Goal: Task Accomplishment & Management: Manage account settings

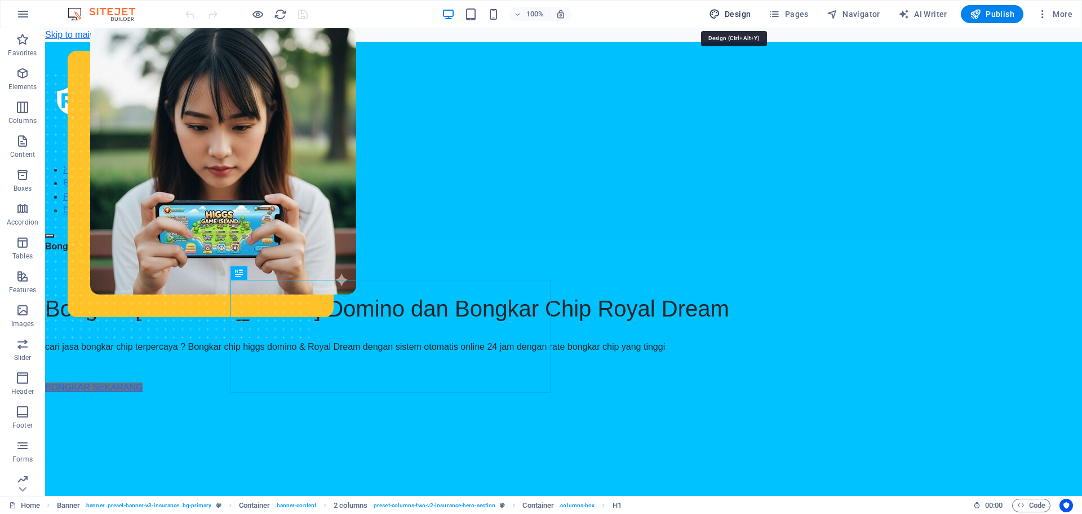
click at [0, 0] on span "Design" at bounding box center [0, 0] width 0 height 0
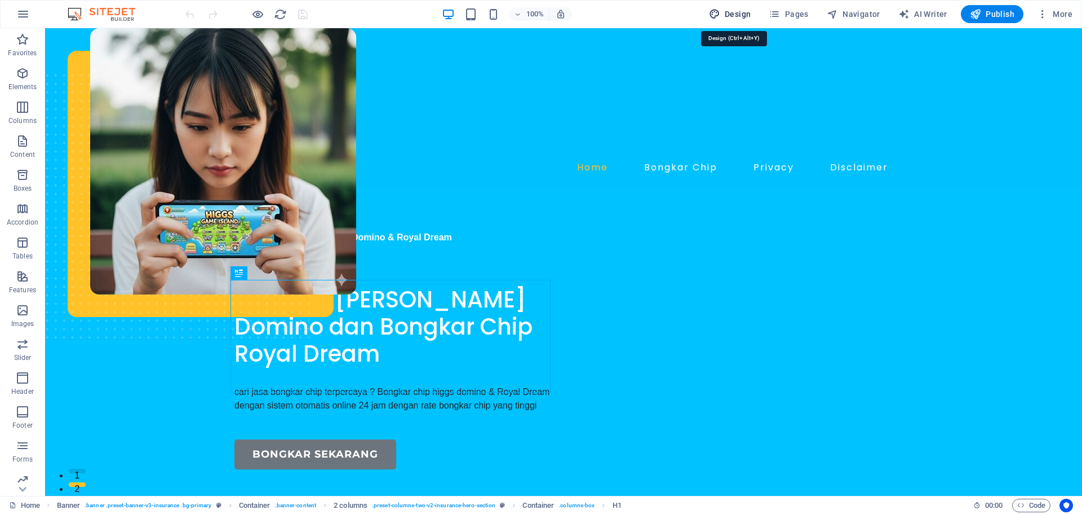
select select "600"
select select "px"
select select "rem"
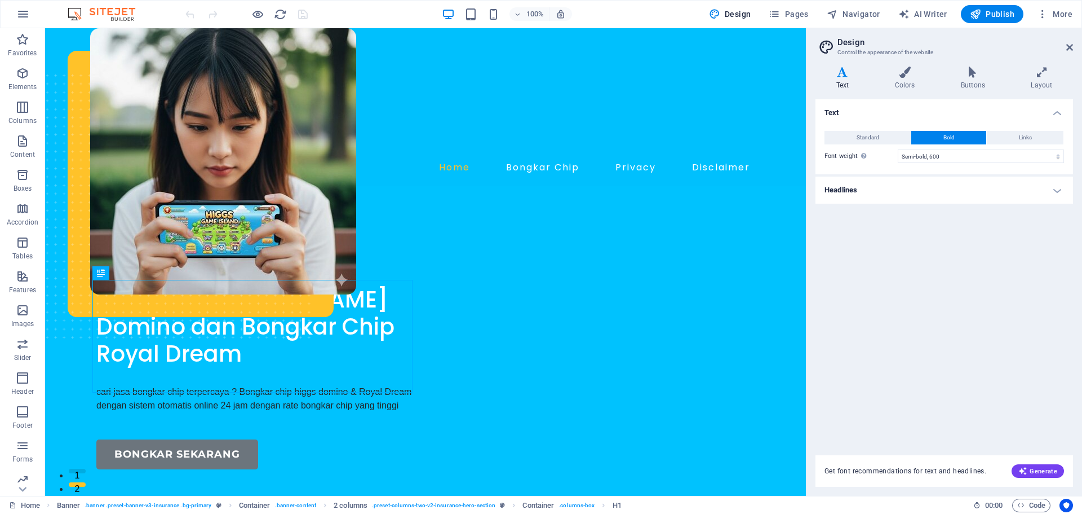
click at [1015, 191] on h4 "Headlines" at bounding box center [945, 189] width 258 height 27
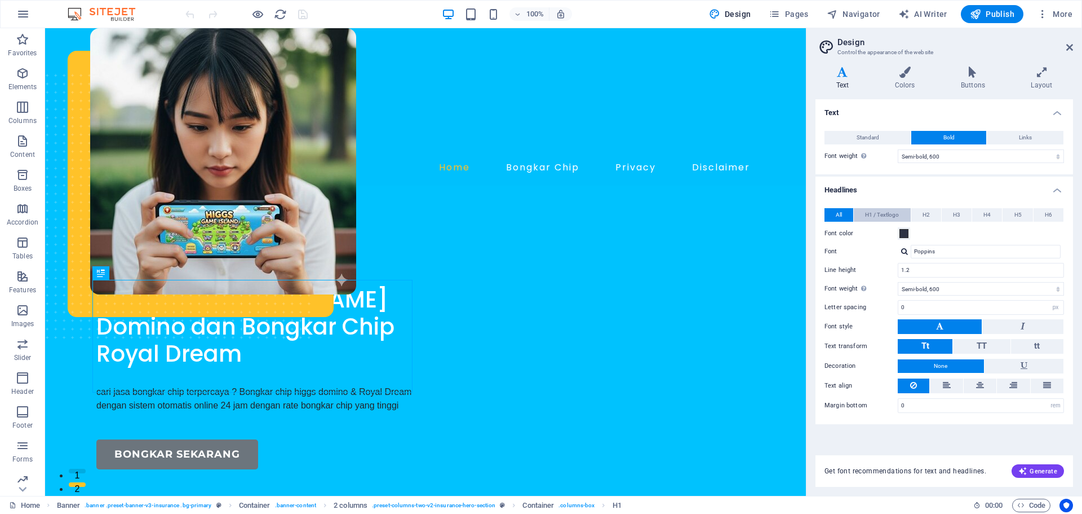
click at [883, 213] on span "H1 / Textlogo" at bounding box center [882, 215] width 34 height 14
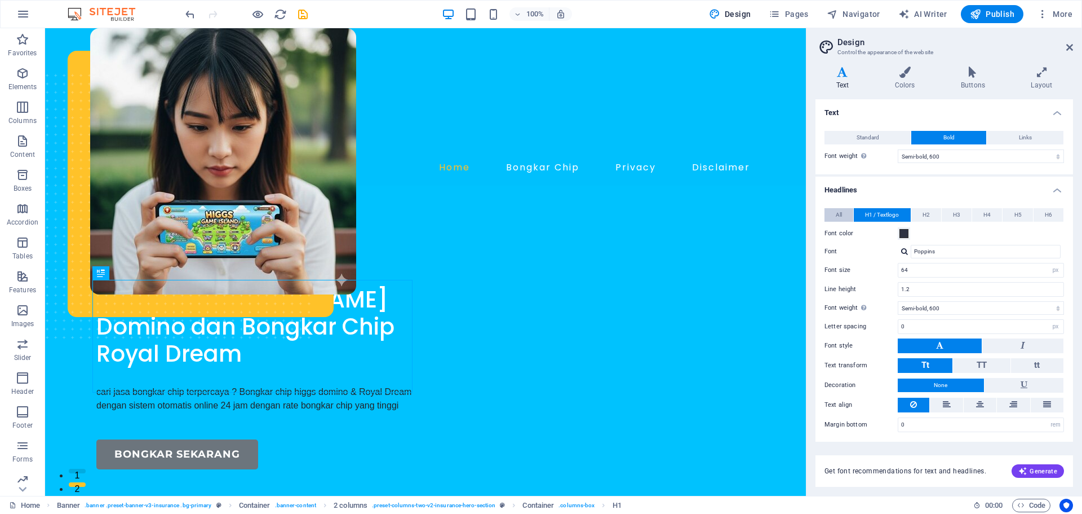
click at [843, 219] on button "All" at bounding box center [839, 215] width 29 height 14
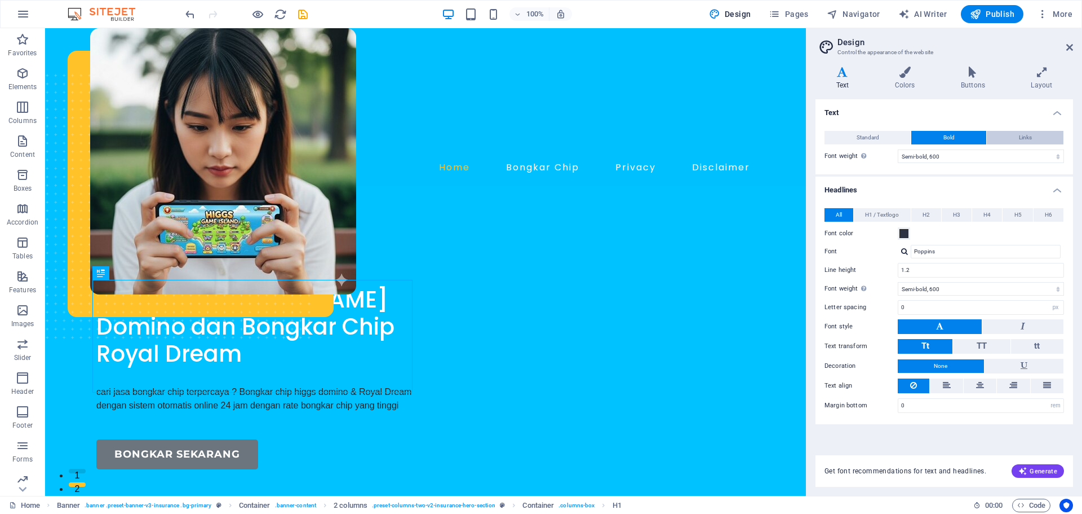
click at [1005, 131] on button "Links" at bounding box center [1025, 138] width 77 height 14
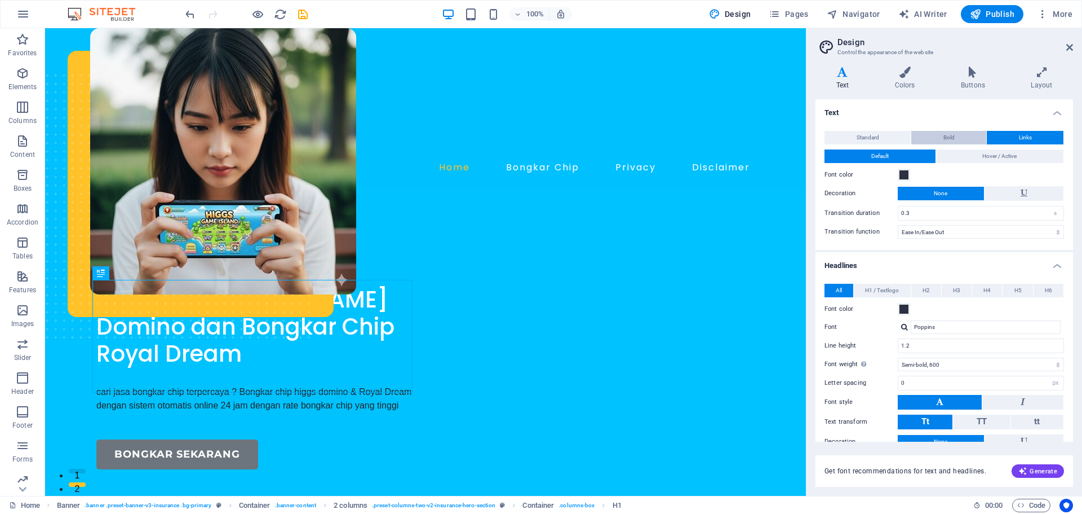
click at [944, 137] on span "Bold" at bounding box center [949, 138] width 11 height 14
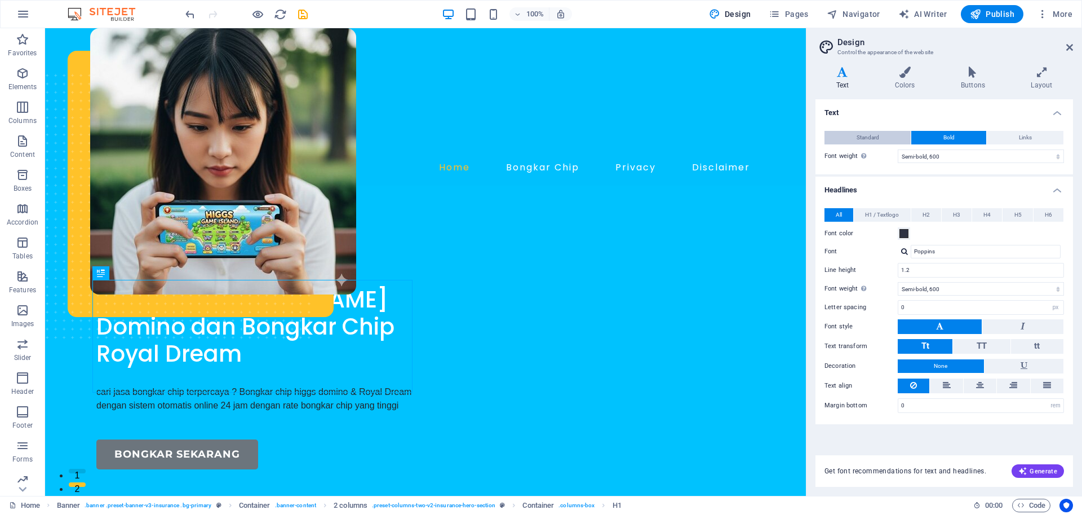
click at [869, 142] on span "Standard" at bounding box center [868, 138] width 23 height 14
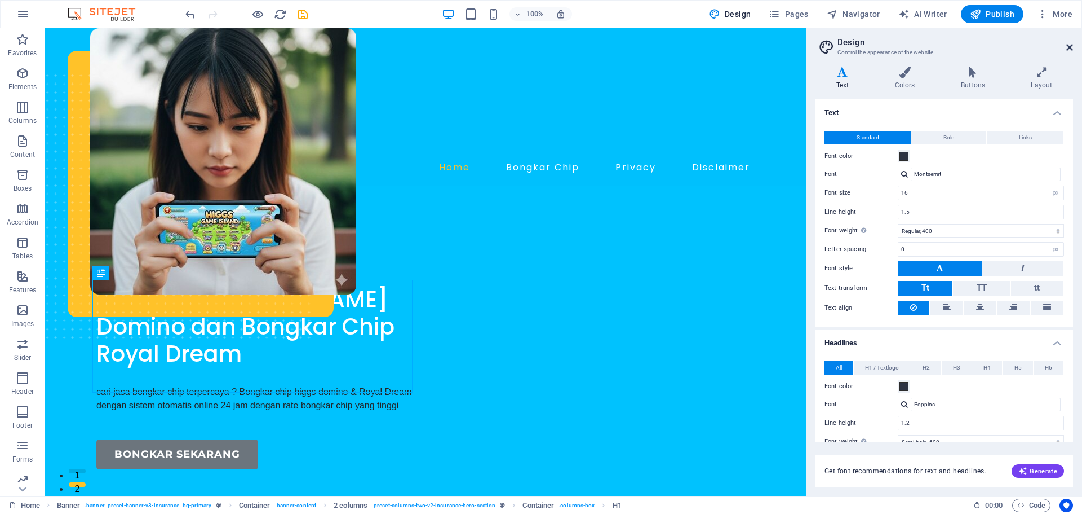
click at [1072, 43] on icon at bounding box center [1070, 47] width 7 height 9
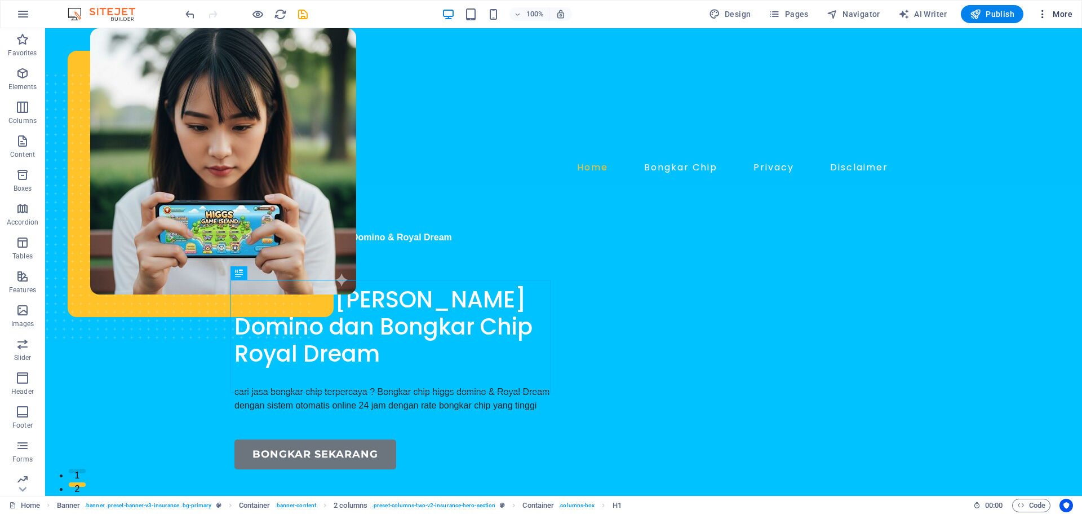
click at [0, 0] on icon "button" at bounding box center [0, 0] width 0 height 0
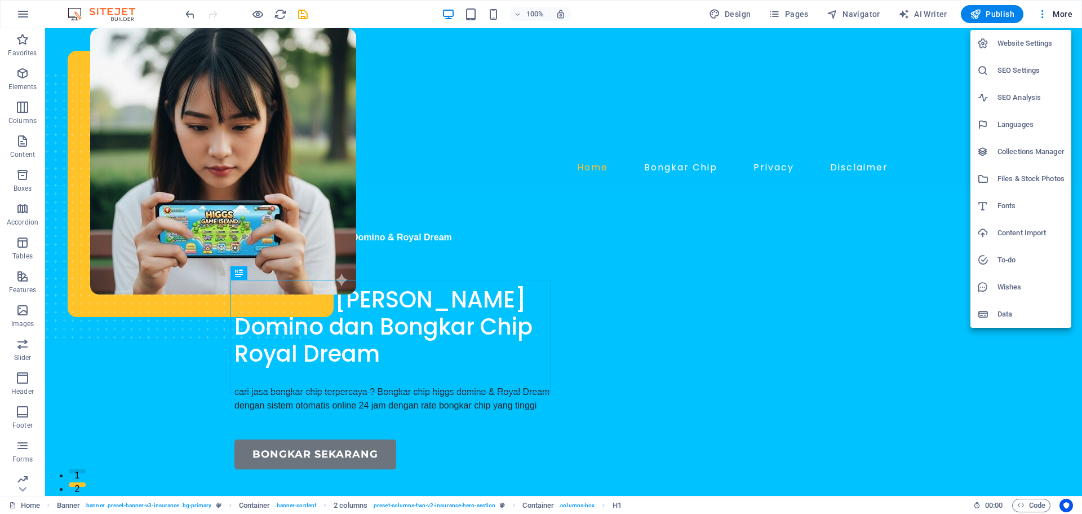
click at [1032, 46] on h6 "Website Settings" at bounding box center [1031, 44] width 67 height 14
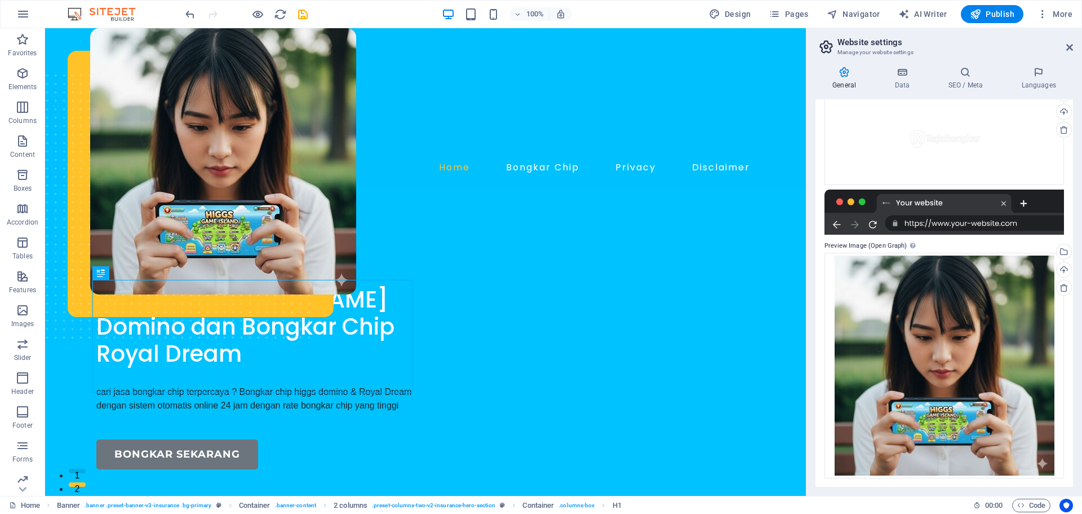
scroll to position [167, 0]
click at [904, 77] on icon at bounding box center [902, 72] width 49 height 11
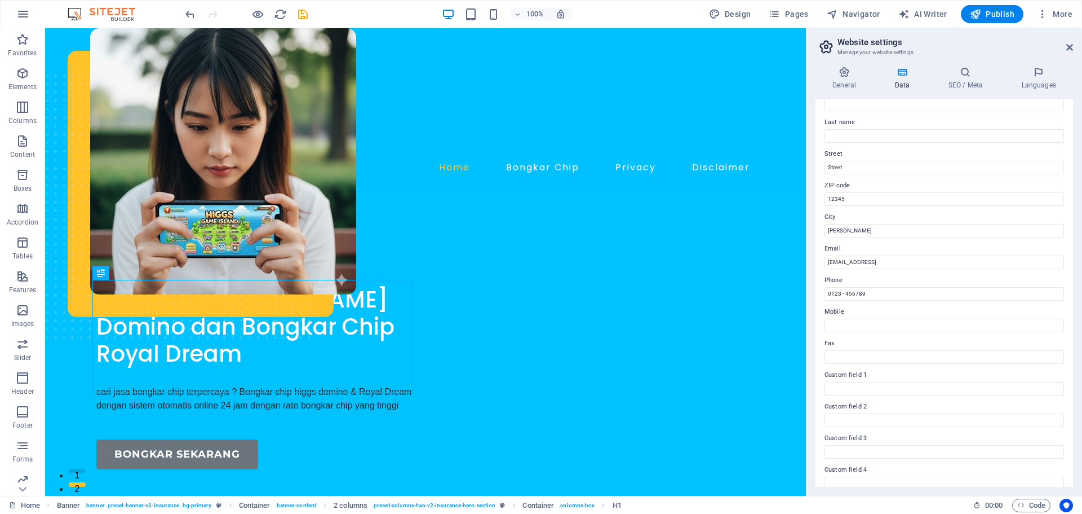
scroll to position [154, 0]
click at [961, 69] on icon at bounding box center [965, 72] width 69 height 11
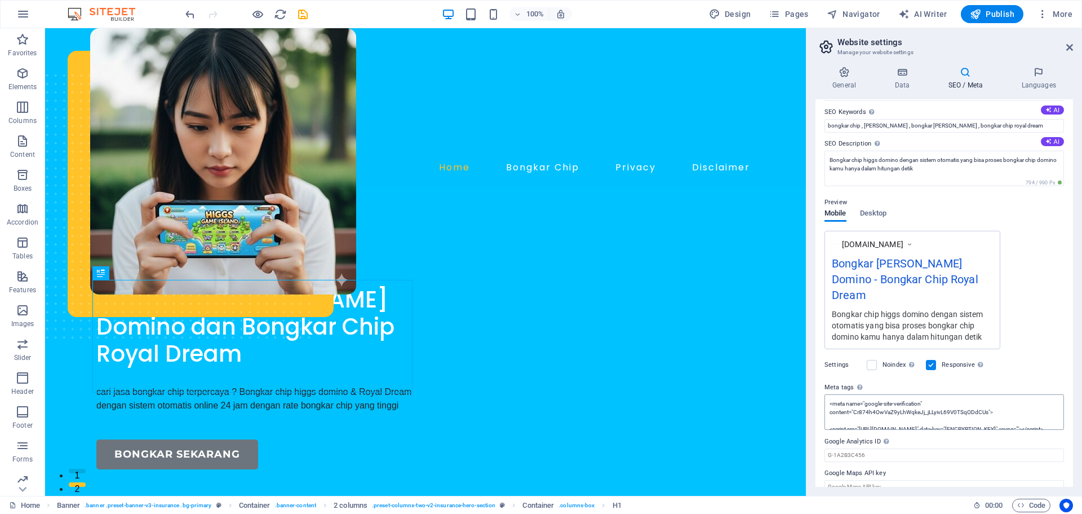
scroll to position [17, 0]
click at [1033, 76] on icon at bounding box center [1039, 72] width 69 height 11
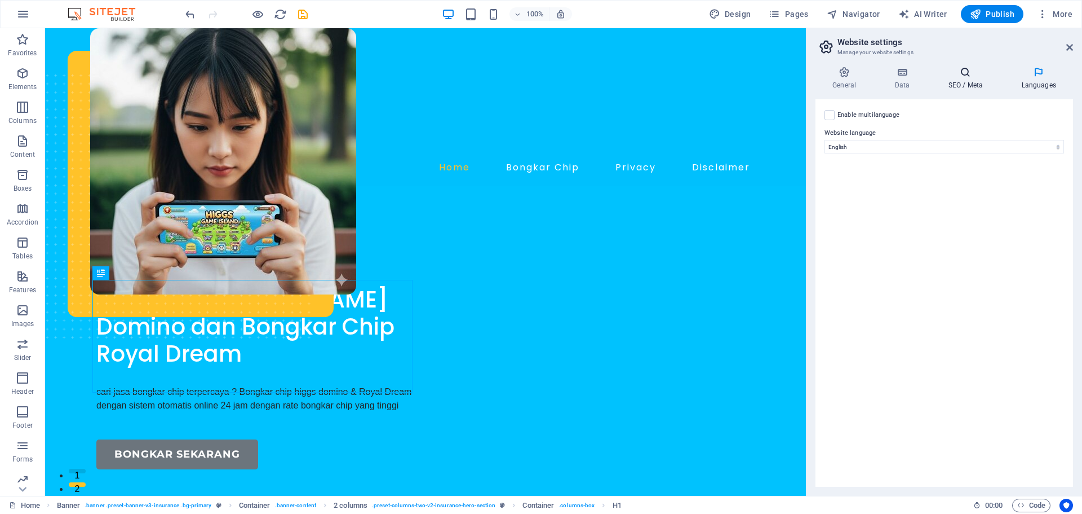
click at [962, 76] on icon at bounding box center [965, 72] width 69 height 11
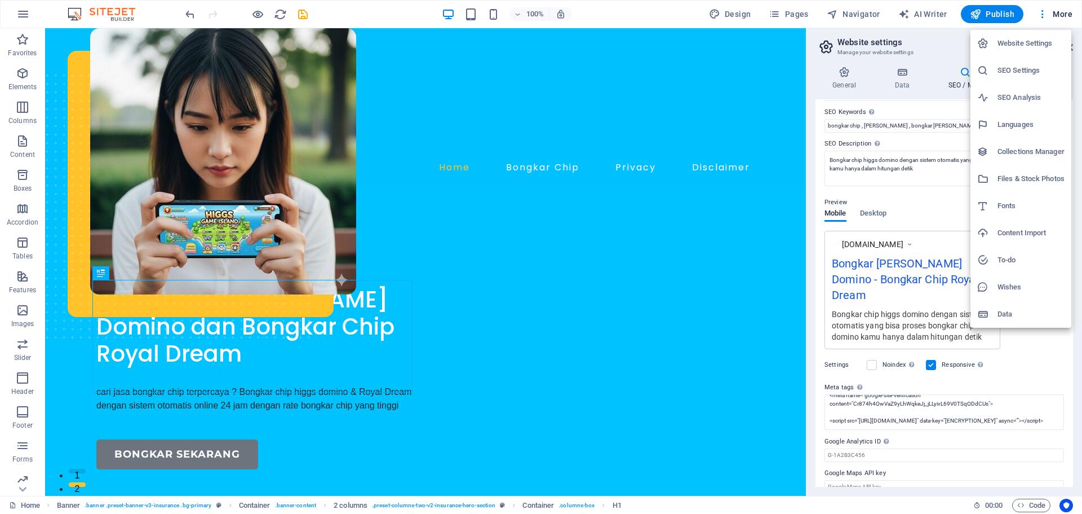
click at [15, 16] on div at bounding box center [541, 257] width 1082 height 514
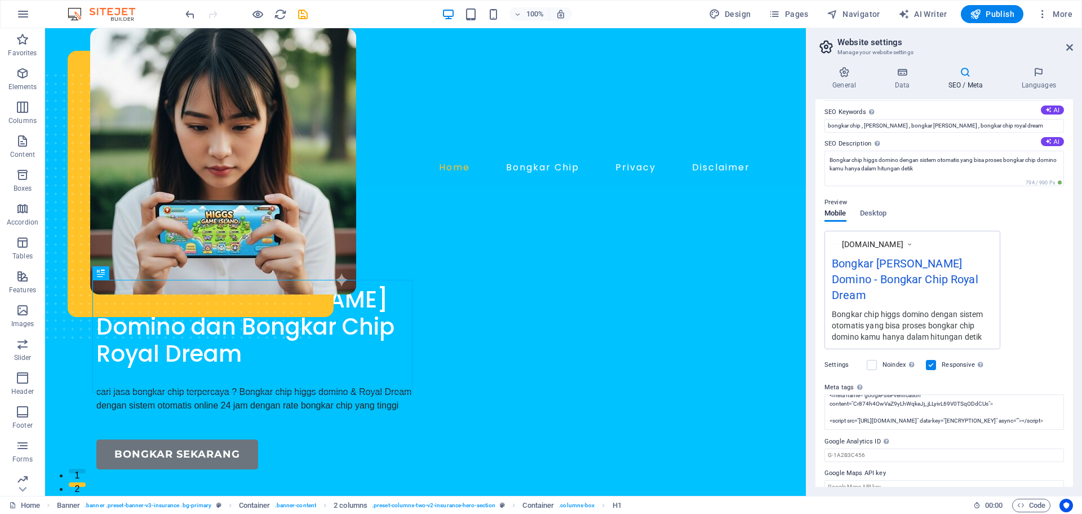
click at [0, 0] on icon "button" at bounding box center [0, 0] width 0 height 0
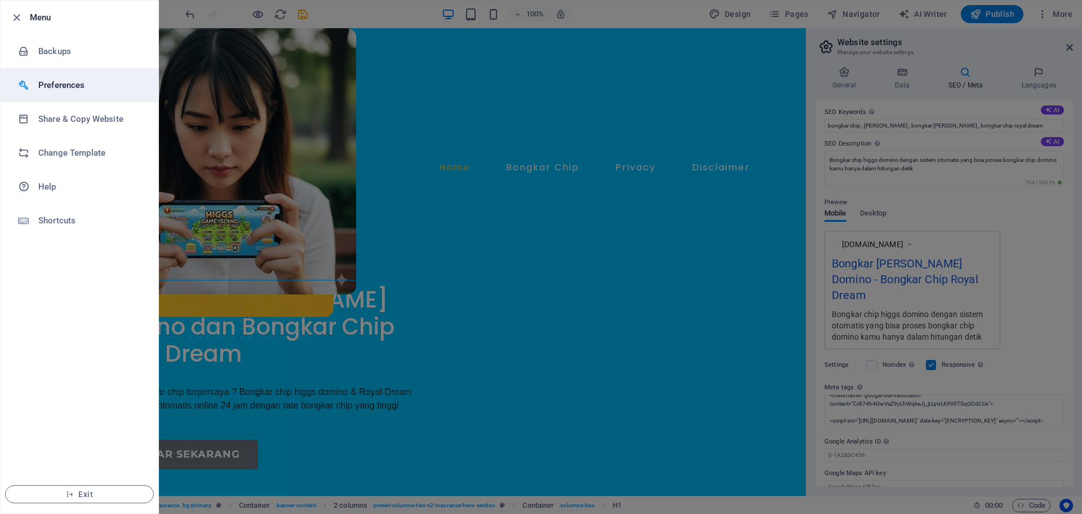
click at [77, 92] on li "Preferences" at bounding box center [80, 85] width 158 height 34
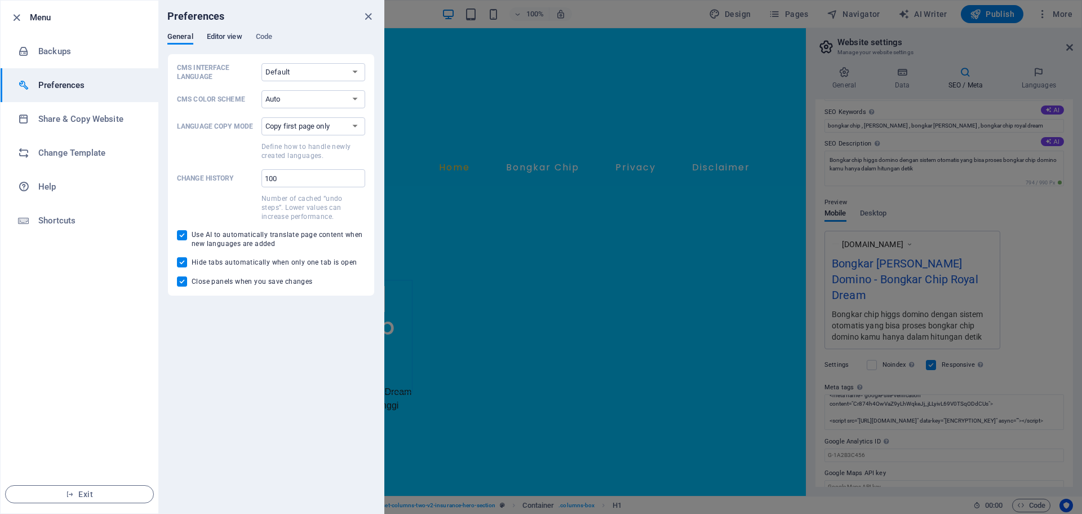
click at [227, 36] on span "Editor view" at bounding box center [225, 38] width 36 height 16
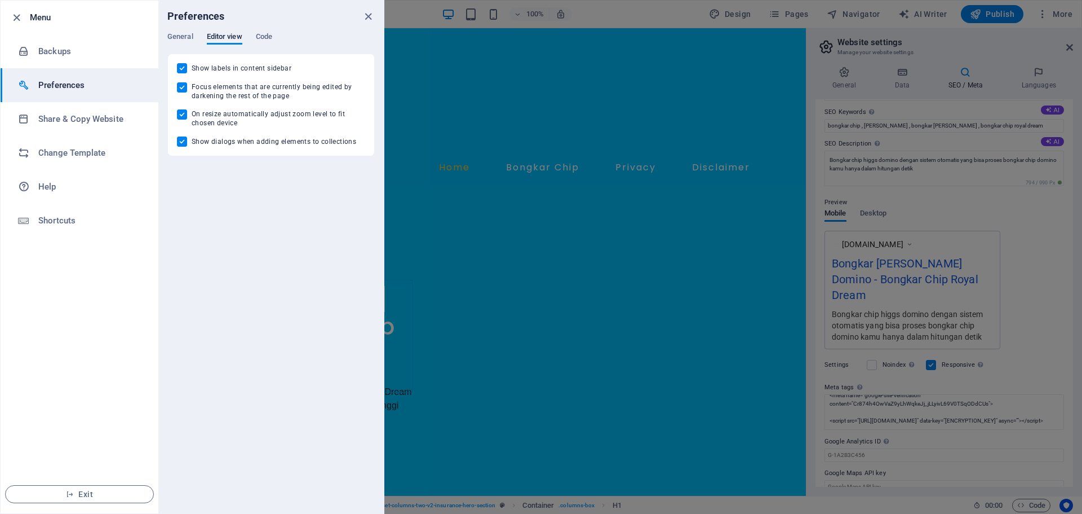
click at [247, 29] on div "Preferences" at bounding box center [271, 17] width 226 height 32
click at [254, 35] on div "General Editor view Code" at bounding box center [270, 42] width 207 height 21
click at [259, 37] on span "Code" at bounding box center [264, 38] width 16 height 16
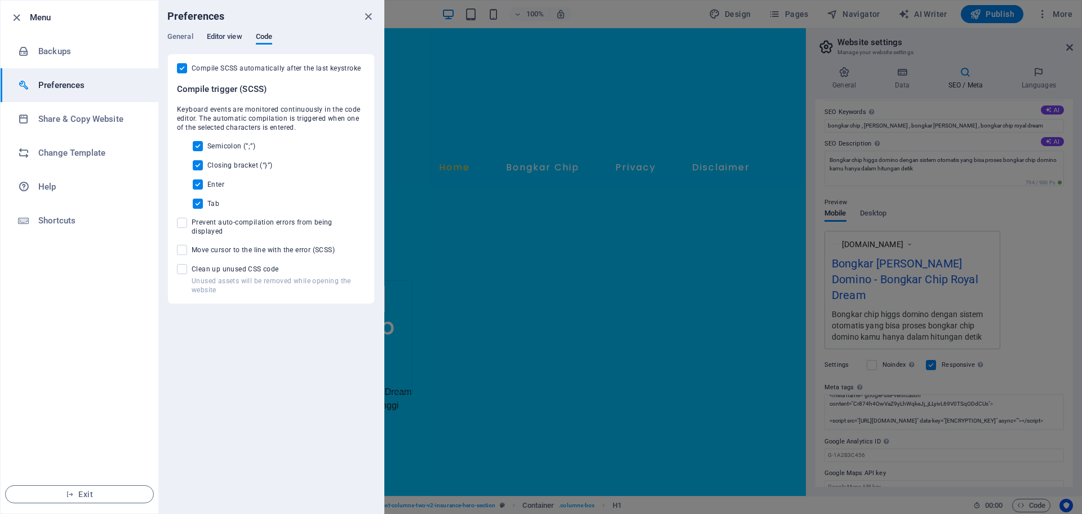
click at [230, 36] on span "Editor view" at bounding box center [225, 38] width 36 height 16
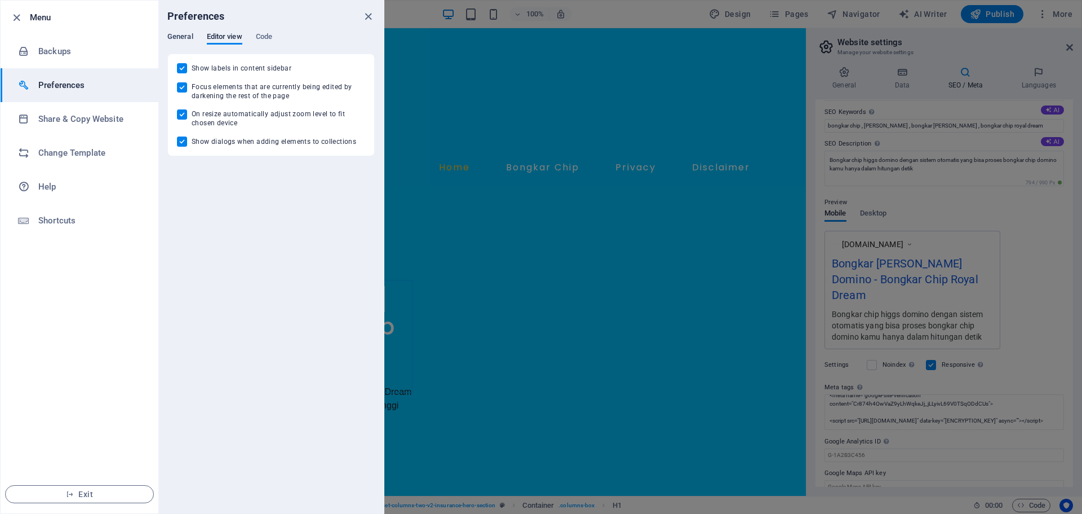
click at [191, 40] on span "General" at bounding box center [180, 38] width 26 height 16
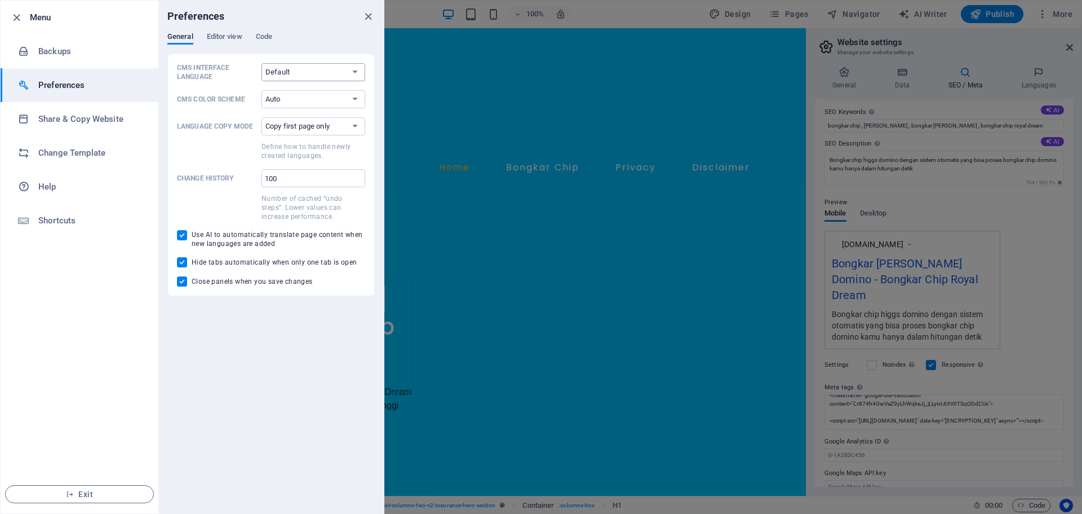
click at [296, 64] on select "Default Deutsch English Español Français Magyar Italiano Nederlands Polski Port…" at bounding box center [314, 72] width 104 height 18
click at [81, 221] on h6 "Shortcuts" at bounding box center [90, 221] width 104 height 14
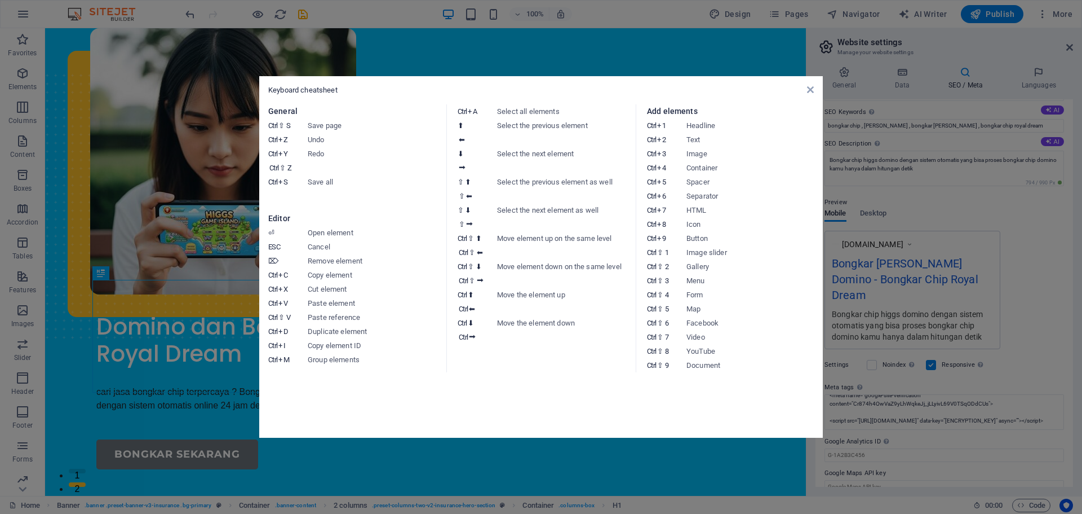
click at [797, 92] on div "Keyboard cheatsheet" at bounding box center [541, 90] width 546 height 10
click at [815, 90] on div "Keyboard cheatsheet General Ctrl ⇧ S Save page Ctrl Z Undo Ctrl Y Ctrl ⇧ Z Redo…" at bounding box center [541, 256] width 564 height 361
click at [814, 95] on div "Keyboard cheatsheet" at bounding box center [541, 90] width 546 height 10
click at [807, 89] on icon at bounding box center [810, 89] width 7 height 9
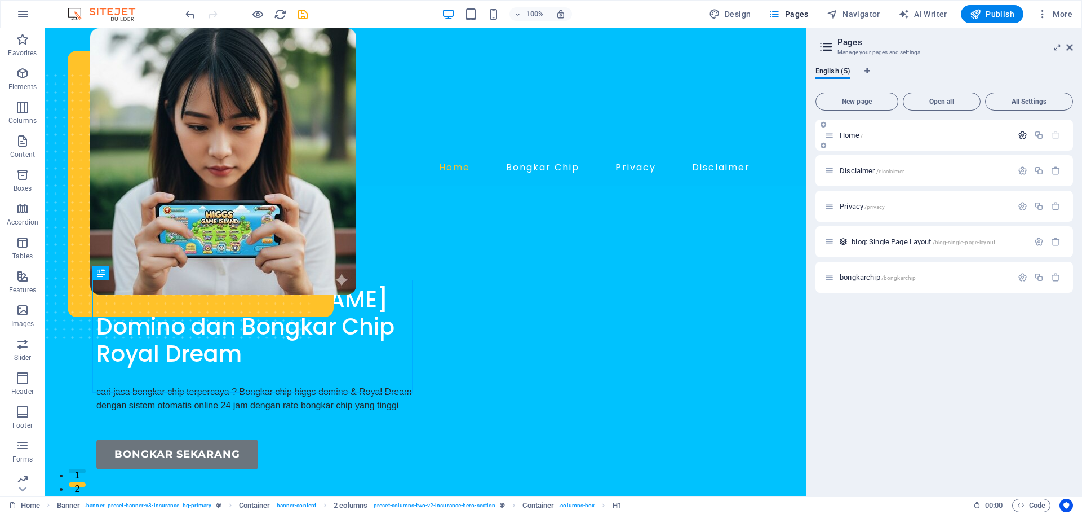
click at [1020, 133] on icon "button" at bounding box center [1023, 135] width 10 height 10
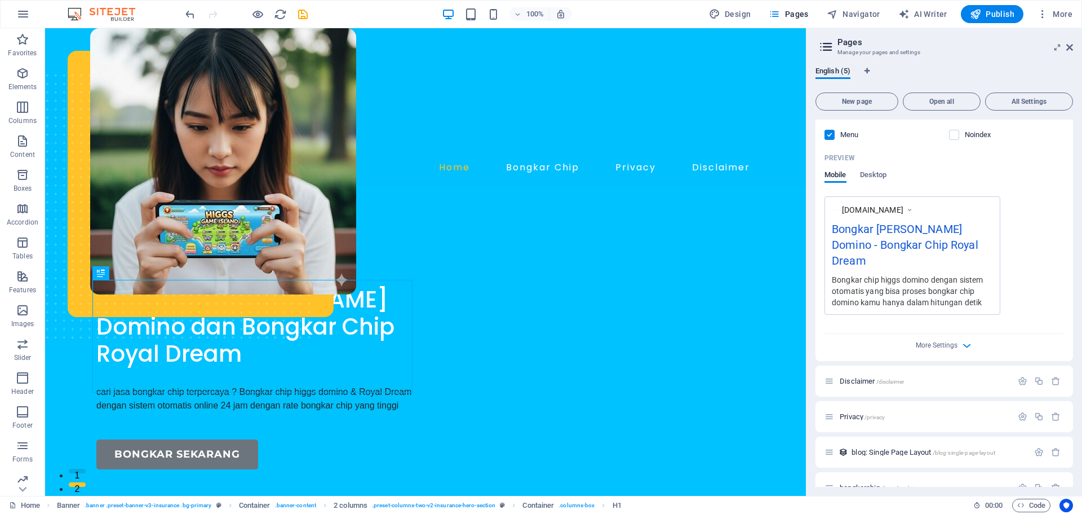
scroll to position [269, 0]
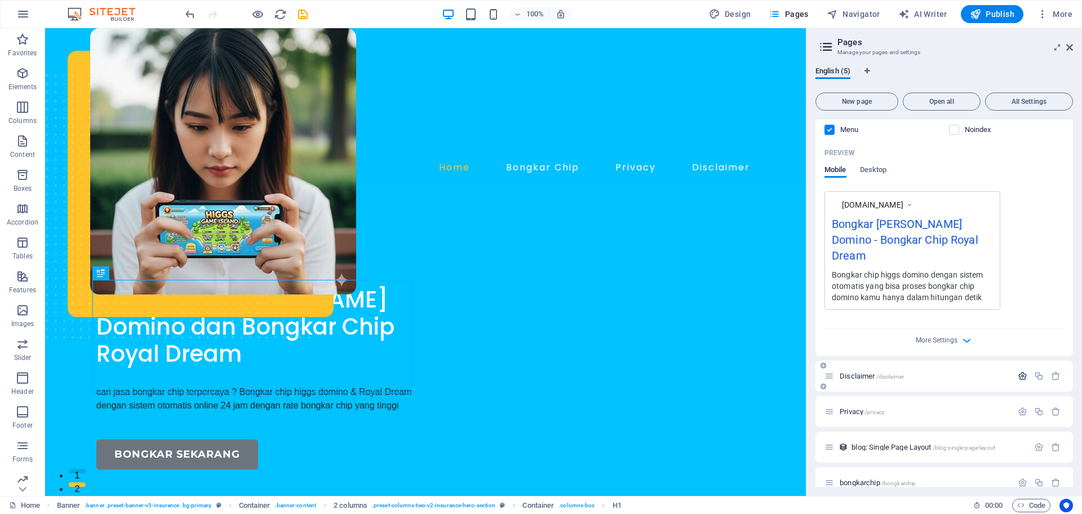
click at [1019, 371] on icon "button" at bounding box center [1023, 376] width 10 height 10
click at [961, 334] on icon "button" at bounding box center [967, 340] width 13 height 13
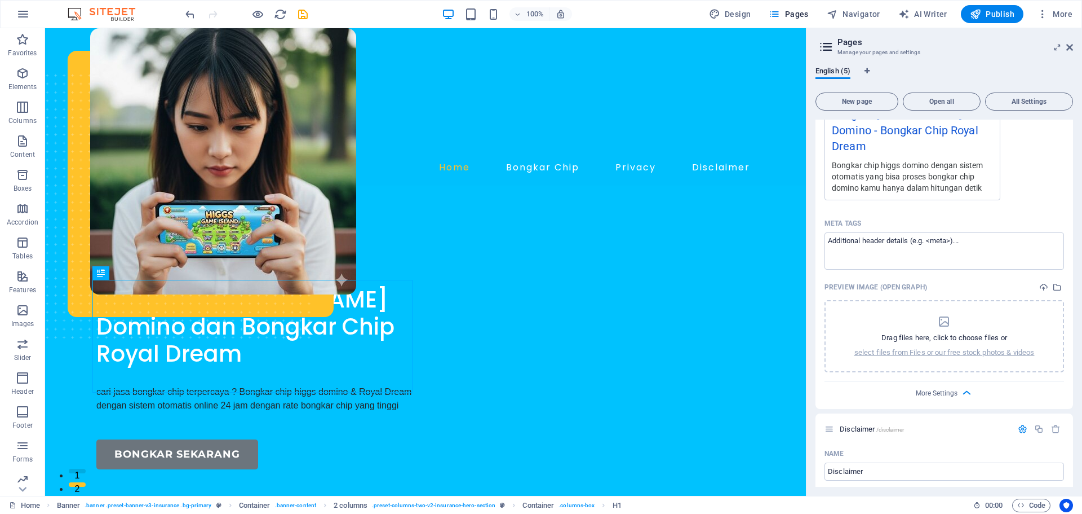
scroll to position [382, 0]
click at [945, 229] on textarea "Meta tags ​" at bounding box center [945, 247] width 240 height 37
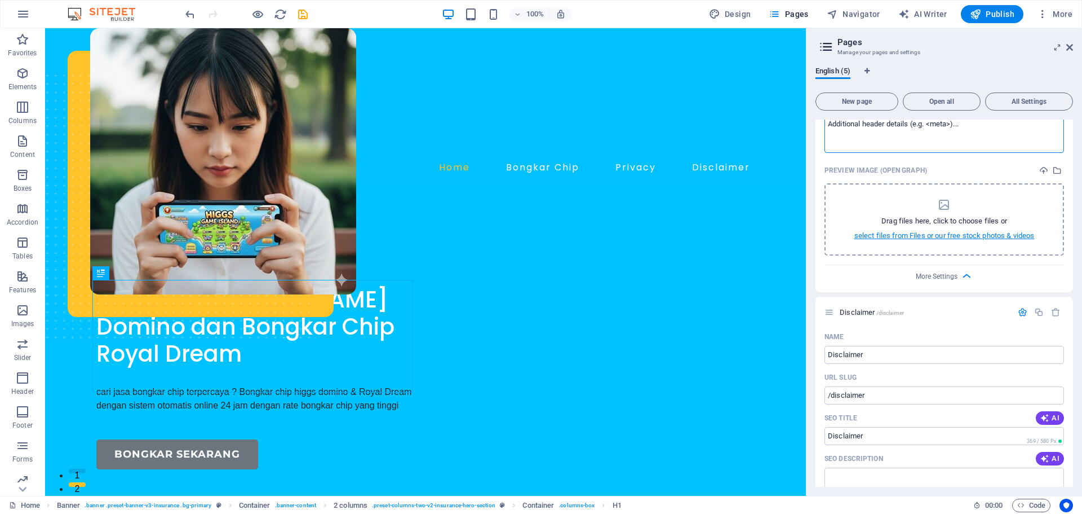
scroll to position [494, 0]
click at [934, 231] on p "select files from Files or our free stock photos & videos" at bounding box center [945, 236] width 180 height 10
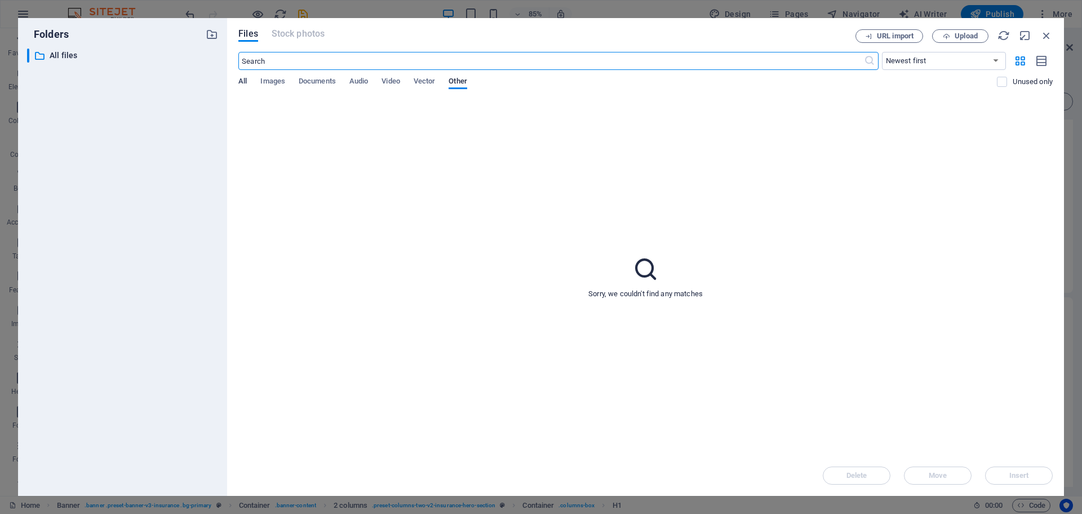
click at [240, 77] on span "All" at bounding box center [242, 82] width 8 height 16
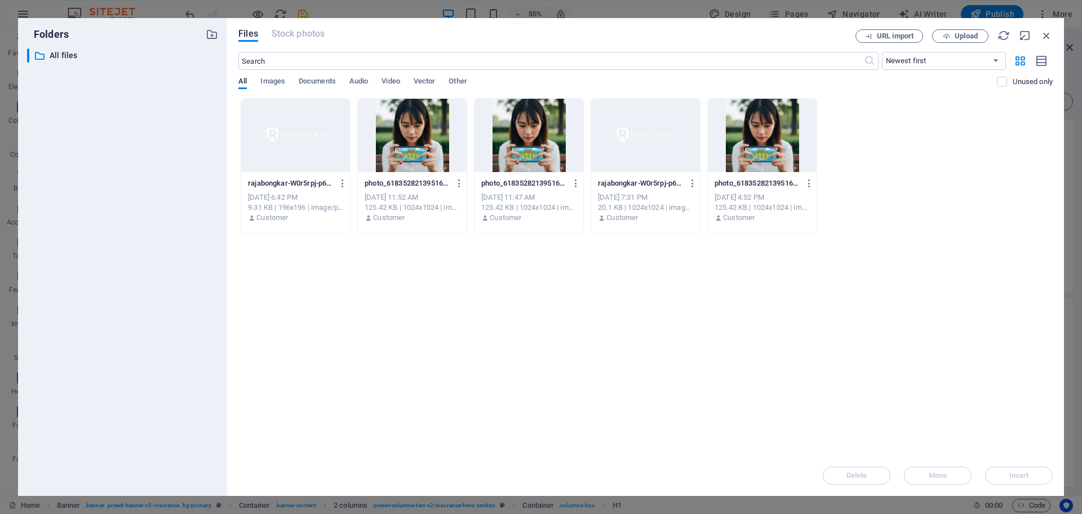
click at [431, 175] on div "photo_6183528213951661139_y-9LMlbo8zR_u7zqHv46jSUg.jpg photo_618352821395166113…" at bounding box center [412, 183] width 95 height 18
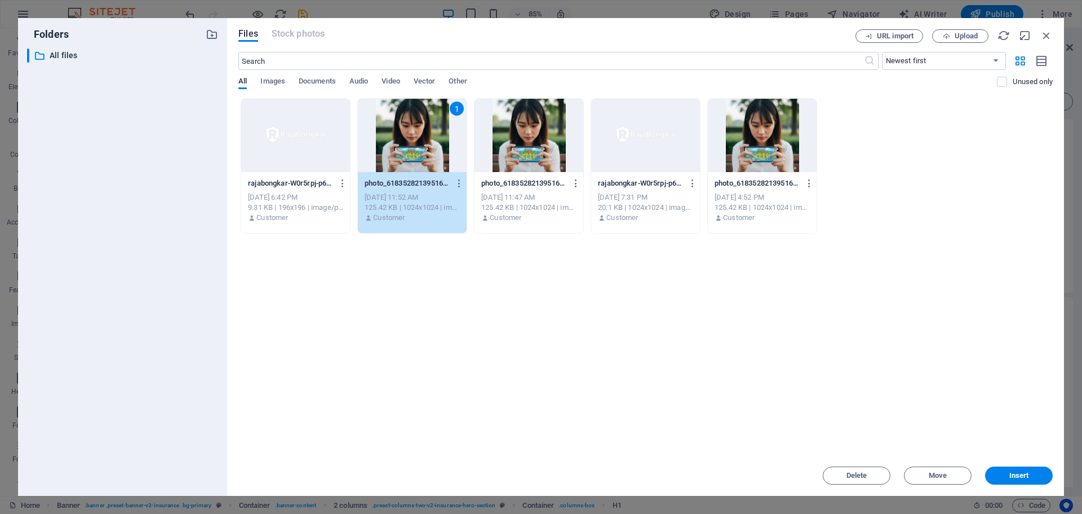
click at [1024, 475] on span "Insert" at bounding box center [1020, 475] width 20 height 7
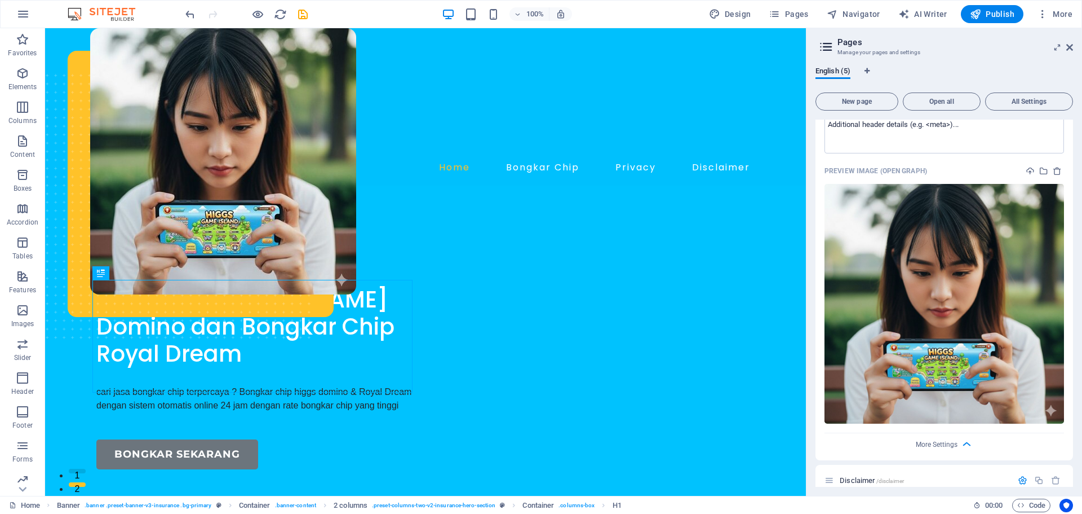
scroll to position [325, 0]
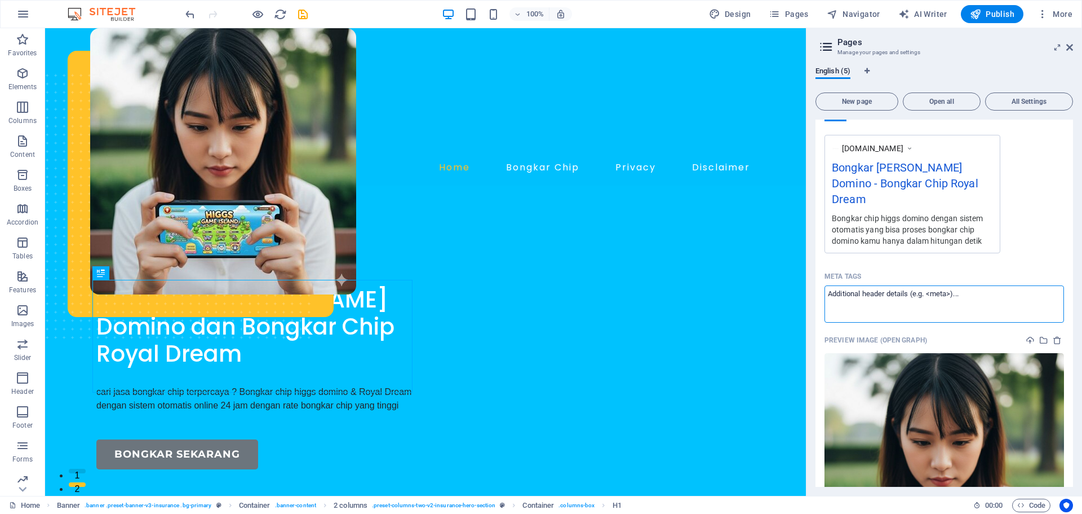
click at [944, 286] on textarea "Meta tags ​" at bounding box center [945, 303] width 240 height 37
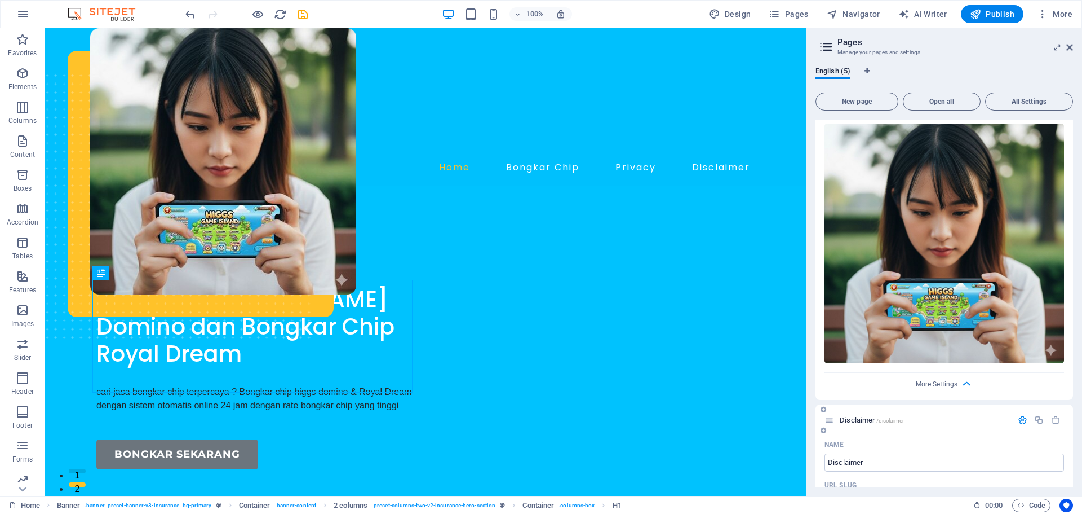
scroll to position [451, 0]
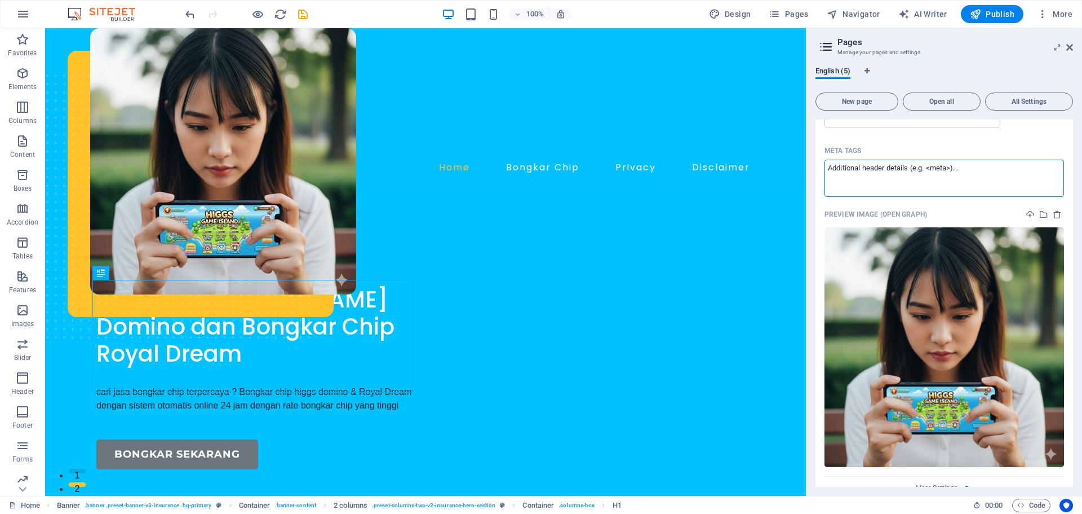
click at [971, 274] on img at bounding box center [945, 347] width 240 height 240
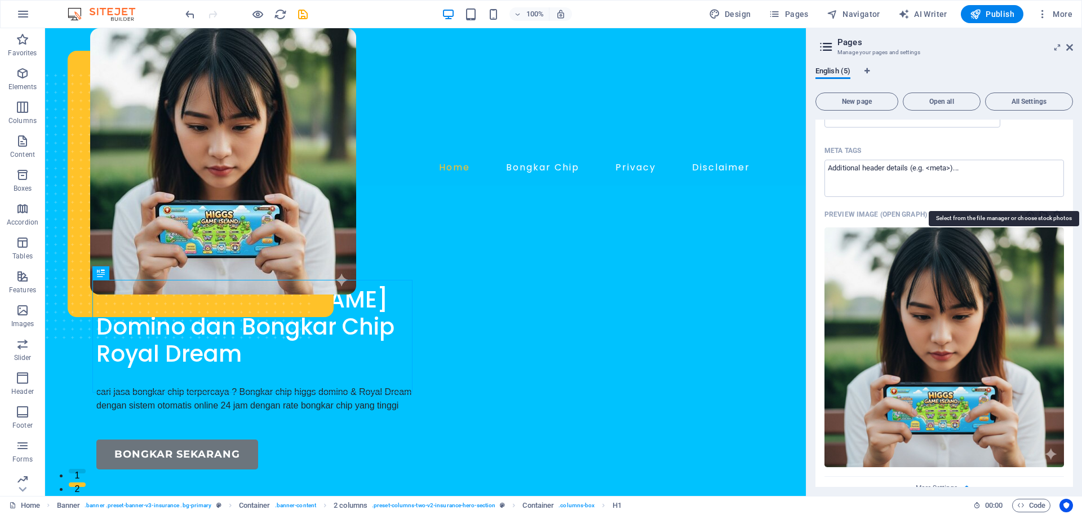
click at [1040, 210] on icon "select-media" at bounding box center [1044, 214] width 9 height 9
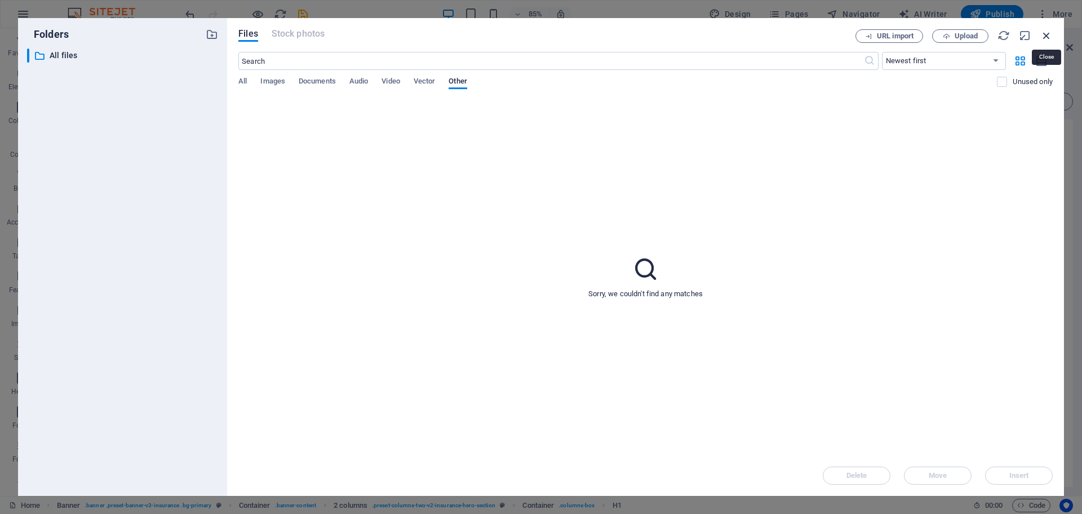
click at [1052, 37] on icon "button" at bounding box center [1047, 35] width 12 height 12
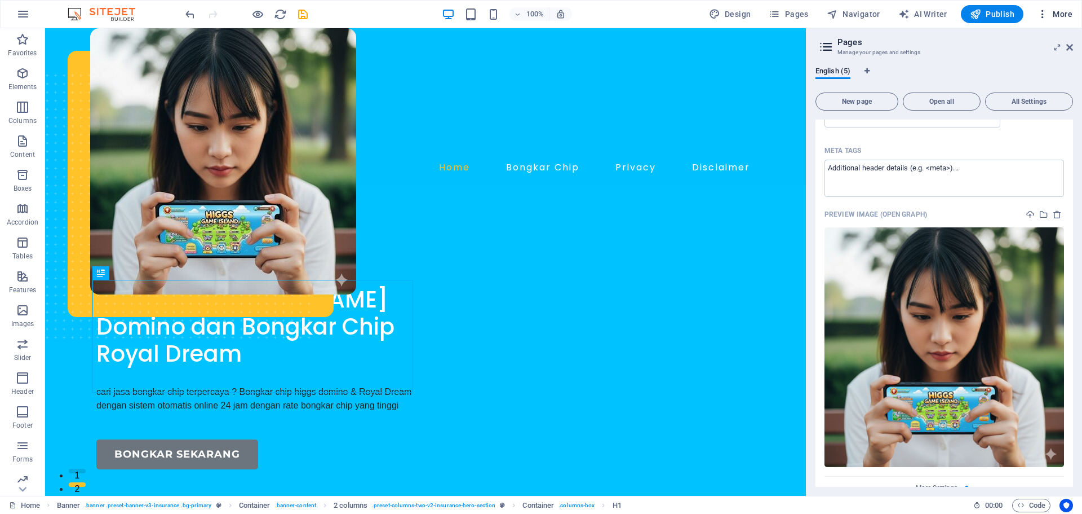
click at [0, 0] on icon "button" at bounding box center [0, 0] width 0 height 0
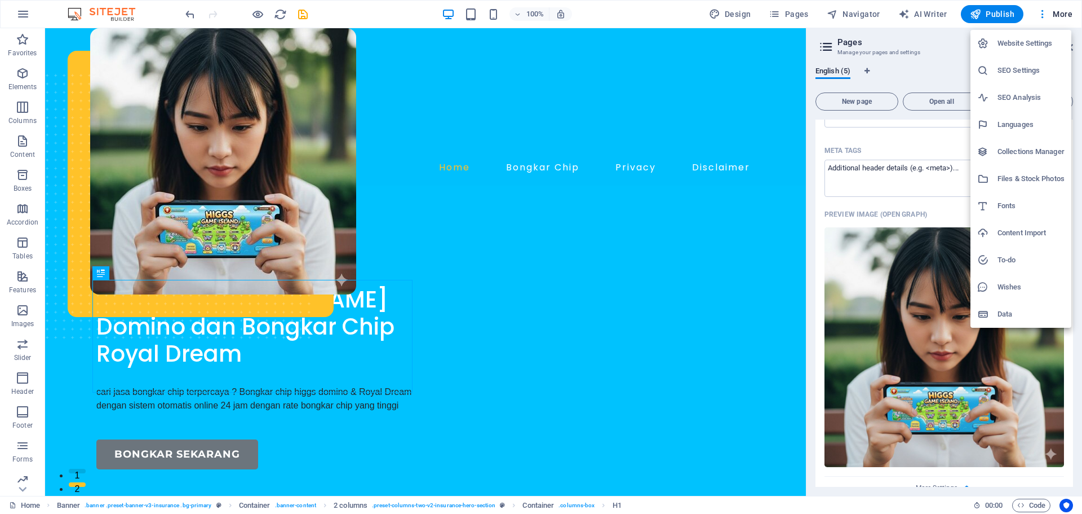
click at [1034, 178] on h6 "Files & Stock Photos" at bounding box center [1031, 179] width 67 height 14
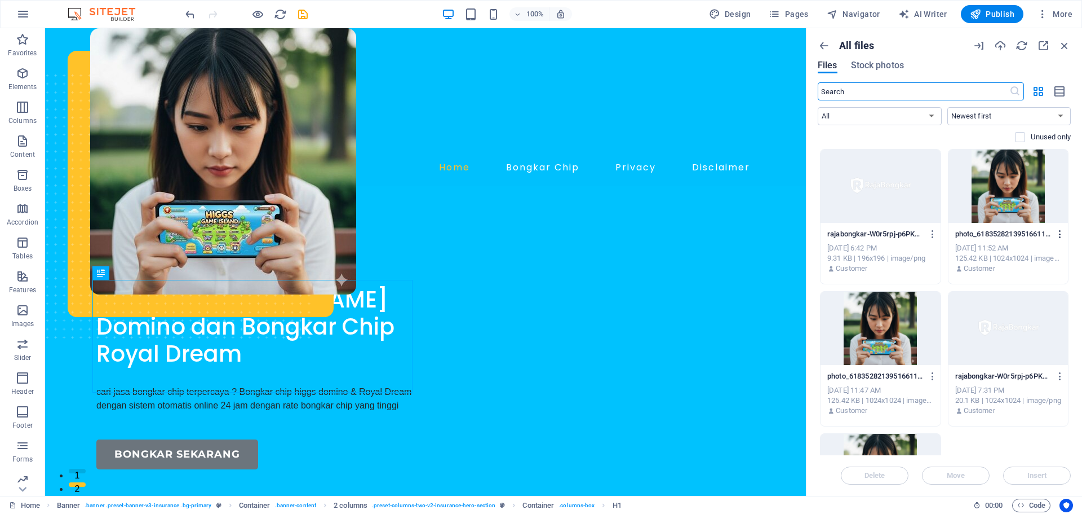
click at [1059, 236] on icon "button" at bounding box center [1060, 234] width 11 height 10
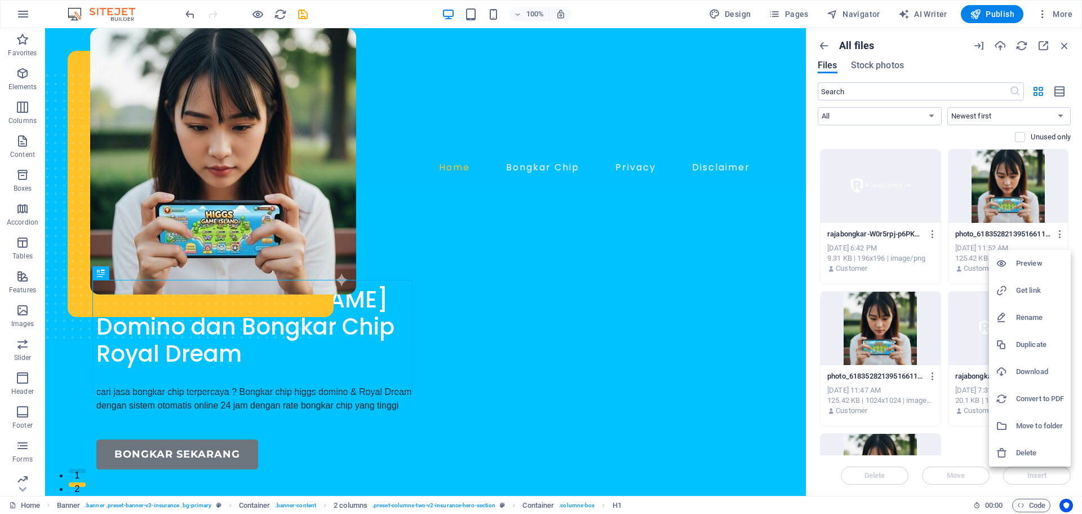
click at [977, 130] on div at bounding box center [541, 257] width 1082 height 514
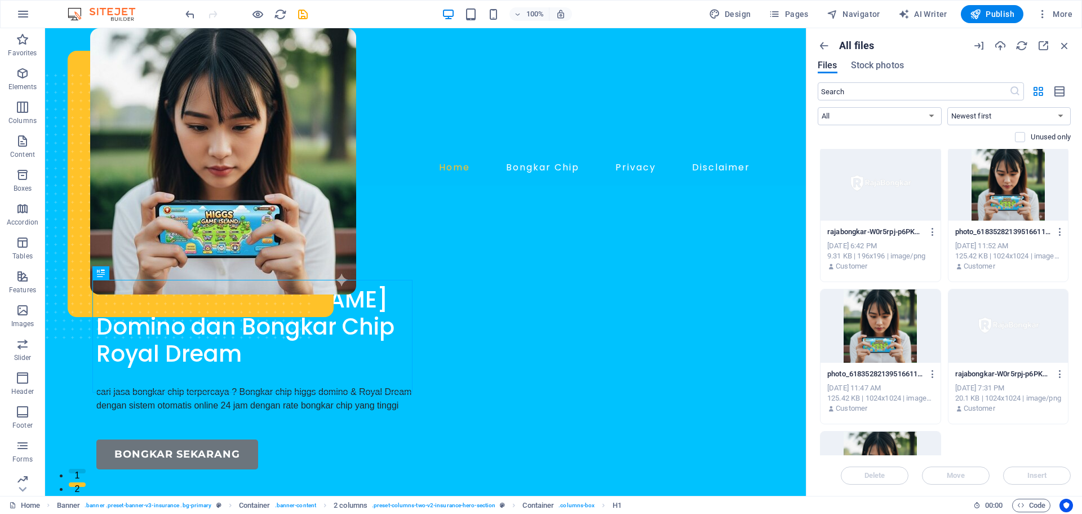
scroll to position [0, 0]
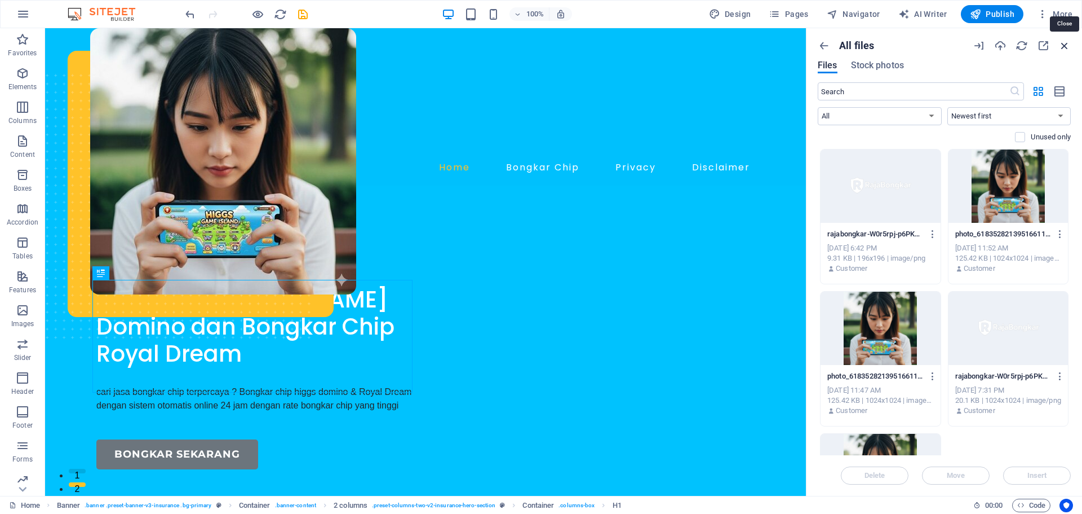
click at [1064, 42] on icon "button" at bounding box center [1065, 45] width 12 height 12
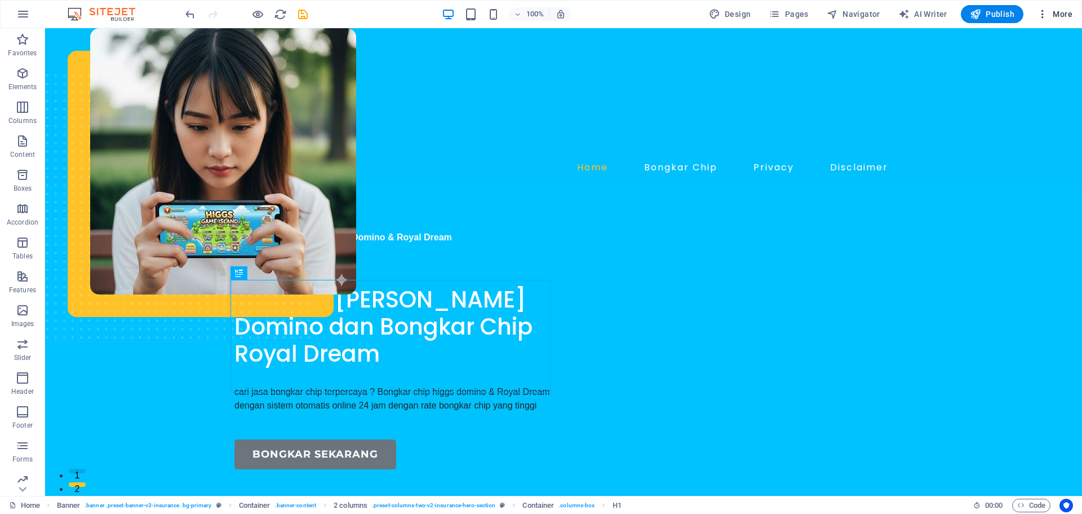
click at [0, 0] on icon "button" at bounding box center [0, 0] width 0 height 0
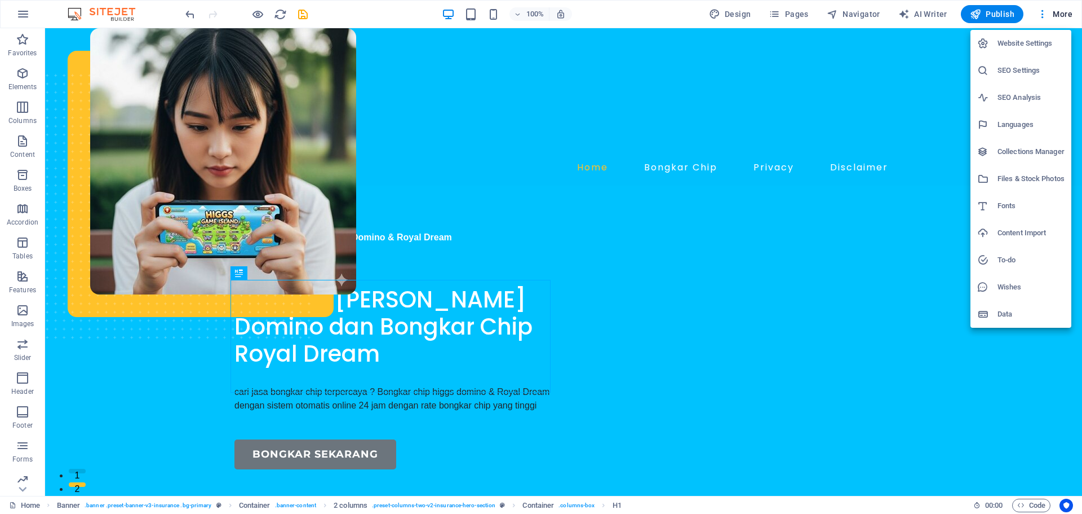
click at [1033, 38] on h6 "Website Settings" at bounding box center [1031, 44] width 67 height 14
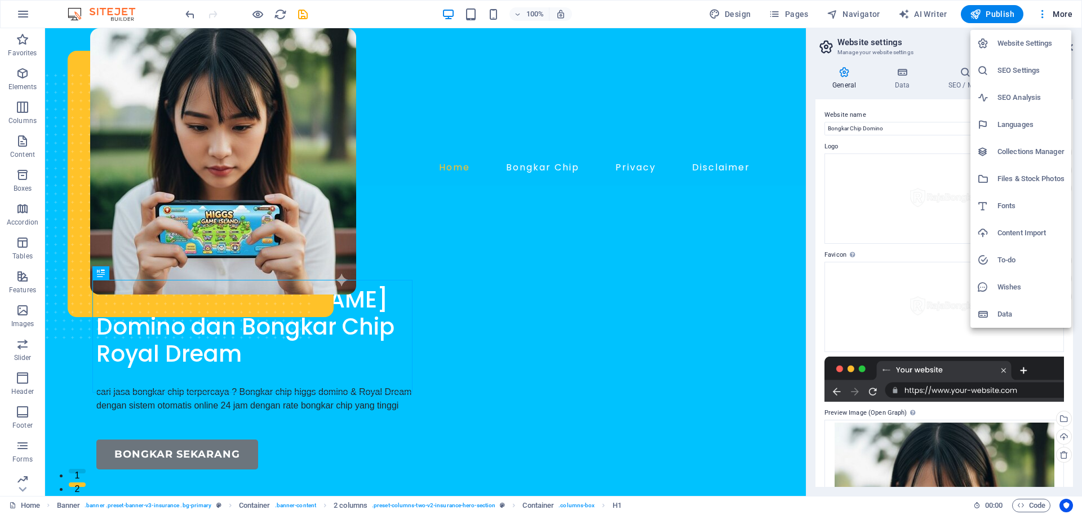
click at [1011, 287] on h6 "Wishes" at bounding box center [1031, 287] width 67 height 14
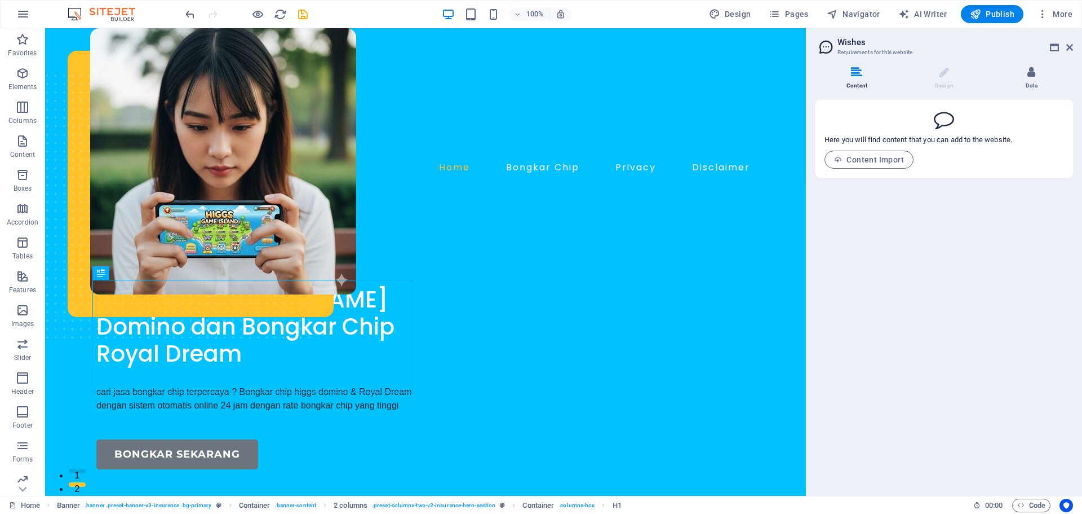
click at [1020, 74] on li "Data" at bounding box center [1032, 79] width 83 height 24
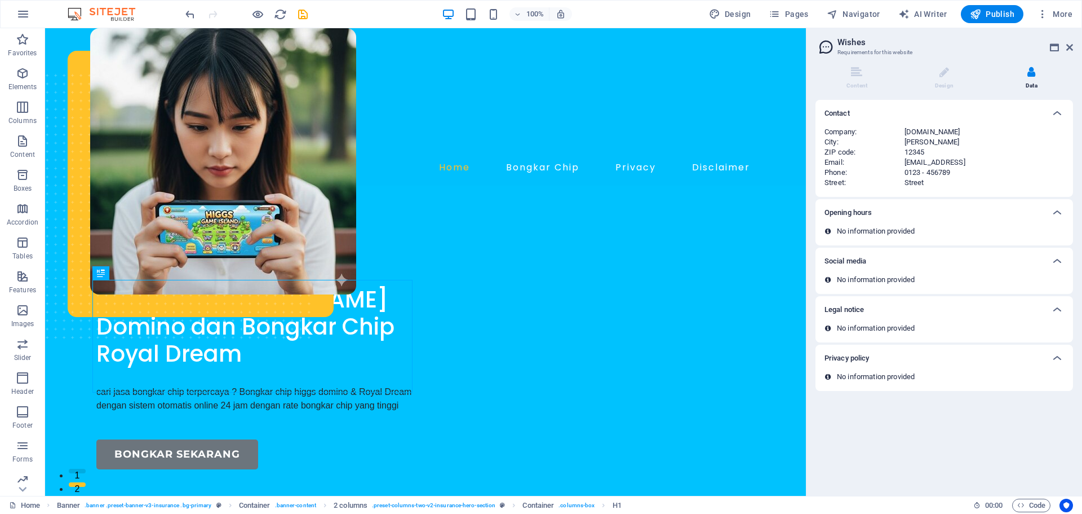
drag, startPoint x: 975, startPoint y: 227, endPoint x: 847, endPoint y: 229, distance: 128.6
click at [974, 227] on div "No information provided" at bounding box center [945, 231] width 240 height 10
click at [842, 229] on p "No information provided" at bounding box center [876, 231] width 78 height 10
click at [940, 84] on li "Design" at bounding box center [946, 79] width 87 height 24
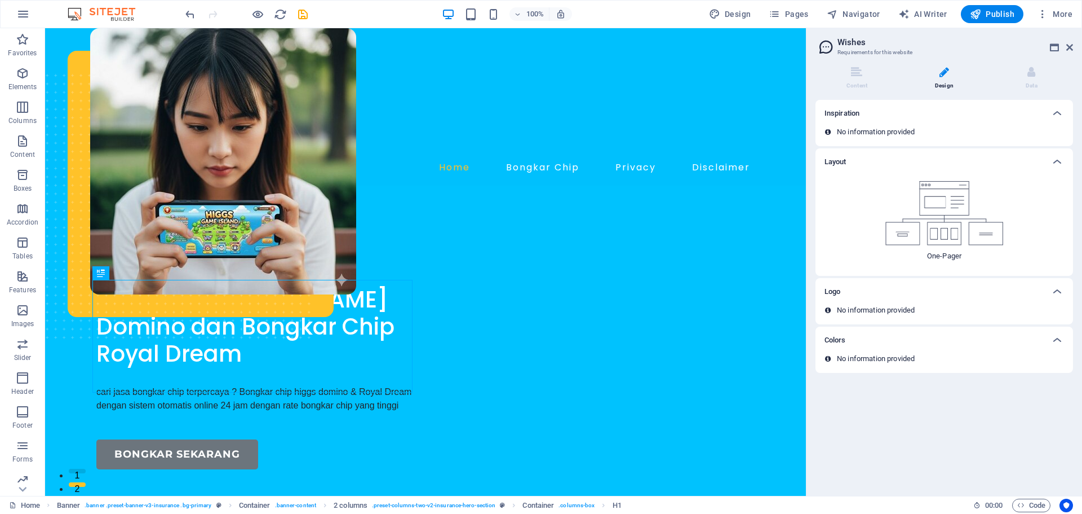
click at [934, 224] on img at bounding box center [945, 213] width 118 height 64
click at [912, 124] on div "Inspiration" at bounding box center [945, 113] width 258 height 27
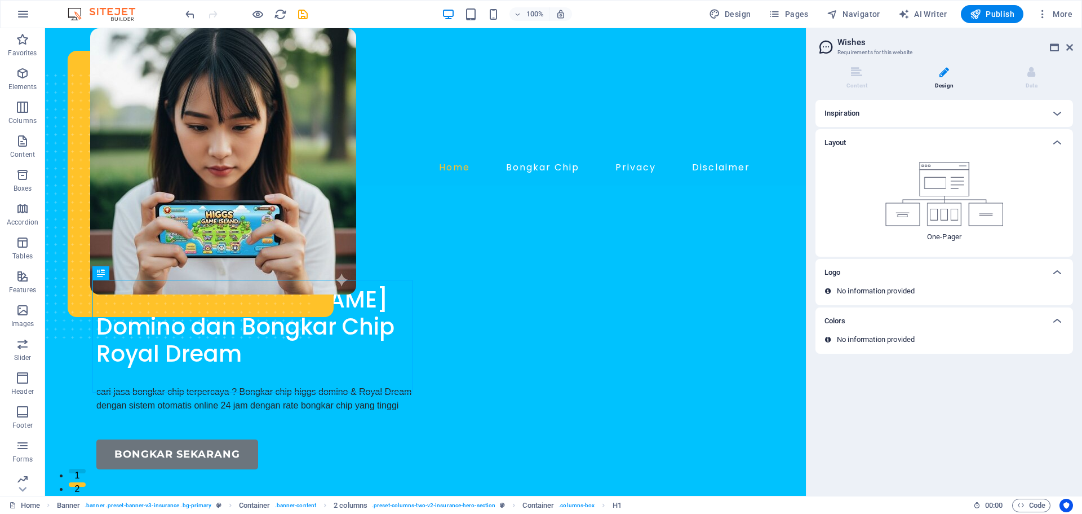
click at [912, 123] on div "Inspiration" at bounding box center [945, 113] width 258 height 27
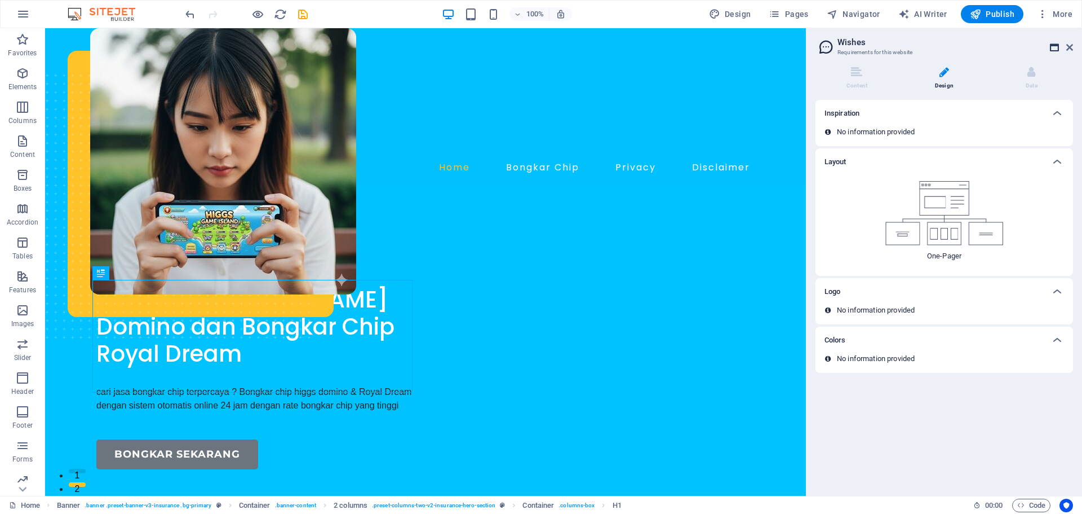
click at [1053, 46] on icon at bounding box center [1054, 47] width 9 height 9
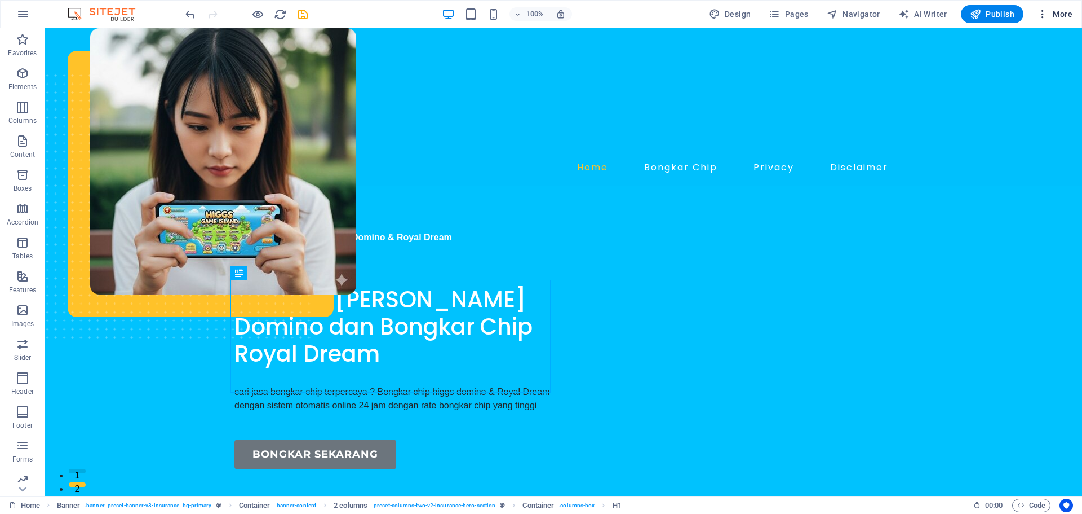
click at [0, 0] on icon "button" at bounding box center [0, 0] width 0 height 0
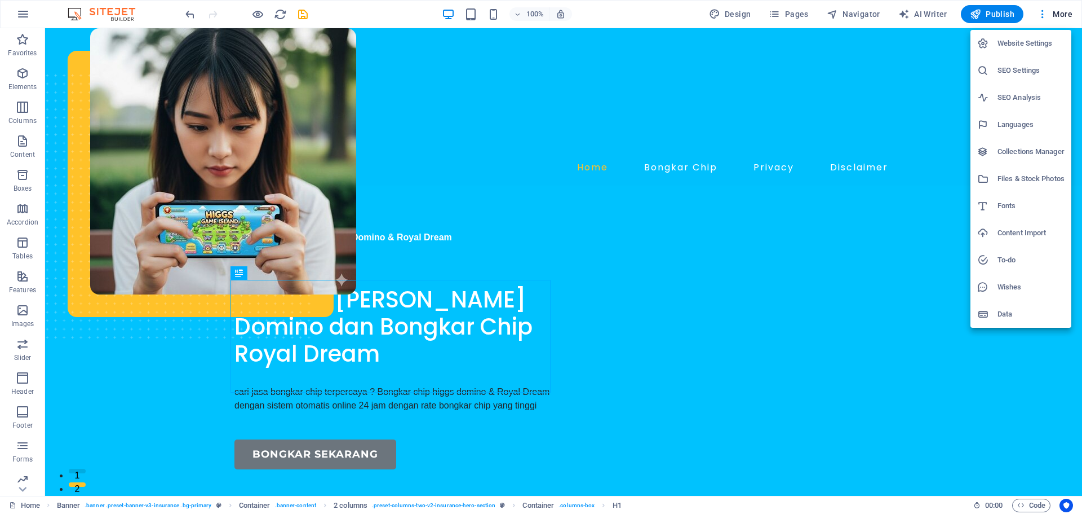
click at [1001, 311] on h6 "Data" at bounding box center [1031, 314] width 67 height 14
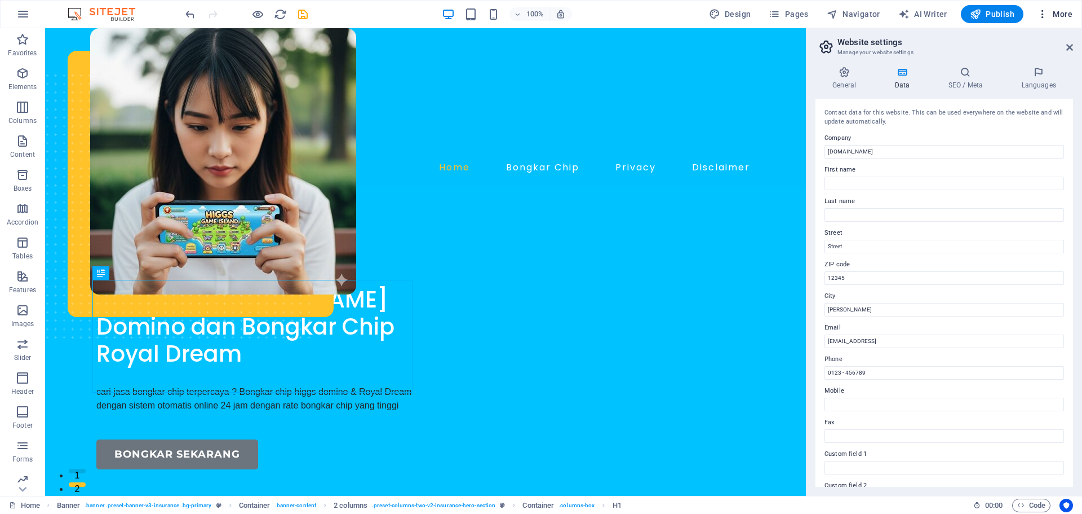
click at [0, 0] on icon "button" at bounding box center [0, 0] width 0 height 0
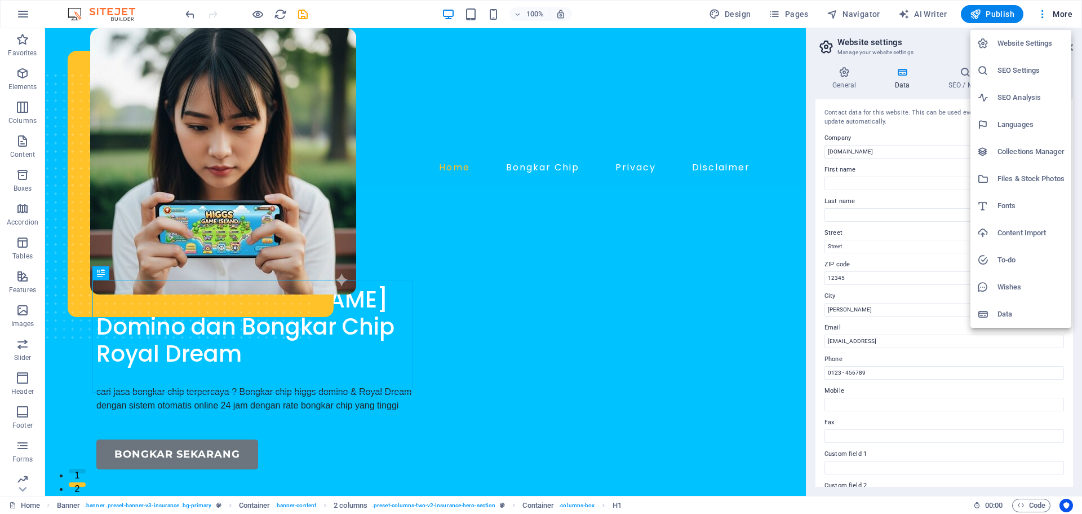
click at [1002, 262] on h6 "To-do" at bounding box center [1031, 260] width 67 height 14
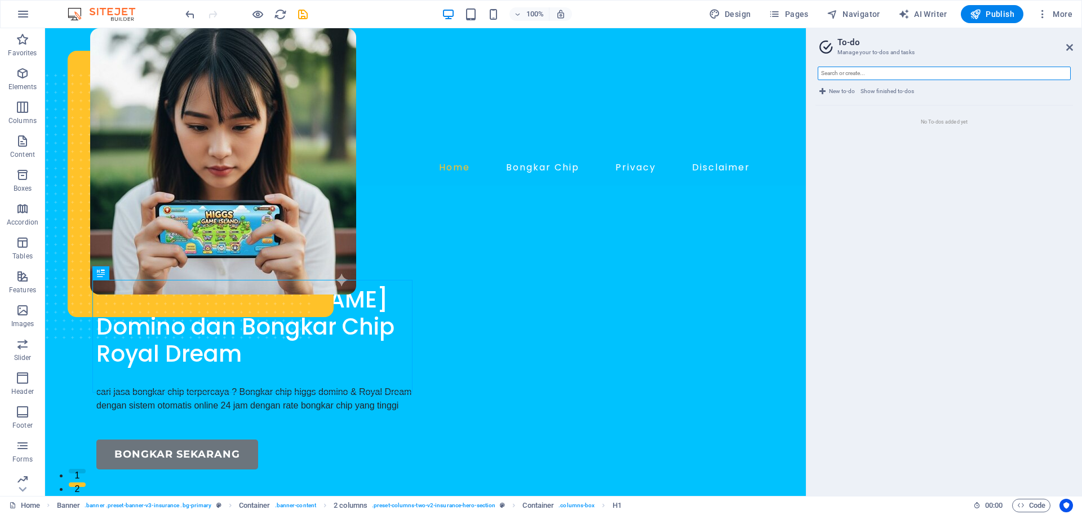
click at [847, 75] on input "text" at bounding box center [944, 74] width 253 height 14
click at [885, 90] on span "Show finished to-dos" at bounding box center [888, 92] width 54 height 14
click at [845, 89] on span "New to-do" at bounding box center [842, 92] width 26 height 14
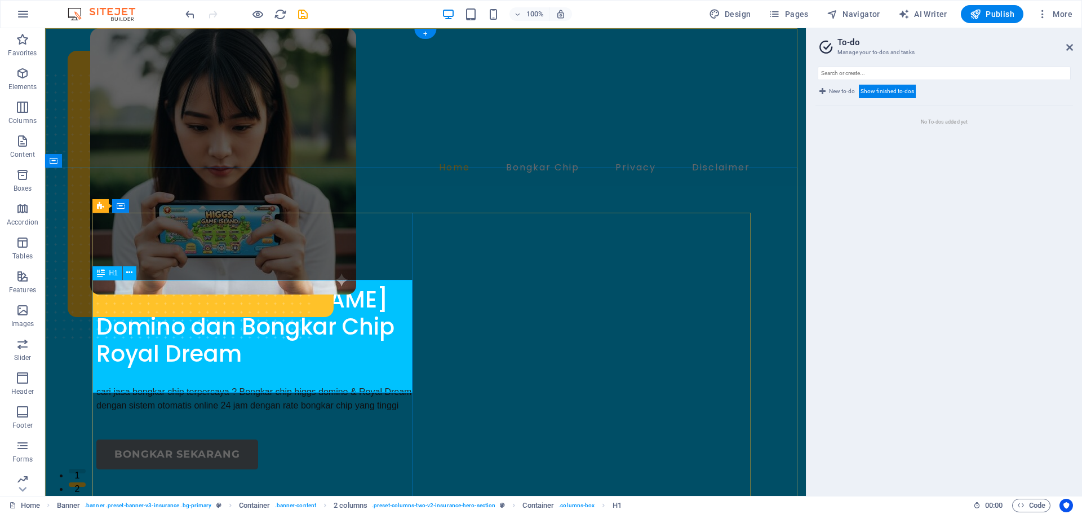
click at [243, 328] on div "Bongkar [PERSON_NAME] Domino dan Bongkar Chip Royal Dream" at bounding box center [256, 313] width 320 height 108
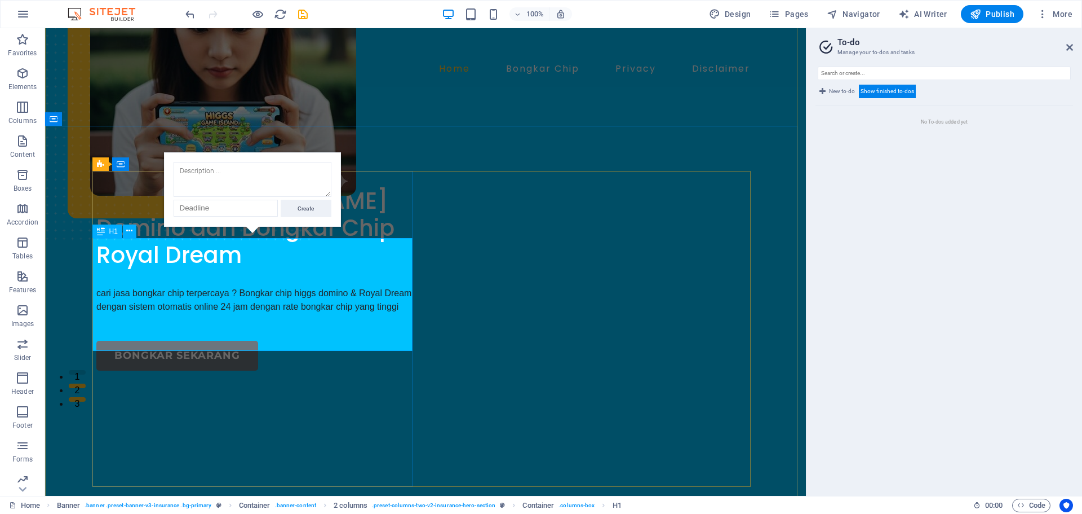
scroll to position [110, 0]
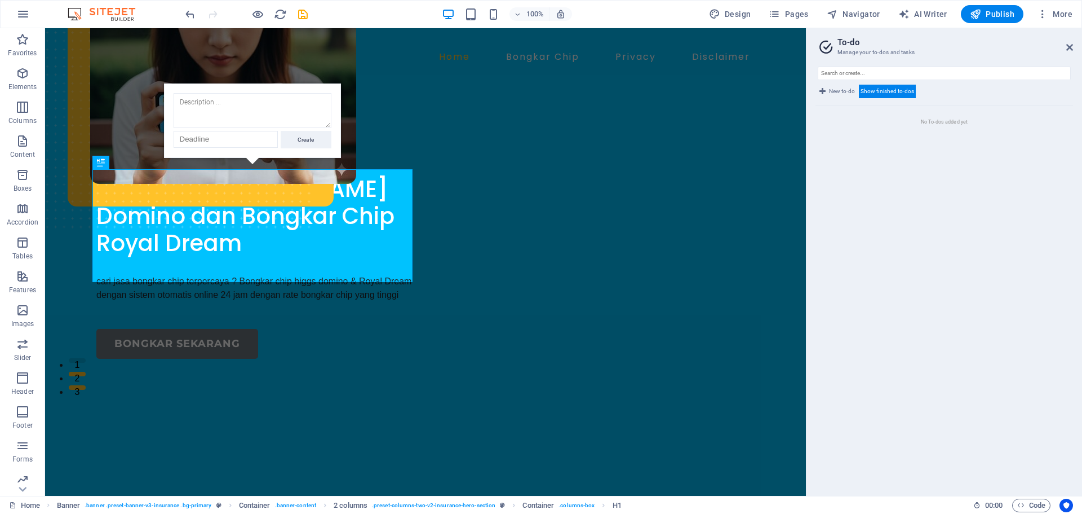
click at [1073, 45] on aside "To-do Manage your to-dos and tasks New to-do Show finished to-dos No To-dos add…" at bounding box center [944, 261] width 276 height 467
click at [1066, 50] on header "To-do Manage your to-dos and tasks" at bounding box center [945, 42] width 255 height 29
click at [1067, 48] on icon at bounding box center [1070, 47] width 7 height 9
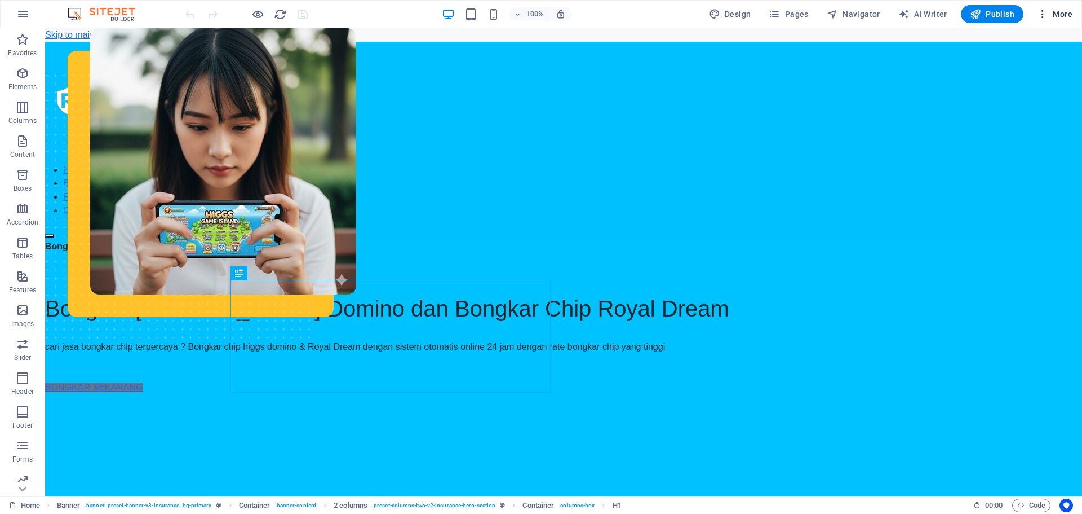
click at [0, 0] on button "More" at bounding box center [0, 0] width 0 height 0
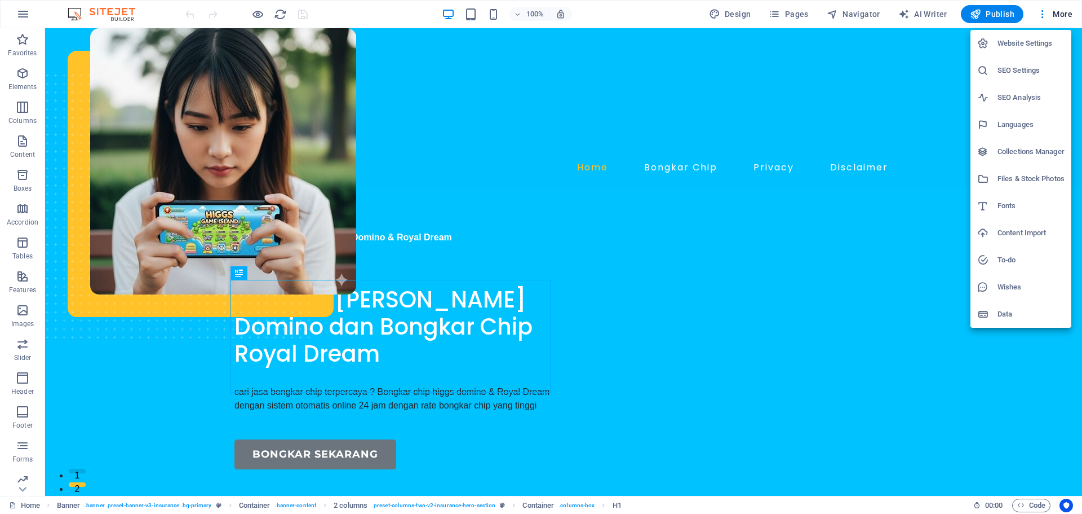
click at [1022, 98] on h6 "SEO Analysis" at bounding box center [1031, 98] width 67 height 14
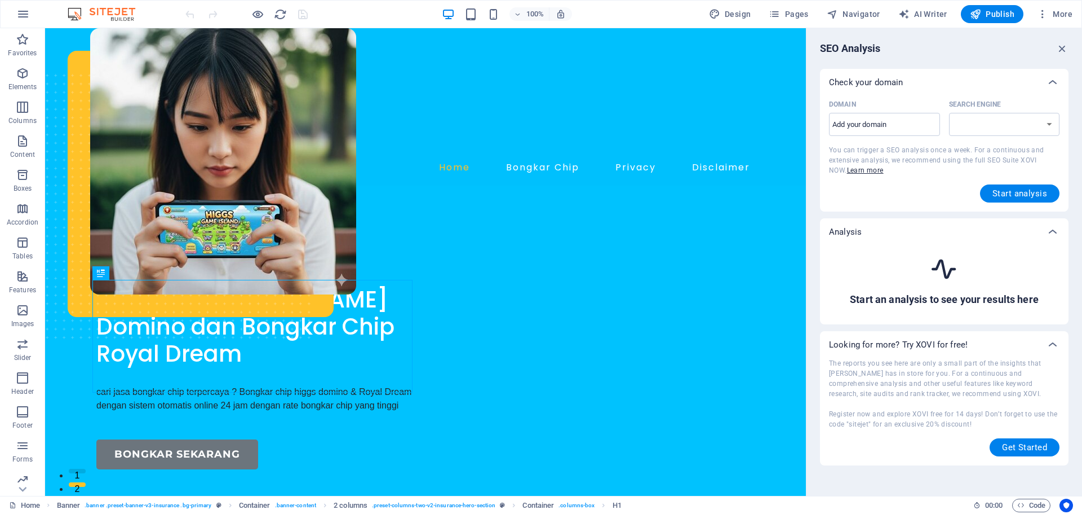
select select "google.com"
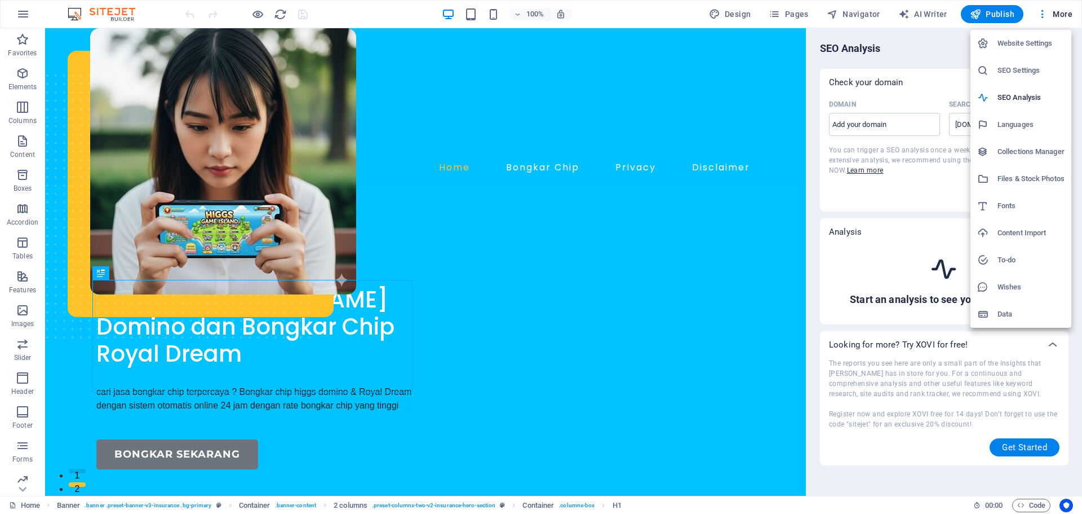
click at [1025, 76] on h6 "SEO Settings" at bounding box center [1031, 71] width 67 height 14
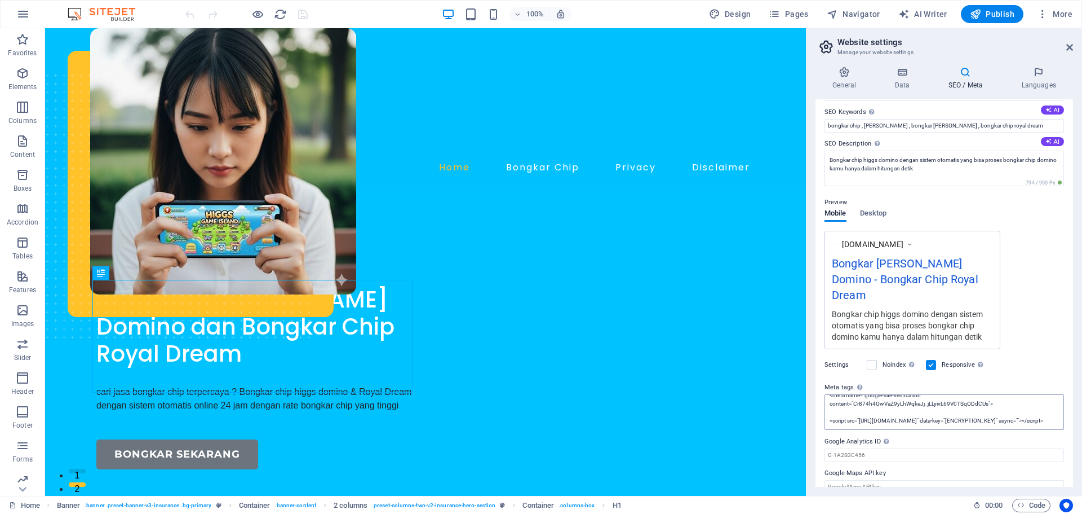
scroll to position [17, 0]
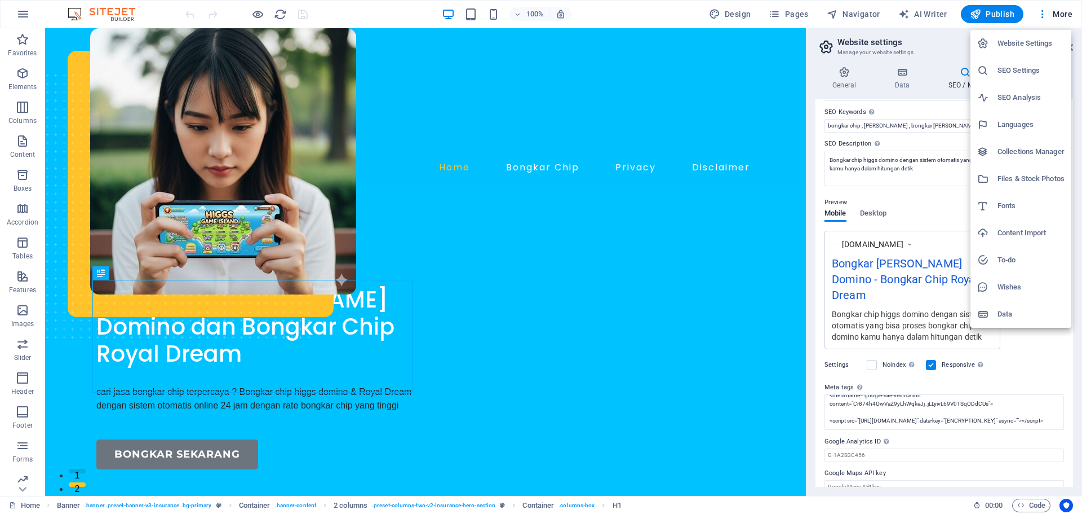
click at [1023, 99] on h6 "SEO Analysis" at bounding box center [1031, 98] width 67 height 14
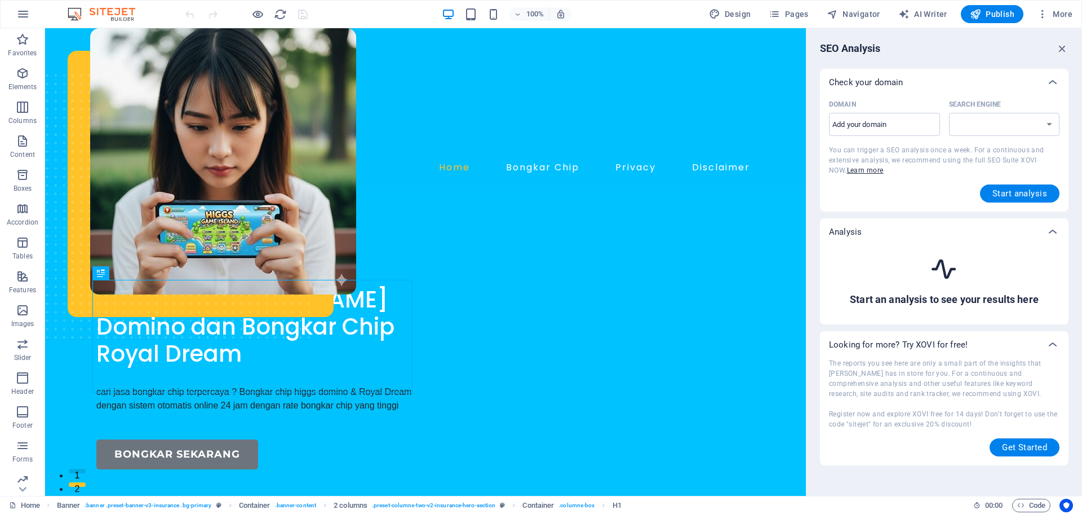
select select "google.com"
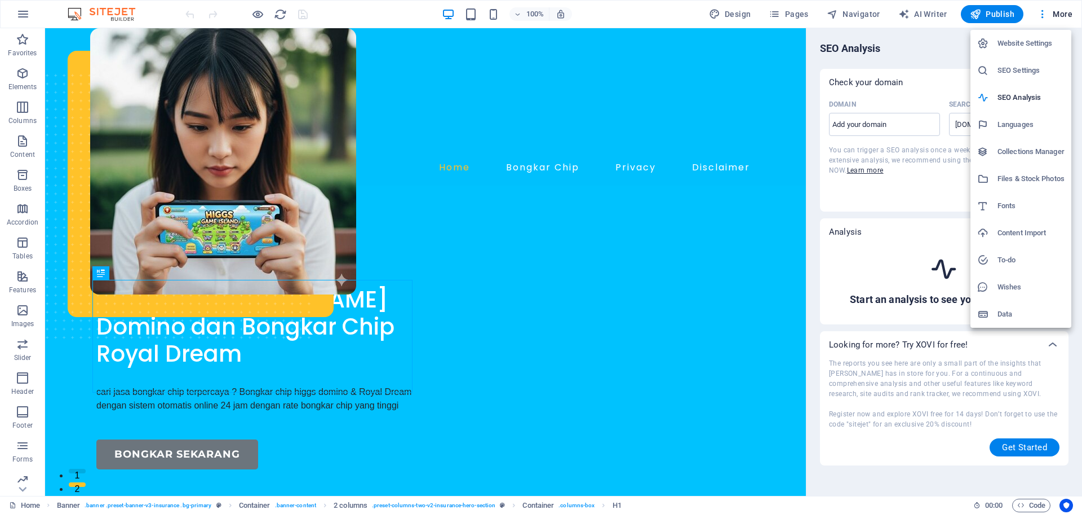
click at [1027, 42] on h6 "Website Settings" at bounding box center [1031, 44] width 67 height 14
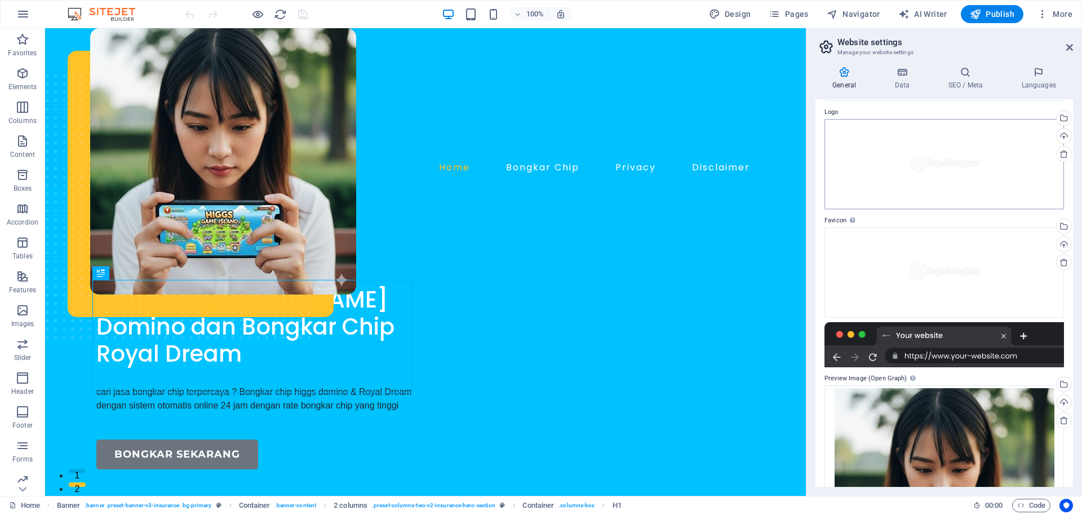
scroll to position [167, 0]
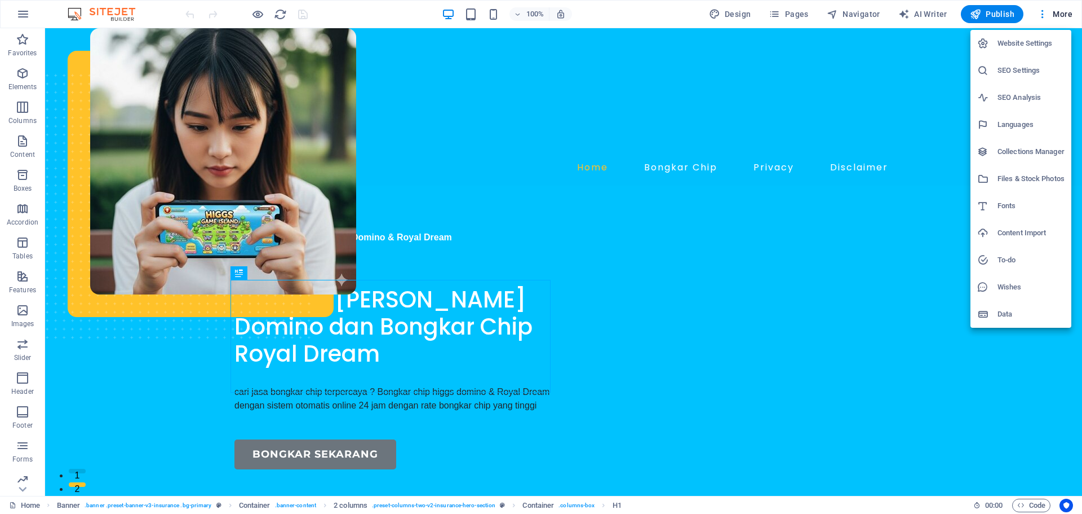
click at [1024, 37] on h6 "Website Settings" at bounding box center [1031, 44] width 67 height 14
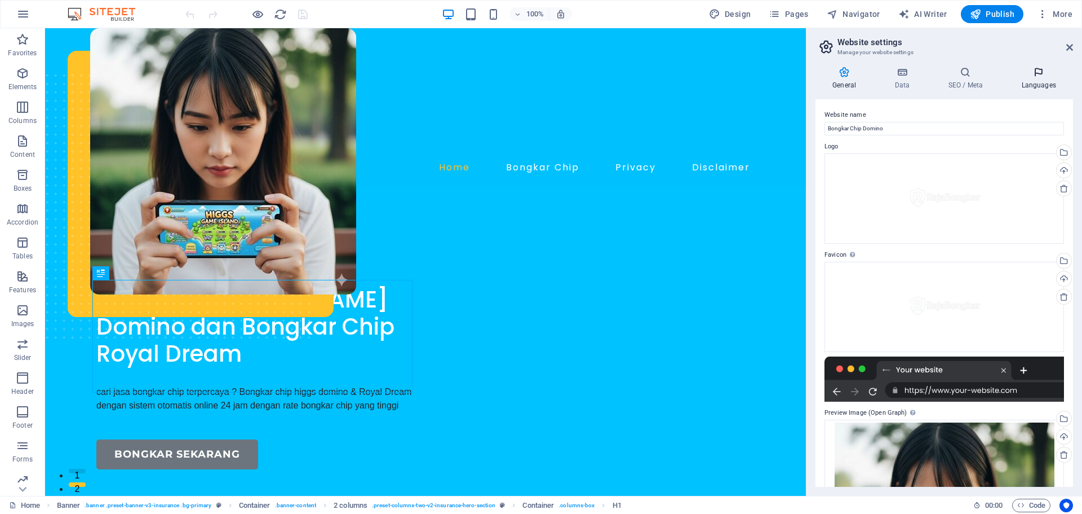
click at [1030, 71] on icon at bounding box center [1039, 72] width 69 height 11
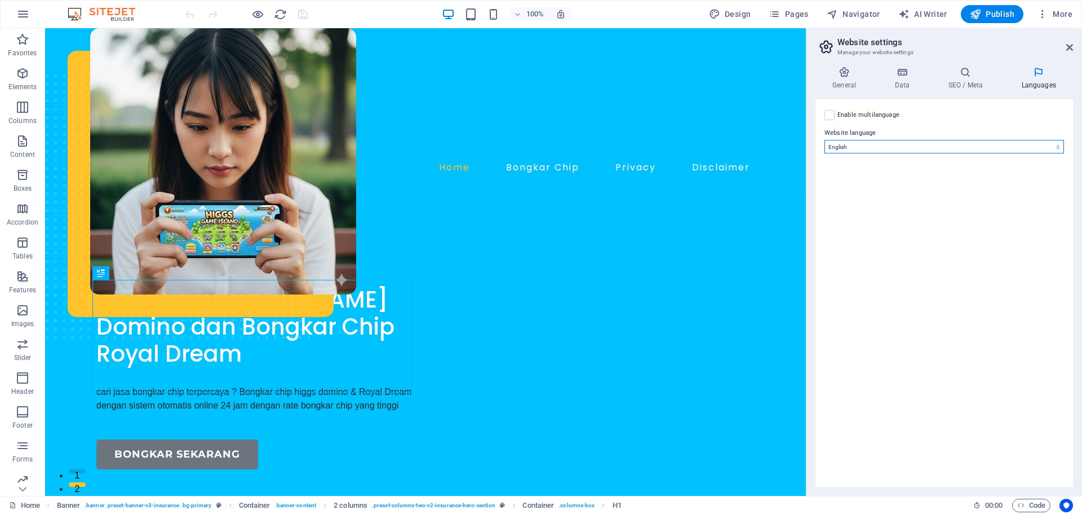
click at [842, 140] on select "Abkhazian Afar Afrikaans Akan Albanian Amharic Arabic Aragonese Armenian Assame…" at bounding box center [945, 147] width 240 height 14
click at [851, 147] on select "Abkhazian Afar Afrikaans Akan Albanian Amharic Arabic Aragonese Armenian Assame…" at bounding box center [945, 147] width 240 height 14
select select "70"
click at [825, 140] on select "Abkhazian Afar Afrikaans Akan Albanian Amharic Arabic Aragonese Armenian Assame…" at bounding box center [945, 147] width 240 height 14
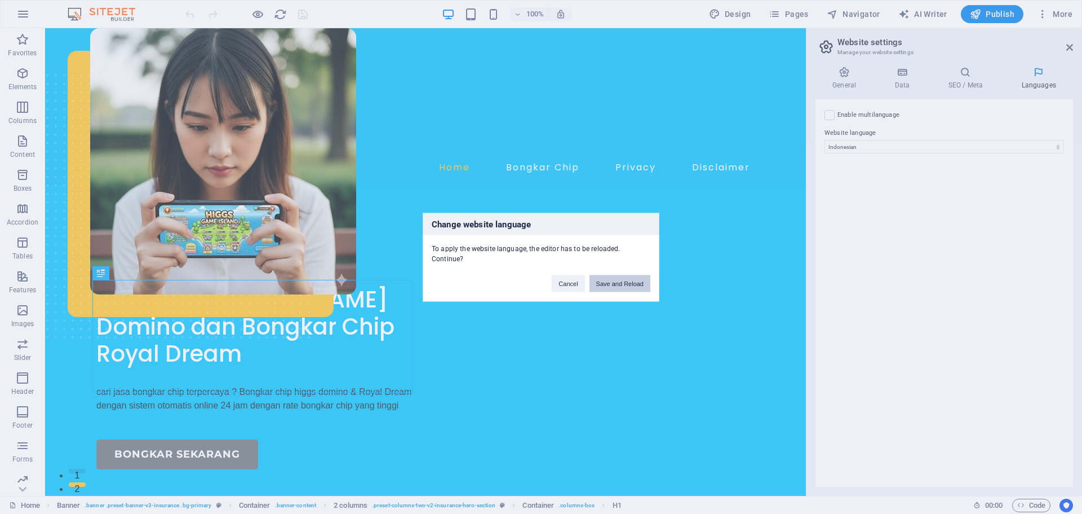
click at [617, 281] on button "Save and Reload" at bounding box center [620, 283] width 61 height 17
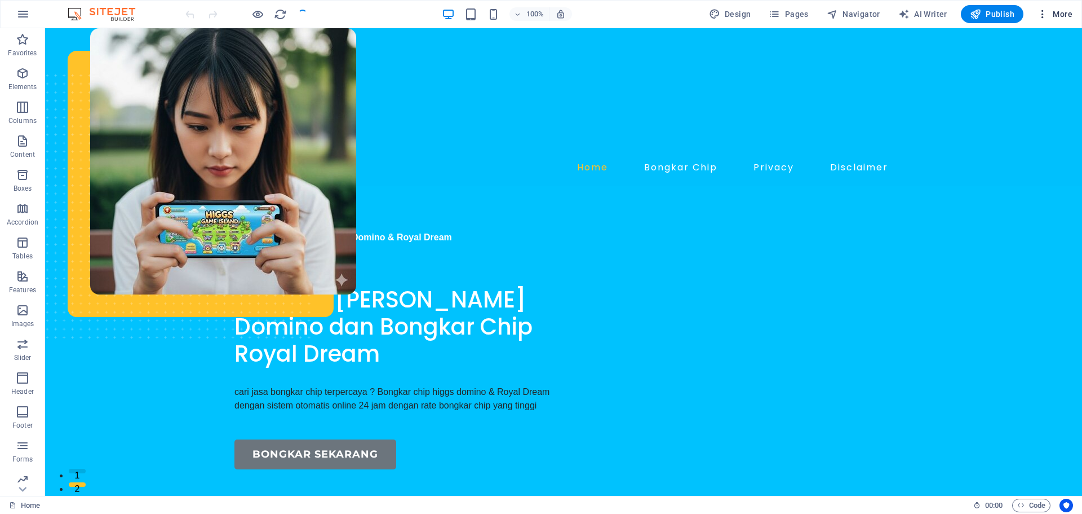
click at [0, 0] on button "More" at bounding box center [0, 0] width 0 height 0
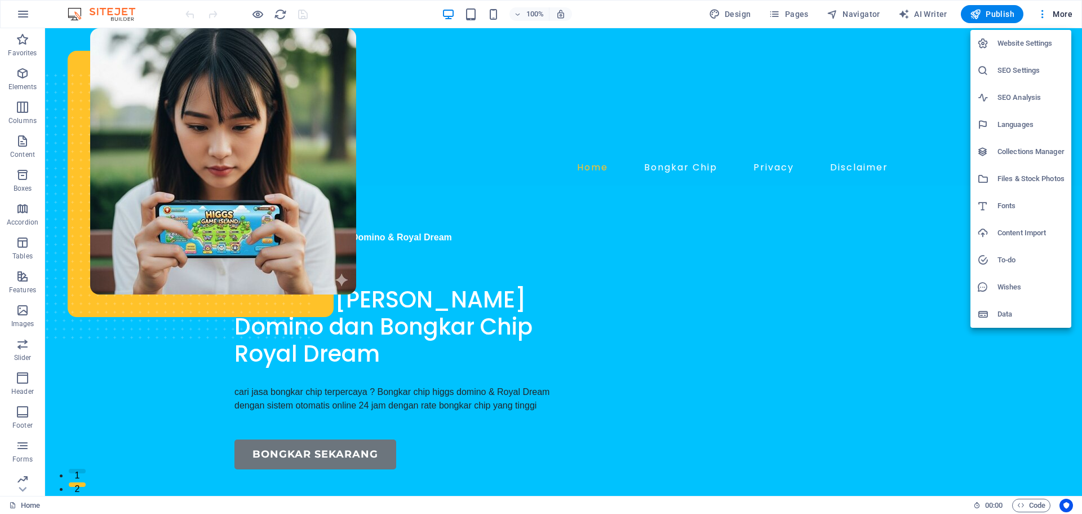
click at [1022, 38] on h6 "Website Settings" at bounding box center [1031, 44] width 67 height 14
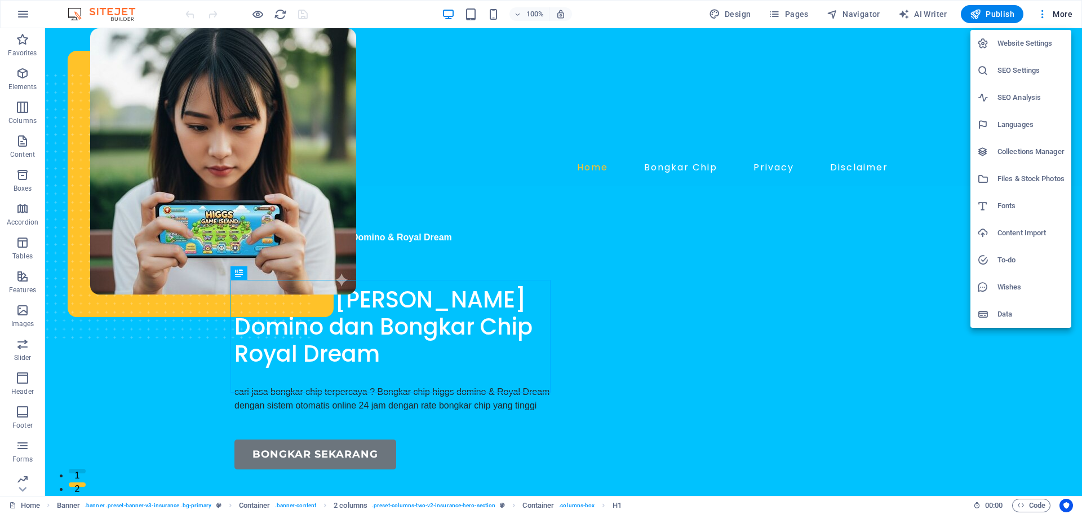
click at [1013, 47] on h6 "Website Settings" at bounding box center [1031, 44] width 67 height 14
select select "70"
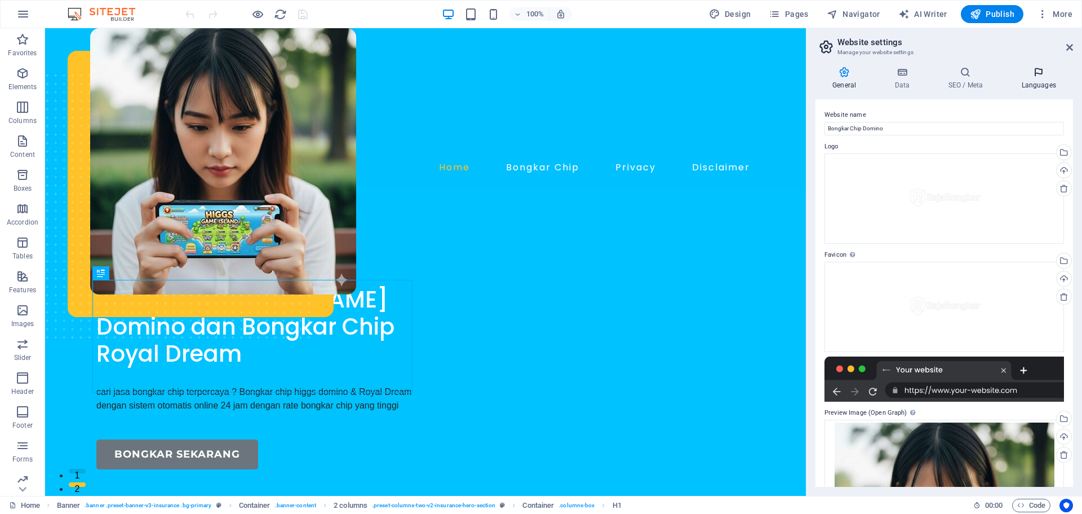
click at [1032, 72] on icon at bounding box center [1039, 72] width 69 height 11
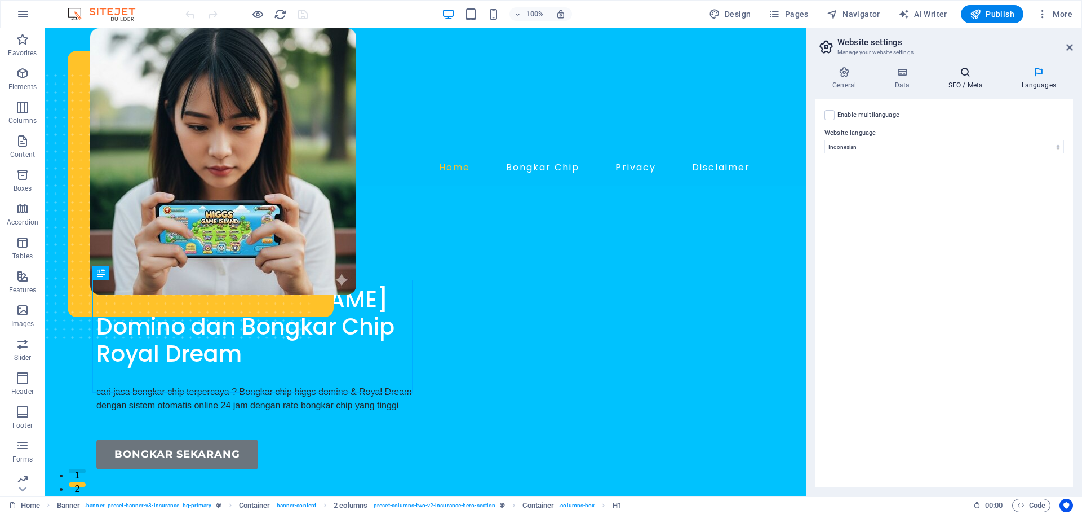
click at [952, 81] on h4 "SEO / Meta" at bounding box center [967, 79] width 73 height 24
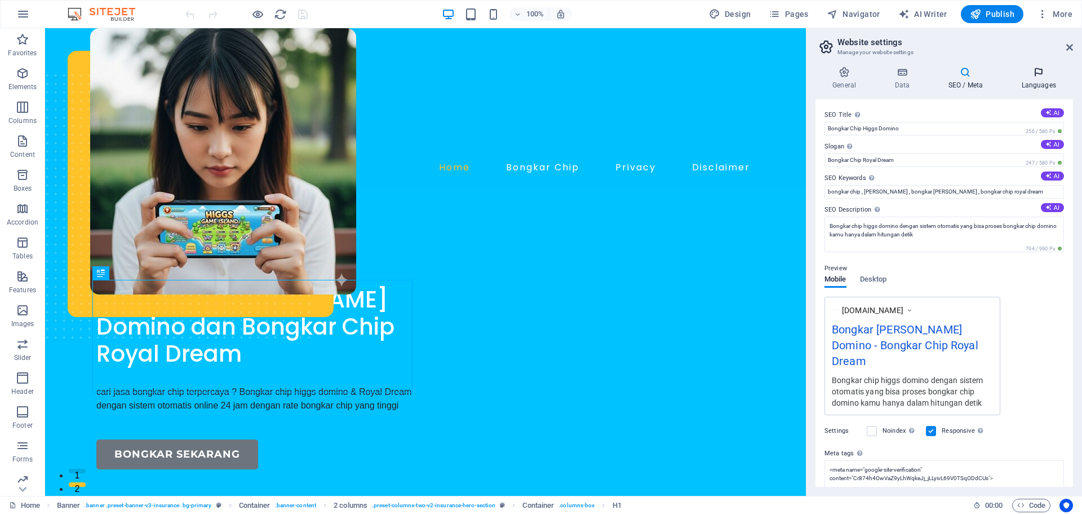
click at [1006, 76] on icon at bounding box center [1039, 72] width 69 height 11
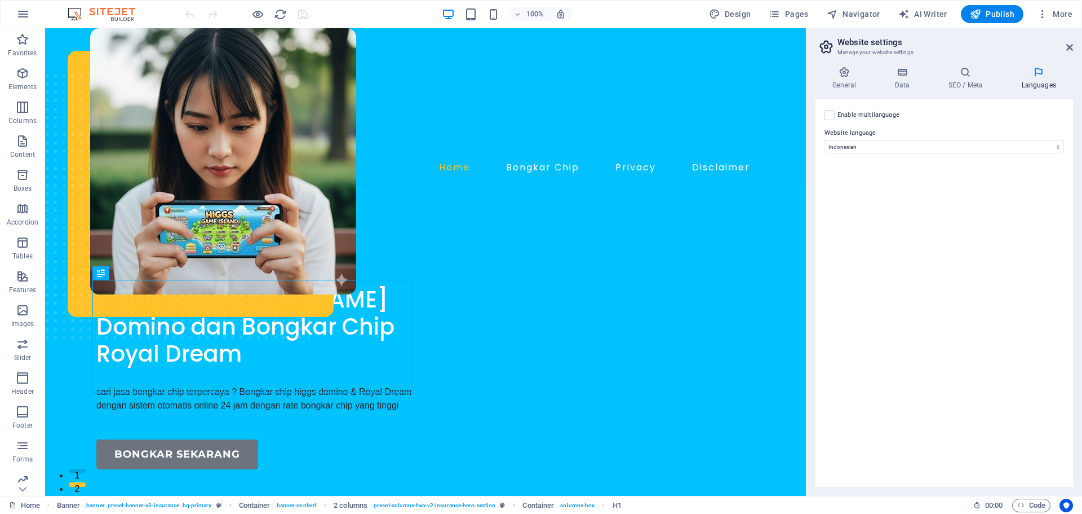
click at [859, 113] on label "Enable multilanguage To disable multilanguage delete all languages until only o…" at bounding box center [869, 115] width 62 height 14
click at [0, 0] on input "Enable multilanguage To disable multilanguage delete all languages until only o…" at bounding box center [0, 0] width 0 height 0
select select
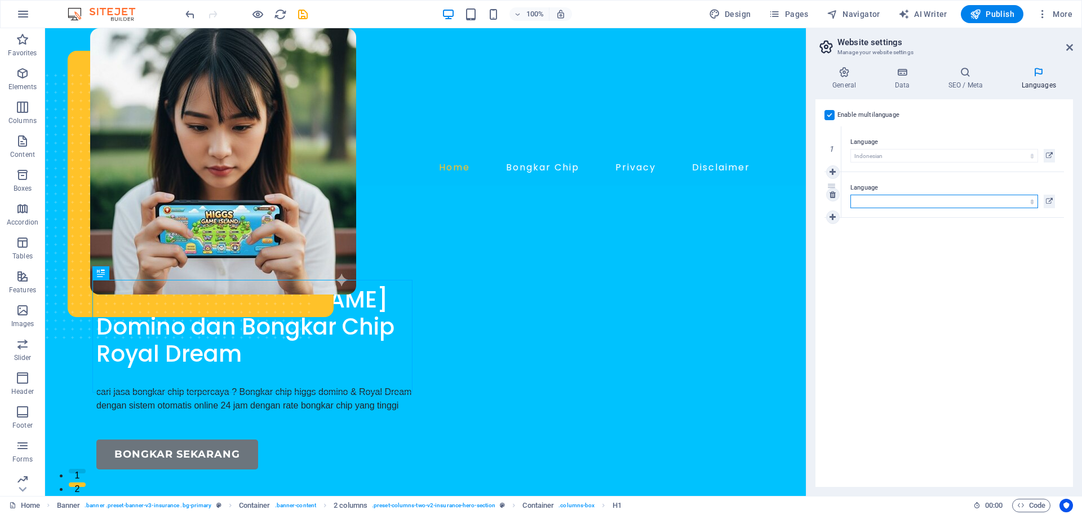
click at [873, 197] on select "Abkhazian Afar Afrikaans Akan Albanian Amharic Arabic Aragonese Armenian Assame…" at bounding box center [945, 201] width 188 height 14
click at [834, 195] on icon at bounding box center [833, 195] width 6 height 8
click at [997, 17] on span "Publish" at bounding box center [992, 13] width 45 height 11
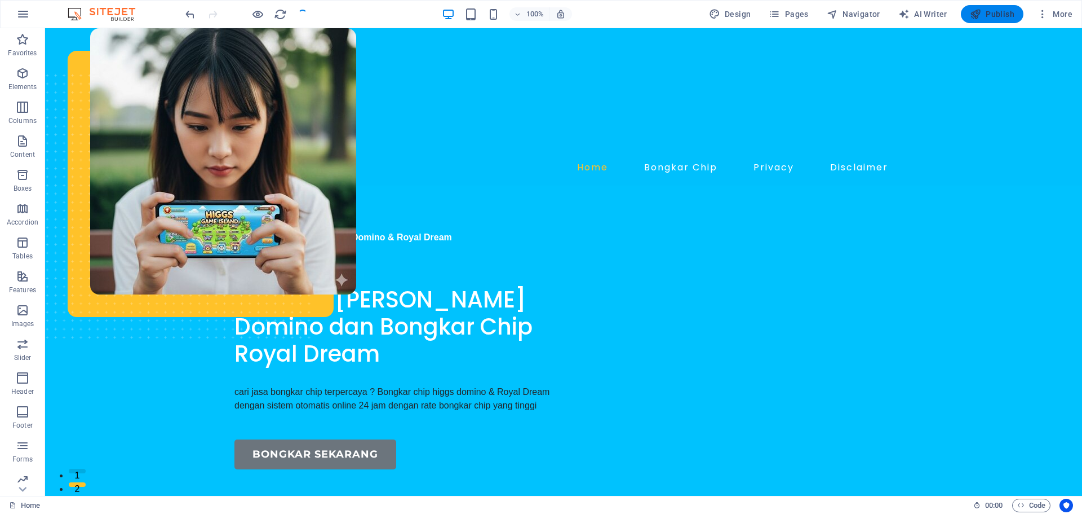
click at [1003, 10] on span "Publish" at bounding box center [992, 13] width 45 height 11
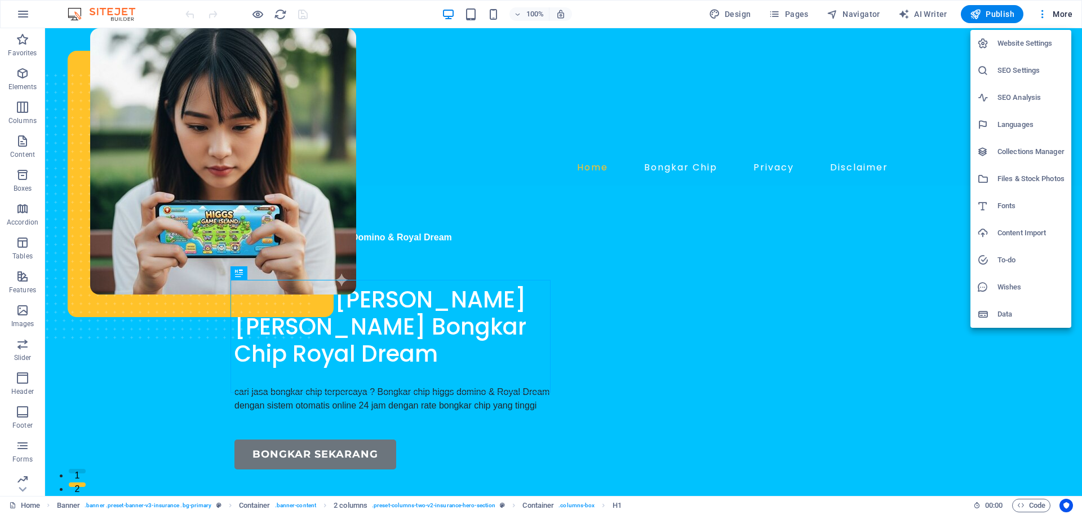
click at [1024, 39] on h6 "Website Settings" at bounding box center [1031, 44] width 67 height 14
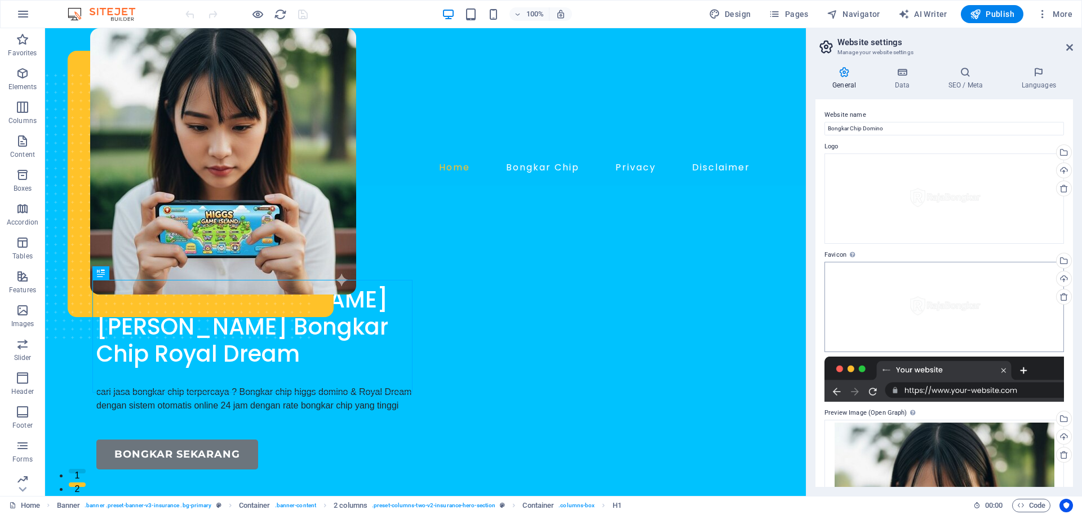
scroll to position [167, 0]
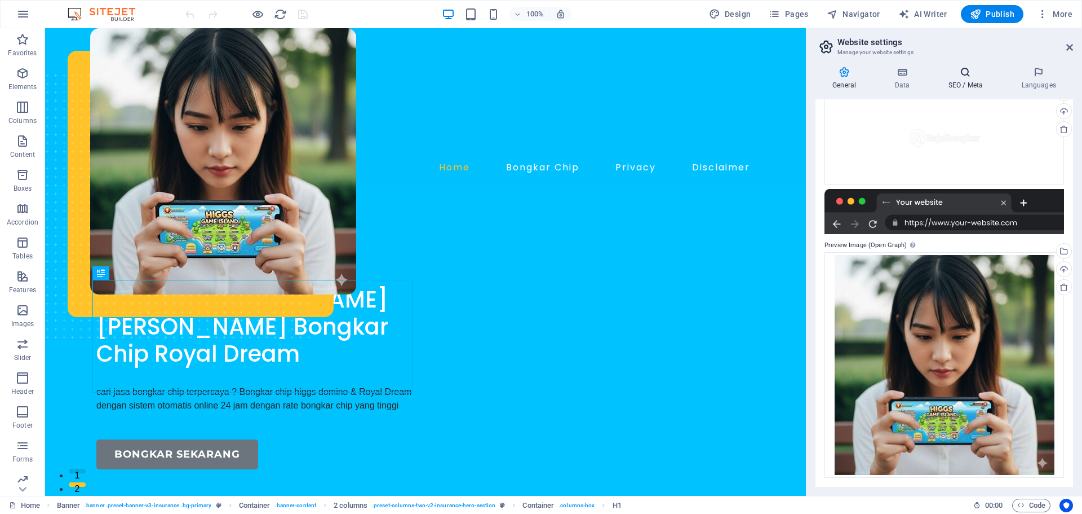
click at [944, 72] on icon at bounding box center [965, 72] width 69 height 11
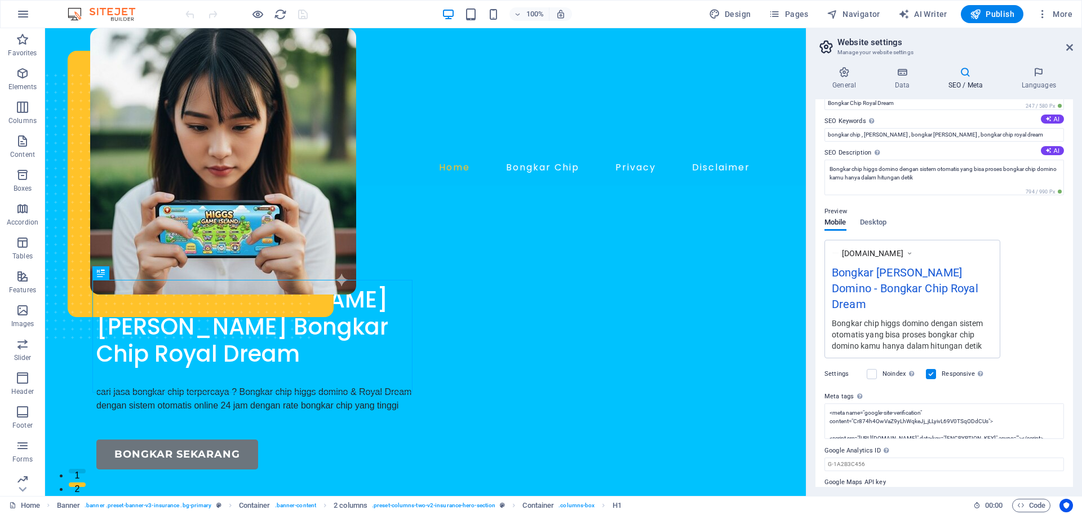
scroll to position [66, 0]
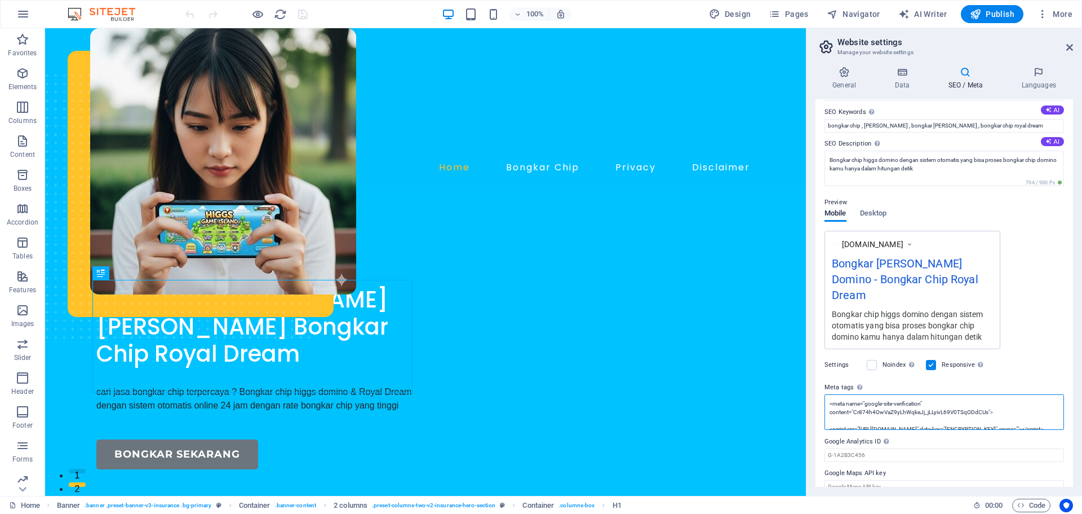
click at [956, 400] on textarea "<meta name="google-site-verification" content="Cr874h4OwVaZ9yLhWqkeJj_jLLyivL69…" at bounding box center [945, 412] width 240 height 36
click at [977, 426] on textarea "<meta name="google-site-verification" content="Cr874h4OwVaZ9yLhWqkeJj_jLLyivL69…" at bounding box center [945, 428] width 240 height 69
click at [829, 394] on textarea "<meta name="google-site-verification" content="Cr874h4OwVaZ9yLhWqkeJj_jLLyivL69…" at bounding box center [945, 428] width 240 height 69
click at [857, 394] on textarea "<meta name="google-site-verification" content="Cr874h4OwVaZ9yLhWqkeJj_jLLyivL69…" at bounding box center [945, 433] width 240 height 78
paste textarea "<meta name="language" content="Indonesia">"
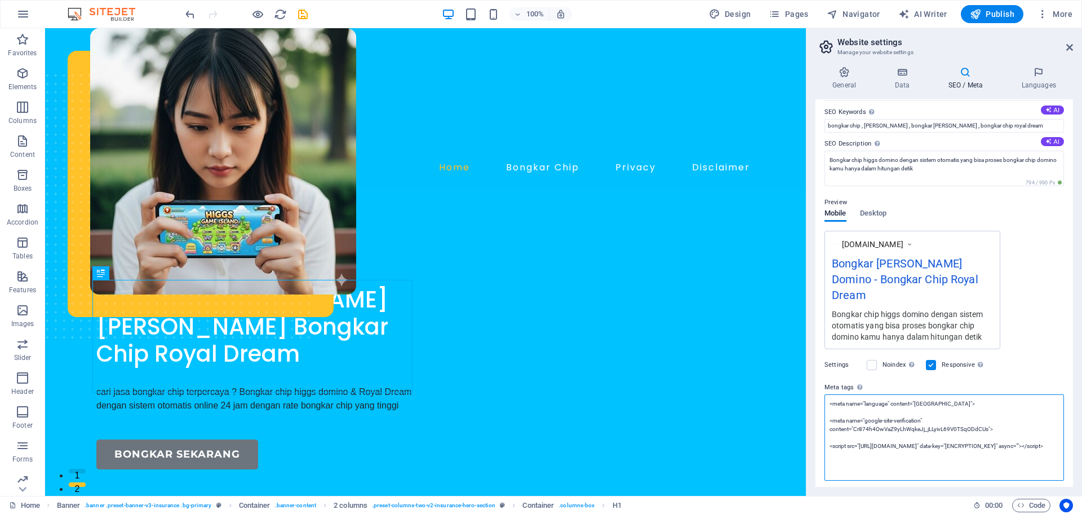
paste textarea "<meta name="author" content="tukar.co.id">"
click at [986, 398] on textarea "<meta name="language" content="Indonesia"> <meta name="author" content="rajabon…" at bounding box center [945, 437] width 240 height 86
paste textarea "<meta property="og:image:alt" content="Home Viapulsa">"
click at [969, 403] on textarea "<meta name="language" content="Indonesia"> <meta name="author" content="rajabon…" at bounding box center [945, 441] width 240 height 95
type textarea "<meta name="language" content="Indonesia"> <meta name="author" content="rajabon…"
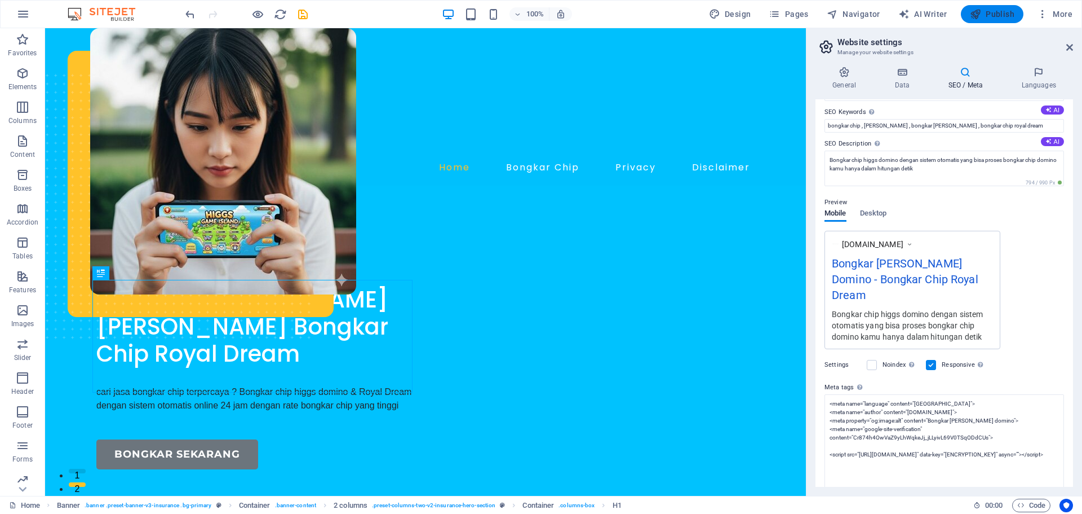
click at [0, 0] on span "Publish" at bounding box center [0, 0] width 0 height 0
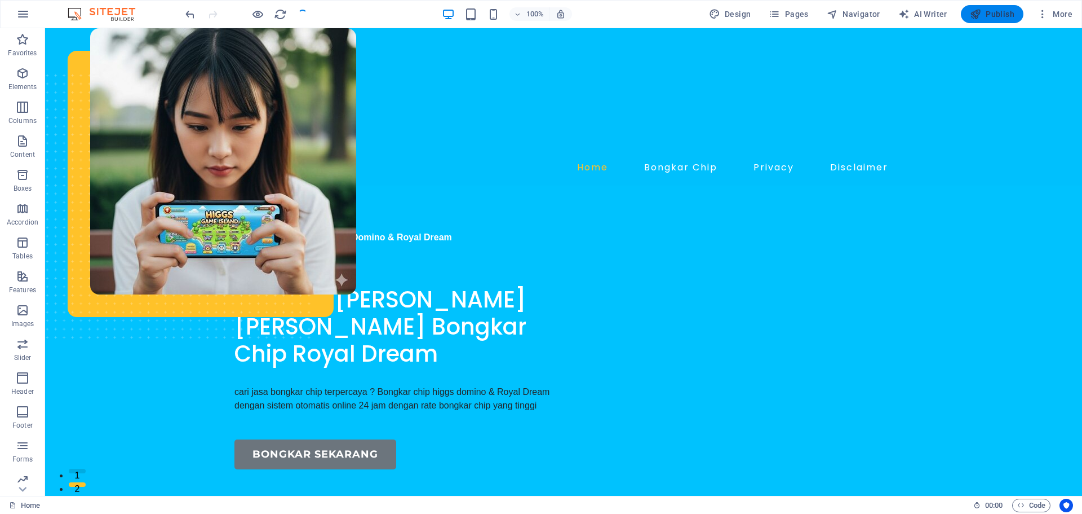
click at [0, 0] on span "Publish" at bounding box center [0, 0] width 0 height 0
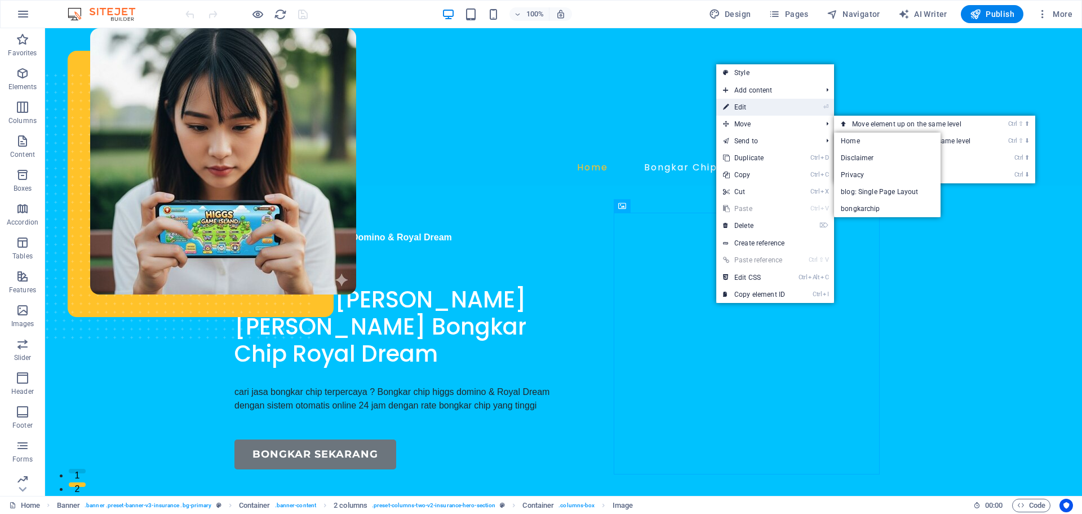
click at [766, 105] on link "⏎ Edit" at bounding box center [755, 107] width 76 height 17
select select "px"
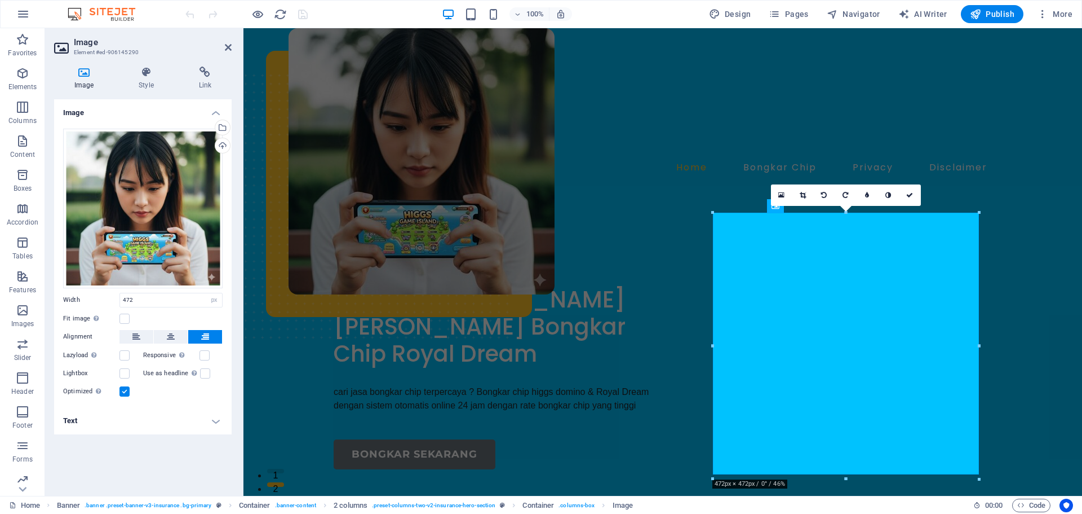
click at [125, 425] on h4 "Text" at bounding box center [143, 420] width 178 height 27
click at [129, 79] on h4 "Style" at bounding box center [148, 79] width 60 height 24
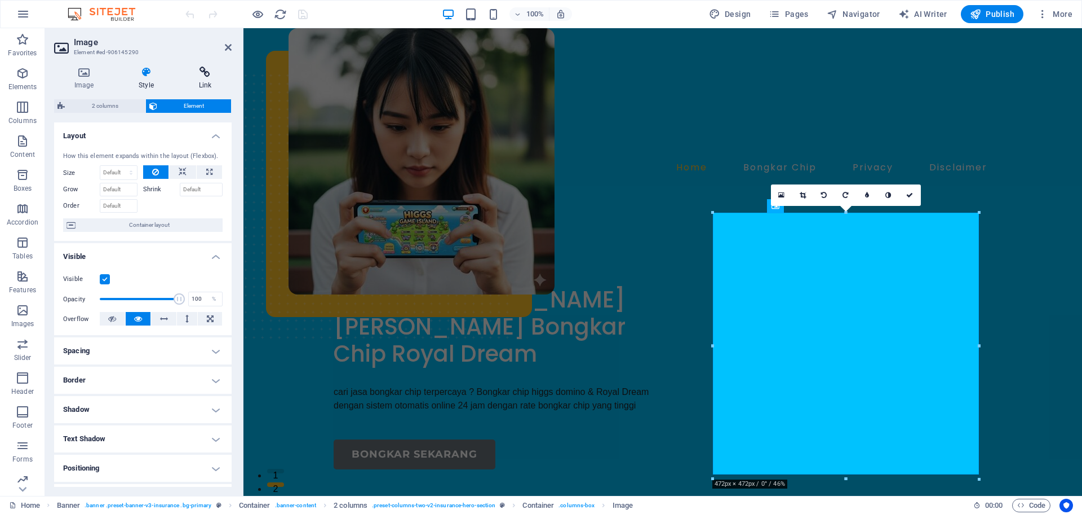
click at [197, 74] on icon at bounding box center [205, 72] width 53 height 11
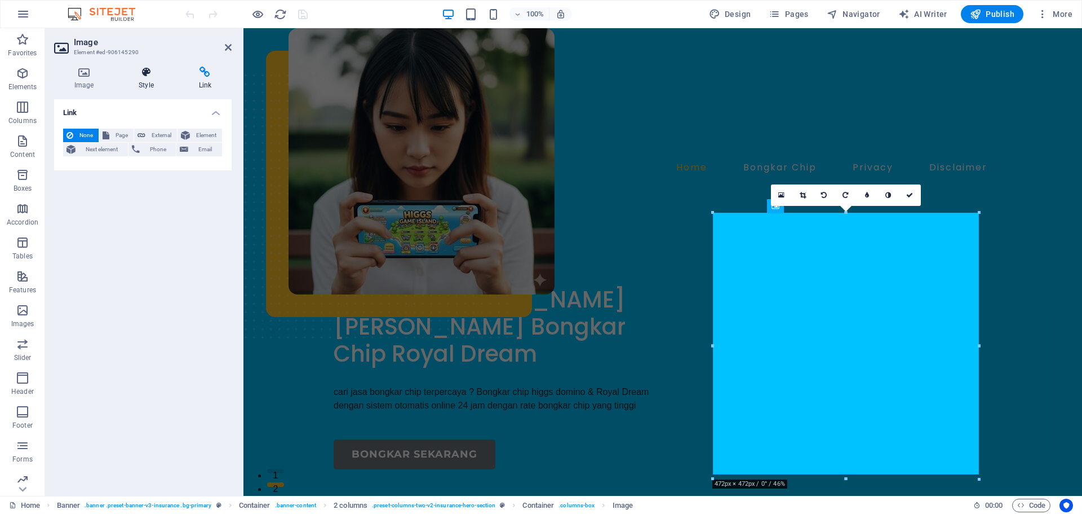
click at [154, 77] on icon at bounding box center [145, 72] width 55 height 11
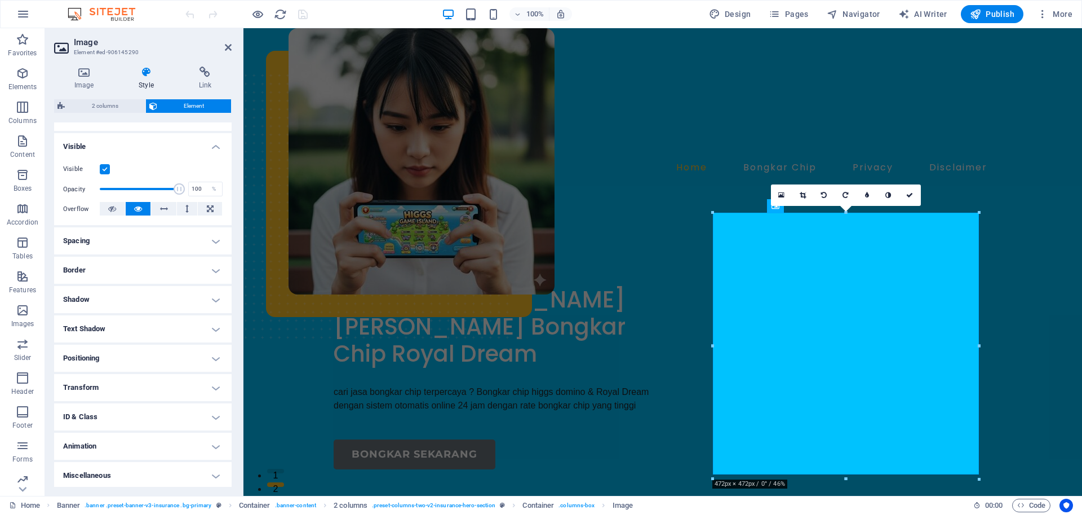
scroll to position [112, 0]
click at [81, 69] on icon at bounding box center [84, 72] width 60 height 11
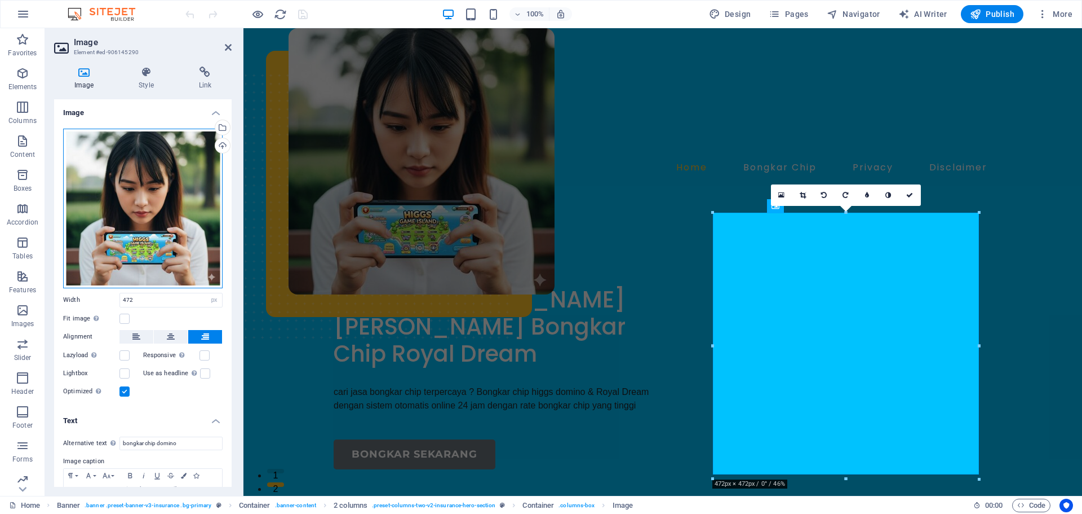
click at [158, 213] on div "Drag files here, click to choose files or select files from Files or our free s…" at bounding box center [143, 209] width 160 height 160
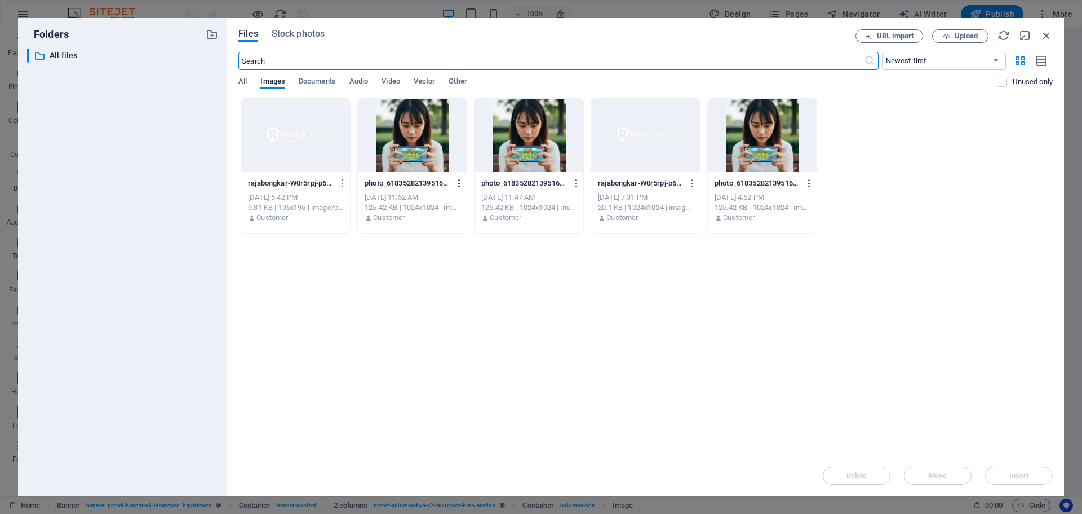
click at [455, 183] on icon "button" at bounding box center [459, 183] width 11 height 10
click at [551, 276] on div at bounding box center [541, 257] width 1082 height 514
click at [1051, 32] on icon "button" at bounding box center [1047, 35] width 12 height 12
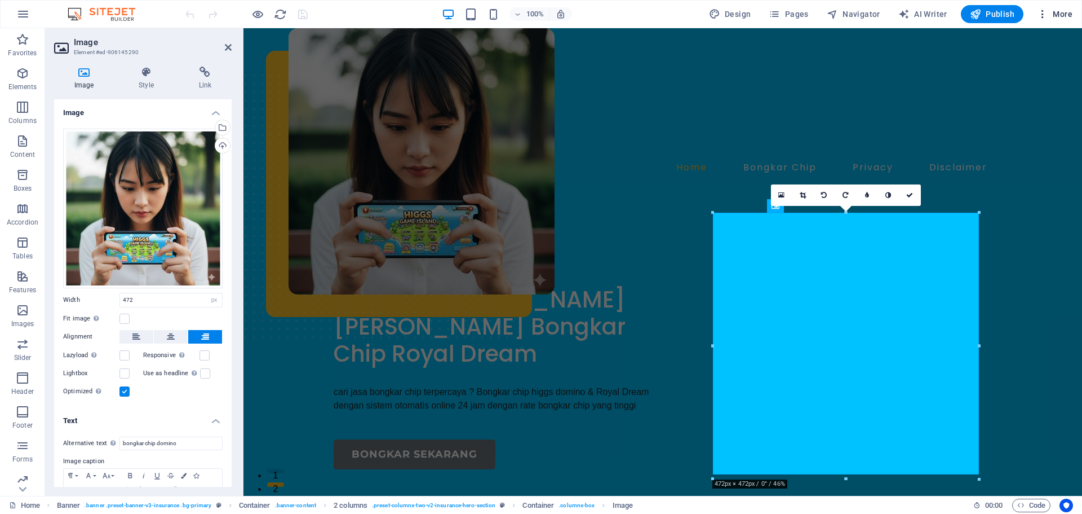
click at [1049, 12] on span "More" at bounding box center [1055, 13] width 36 height 11
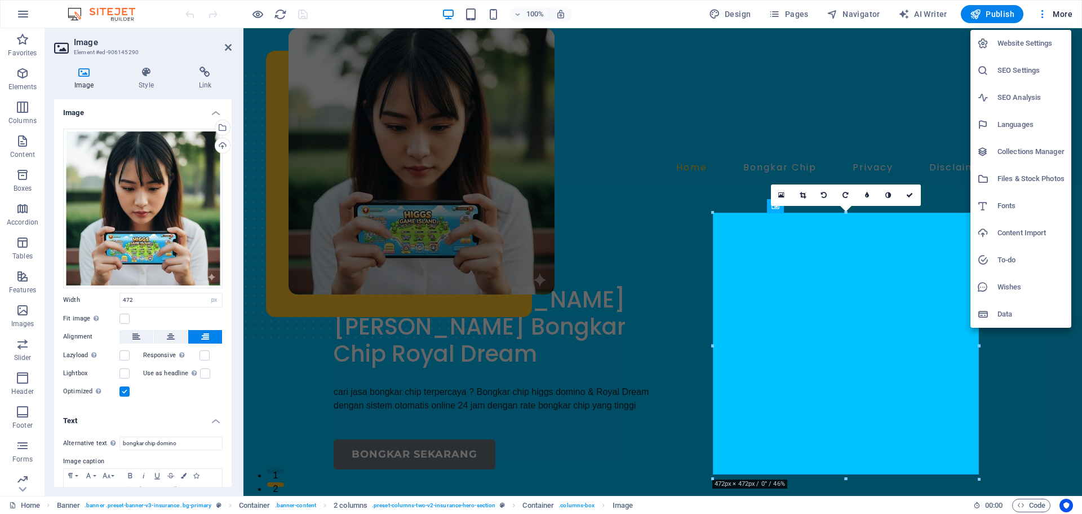
click at [1034, 81] on li "SEO Settings" at bounding box center [1021, 70] width 101 height 27
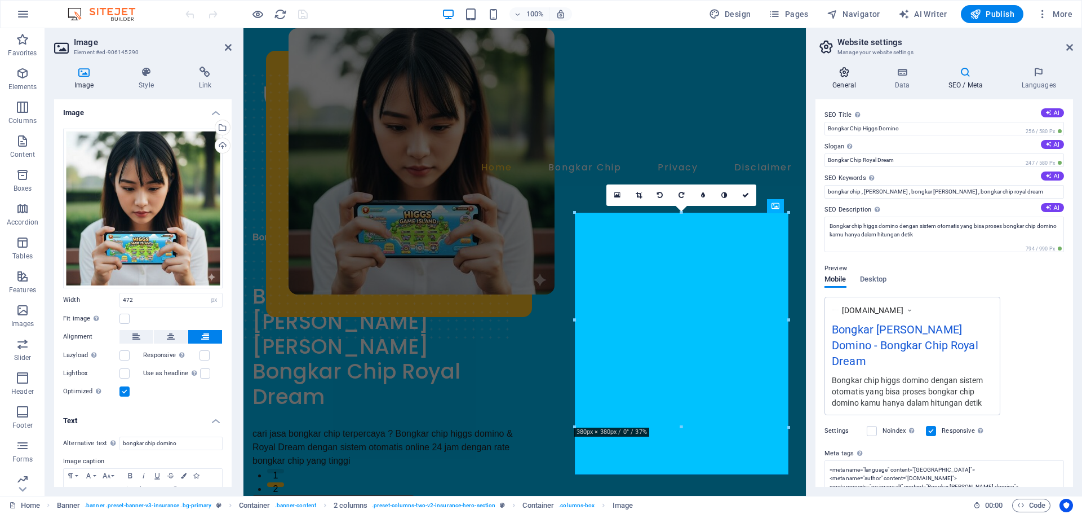
click at [838, 81] on h4 "General" at bounding box center [847, 79] width 62 height 24
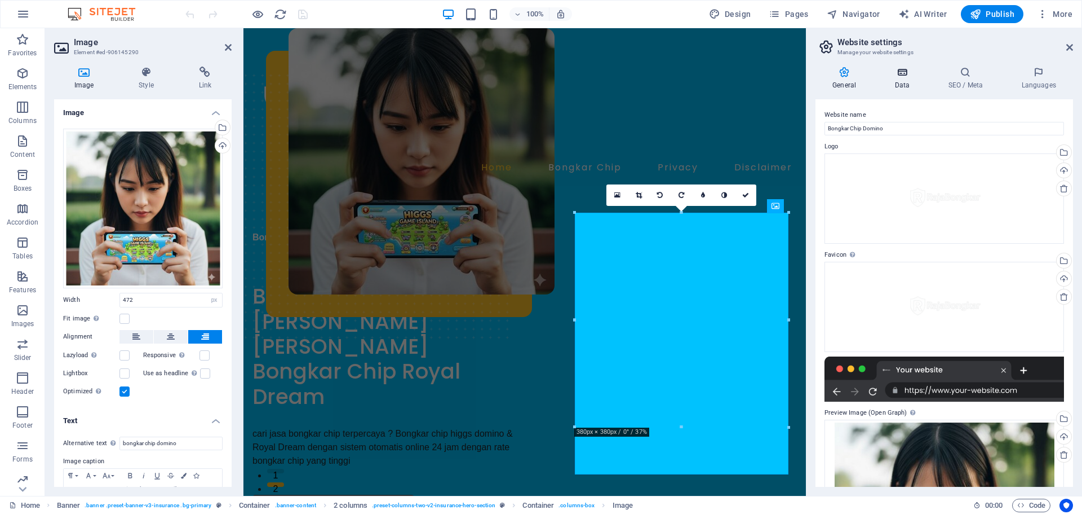
click at [913, 81] on h4 "Data" at bounding box center [905, 79] width 54 height 24
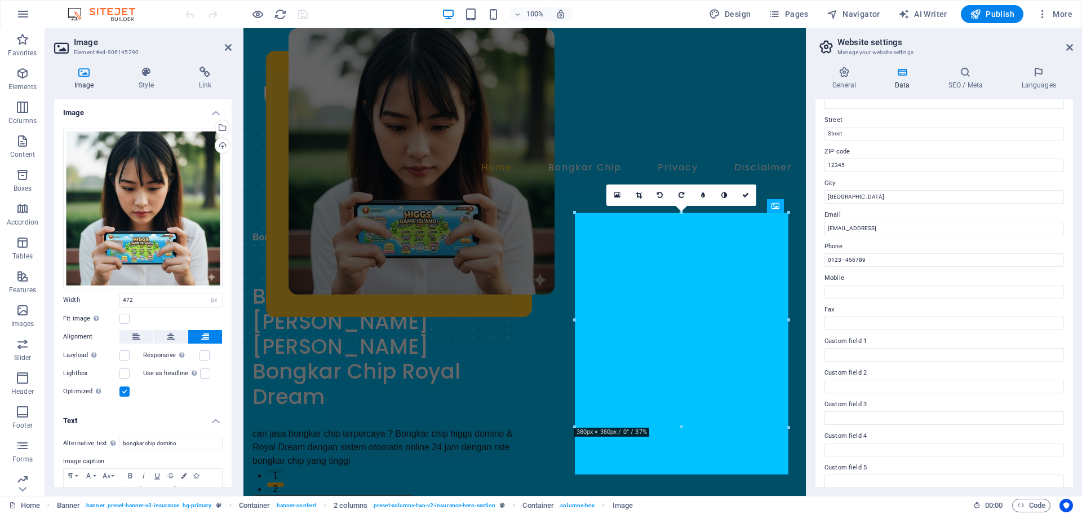
scroll to position [154, 0]
click at [971, 64] on div "General Data SEO / Meta Languages Website name Bongkar Chip Domino Logo Drag fi…" at bounding box center [945, 277] width 276 height 438
click at [970, 70] on icon at bounding box center [965, 72] width 69 height 11
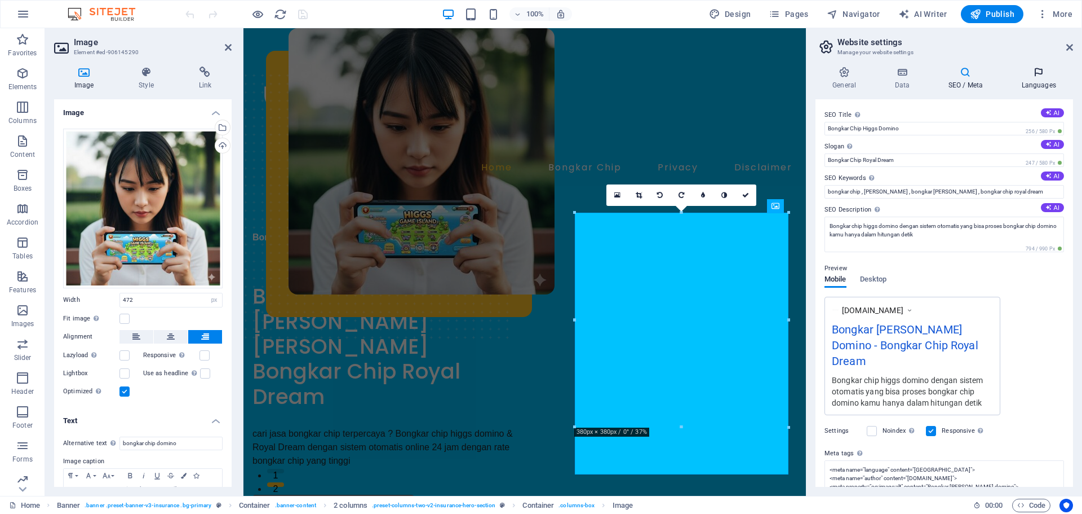
click at [1037, 73] on icon at bounding box center [1039, 72] width 69 height 11
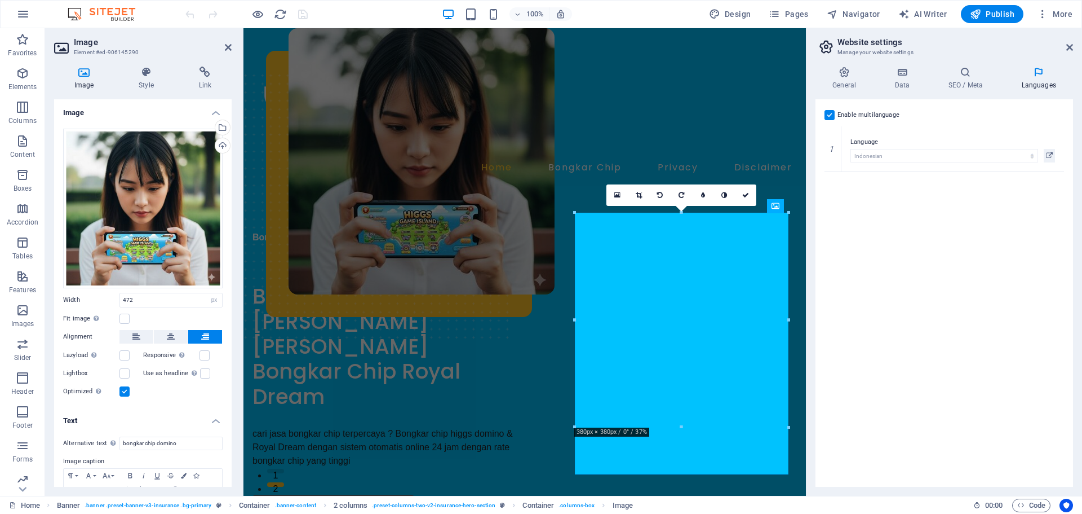
click at [832, 113] on label at bounding box center [830, 115] width 10 height 10
click at [0, 0] on input "Enable multilanguage To disable multilanguage delete all languages until only o…" at bounding box center [0, 0] width 0 height 0
click at [980, 19] on icon "button" at bounding box center [975, 13] width 11 height 11
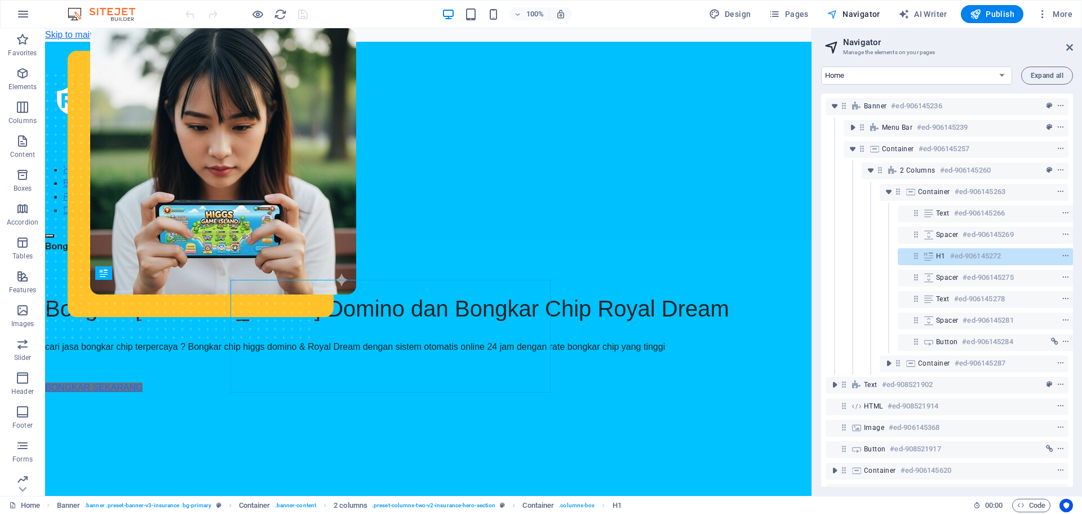
scroll to position [0, 3]
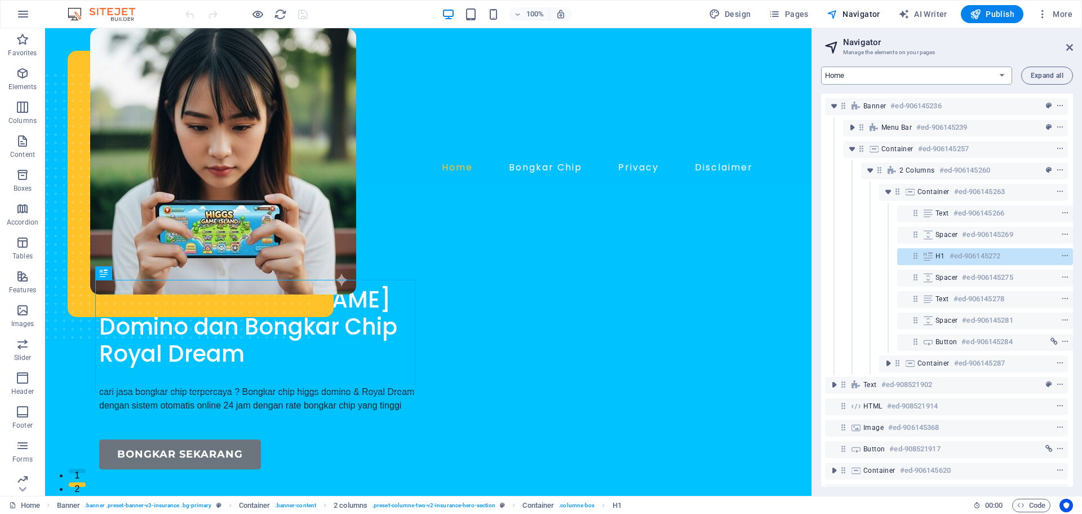
click at [920, 74] on select "Home Disclaimer Privacy blog: Single Page Layout bongkarchip" at bounding box center [916, 76] width 191 height 18
click at [950, 258] on h6 "#ed-906145272" at bounding box center [975, 256] width 51 height 14
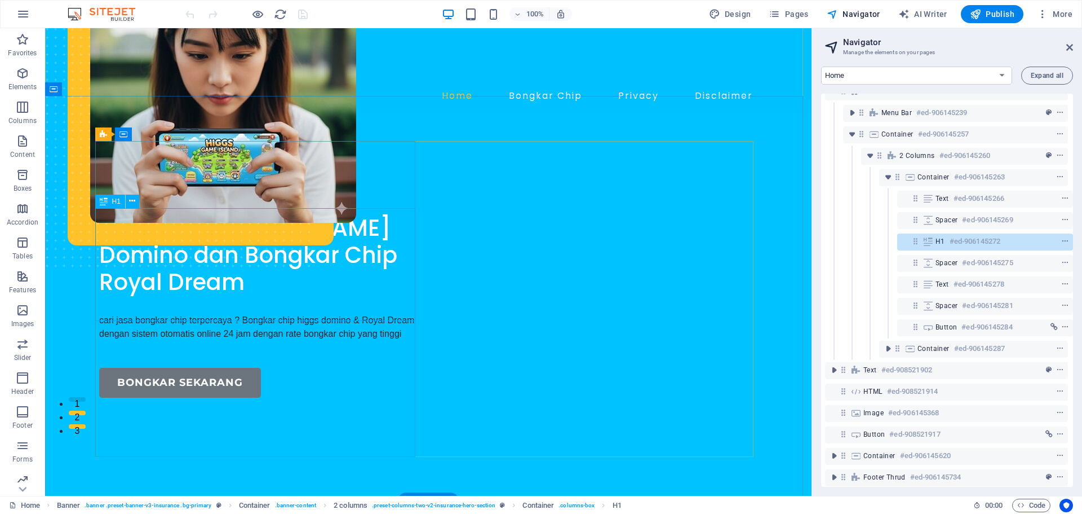
scroll to position [27, 3]
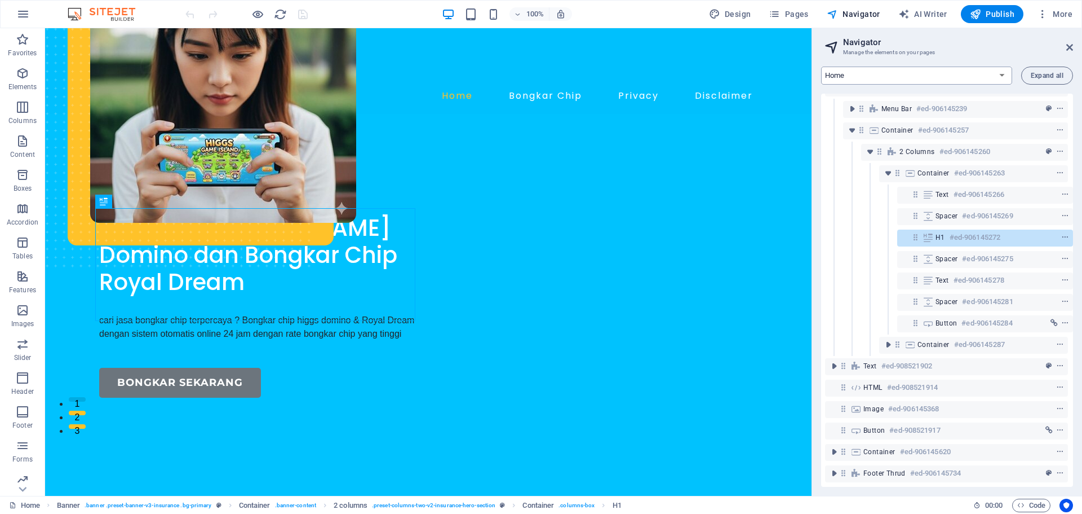
click at [856, 68] on select "Home Disclaimer Privacy blog: Single Page Layout bongkarchip" at bounding box center [916, 76] width 191 height 18
click at [821, 67] on select "Home Disclaimer Privacy blog: Single Page Layout bongkarchip" at bounding box center [916, 76] width 191 height 18
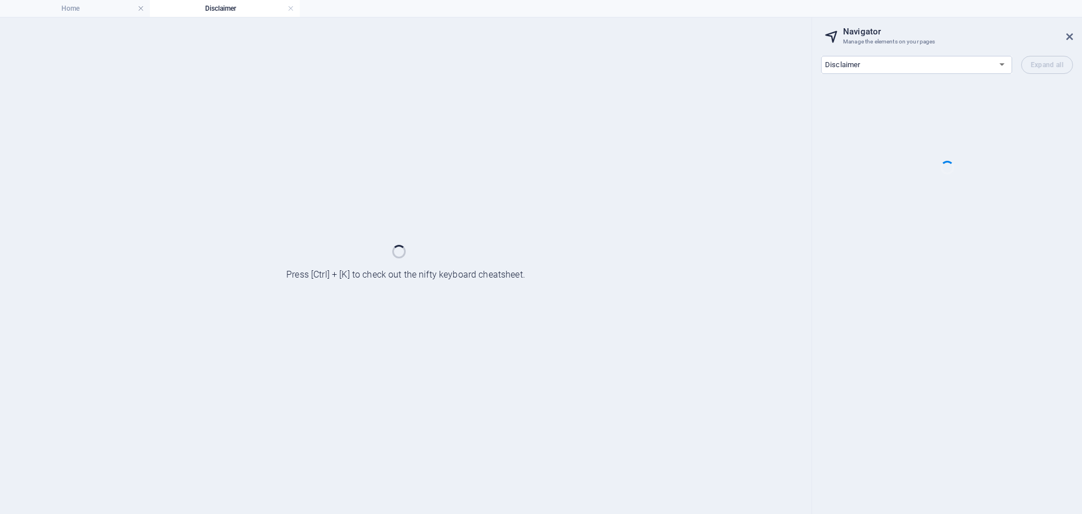
scroll to position [0, 0]
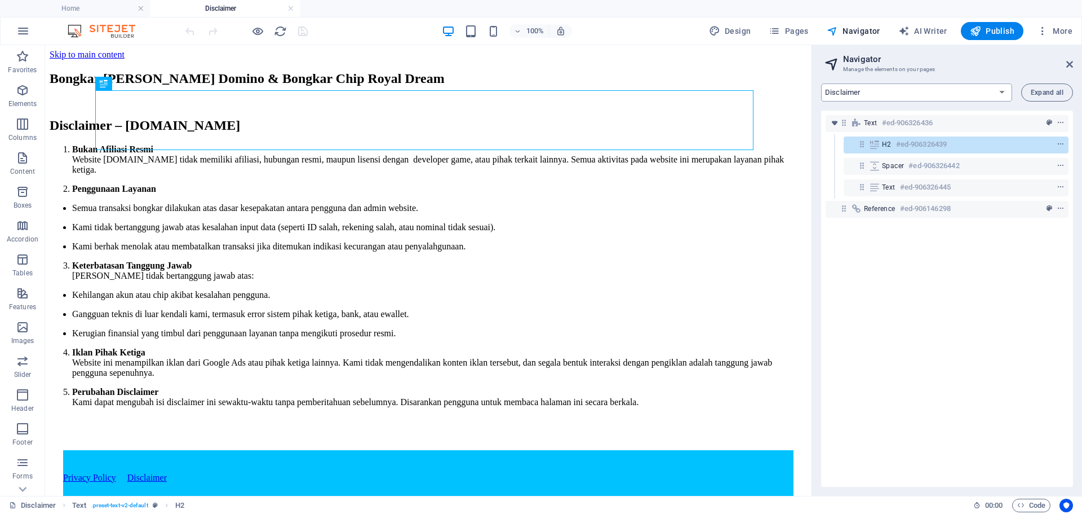
click at [884, 87] on select "Home Disclaimer Privacy blog: Single Page Layout bongkarchip" at bounding box center [916, 92] width 191 height 18
select select "16995630-id"
click at [821, 83] on select "Home Disclaimer Privacy blog: Single Page Layout bongkarchip" at bounding box center [916, 92] width 191 height 18
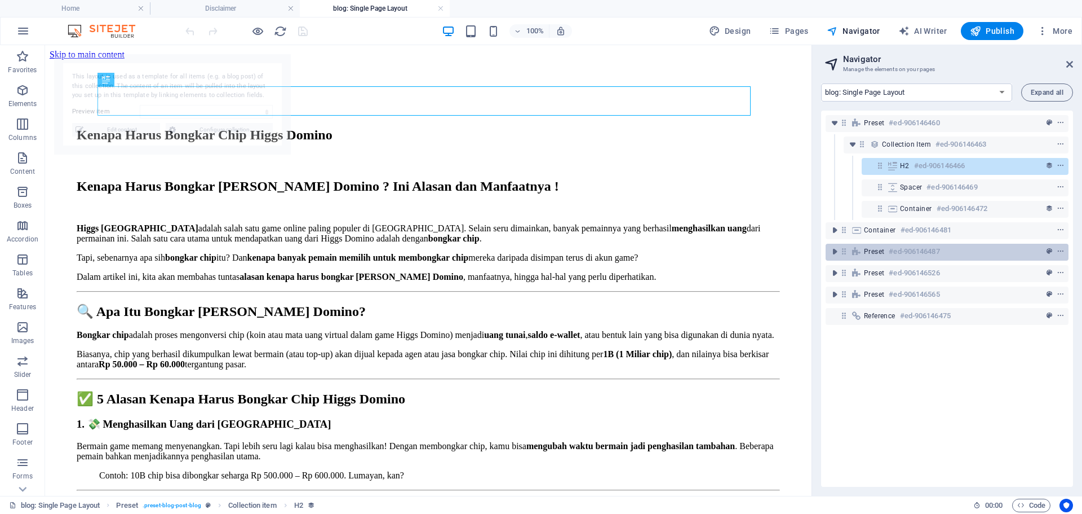
click at [912, 250] on h6 "#ed-906146487" at bounding box center [914, 252] width 51 height 14
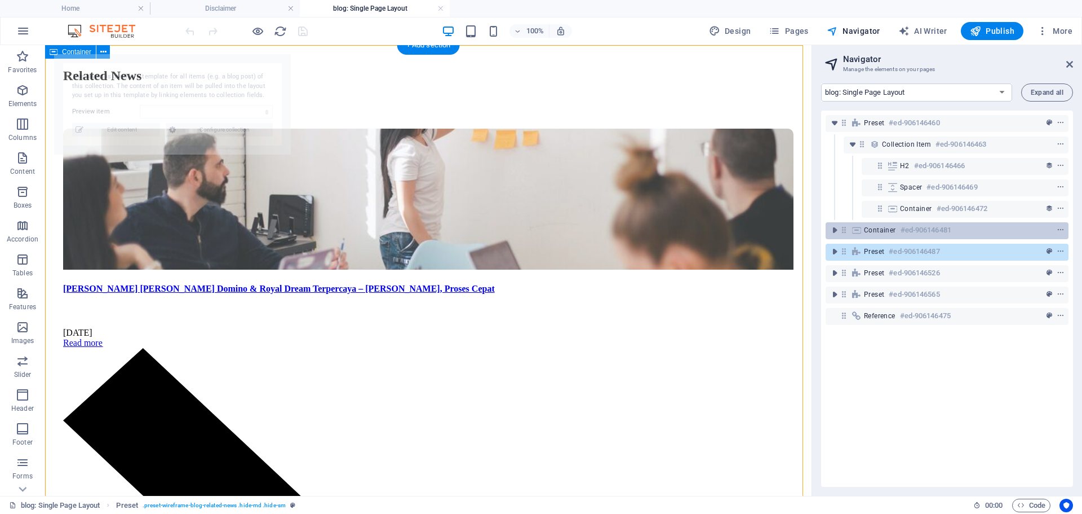
click at [918, 235] on h6 "#ed-906146481" at bounding box center [926, 230] width 51 height 14
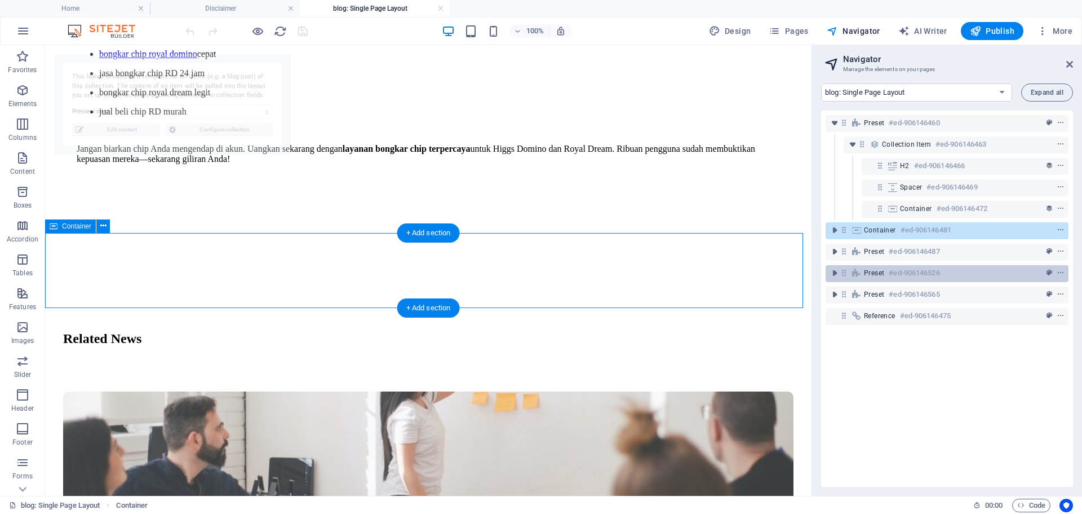
select select "68b9a750dea7b33b0f061f0d"
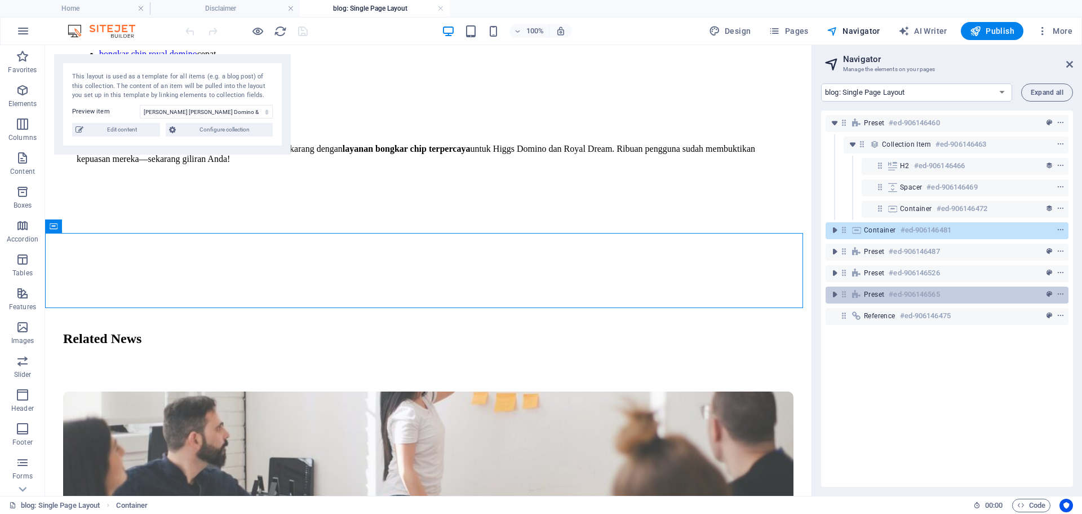
click at [910, 288] on h6 "#ed-906146565" at bounding box center [914, 295] width 51 height 14
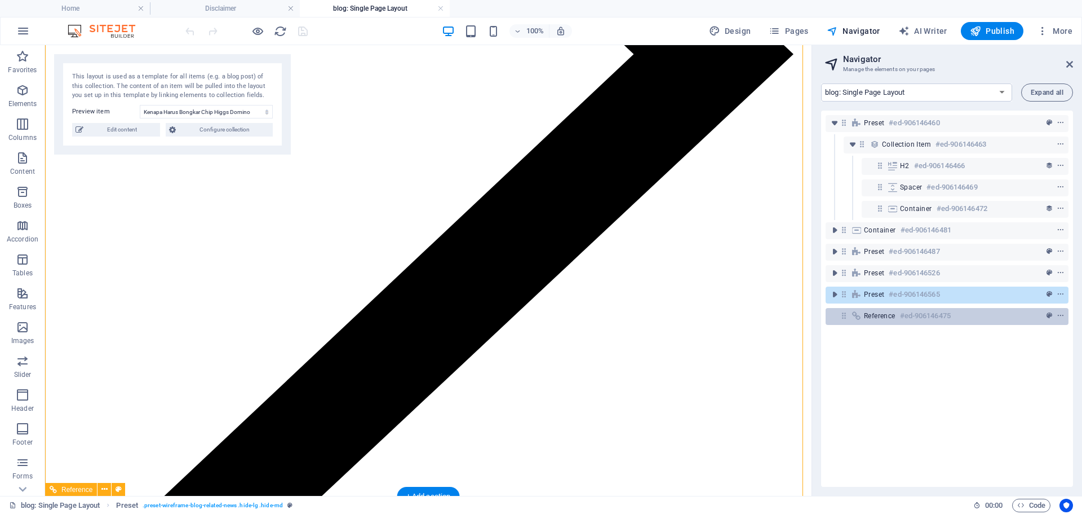
click at [913, 320] on h6 "#ed-906146475" at bounding box center [925, 316] width 51 height 14
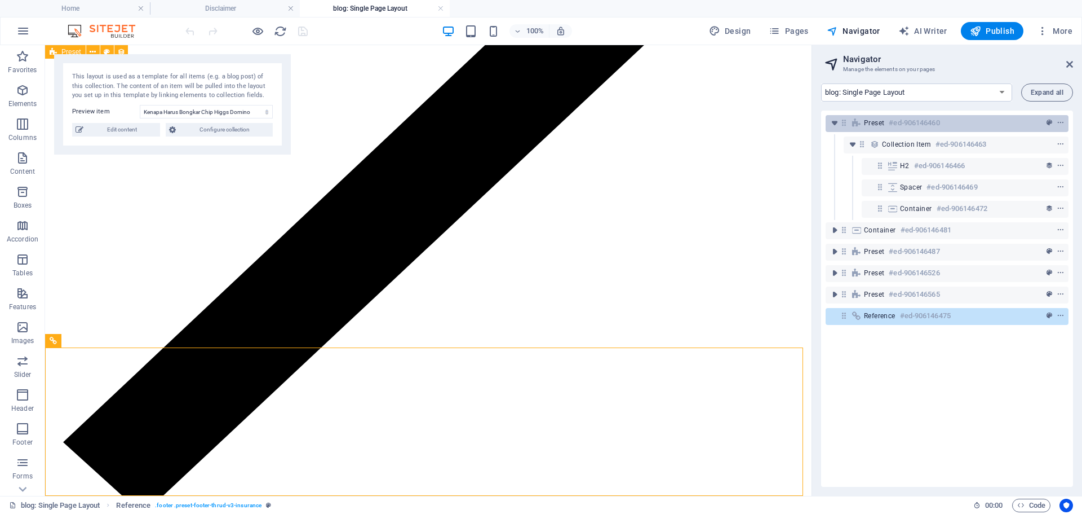
click at [898, 127] on h6 "#ed-906146460" at bounding box center [914, 123] width 51 height 14
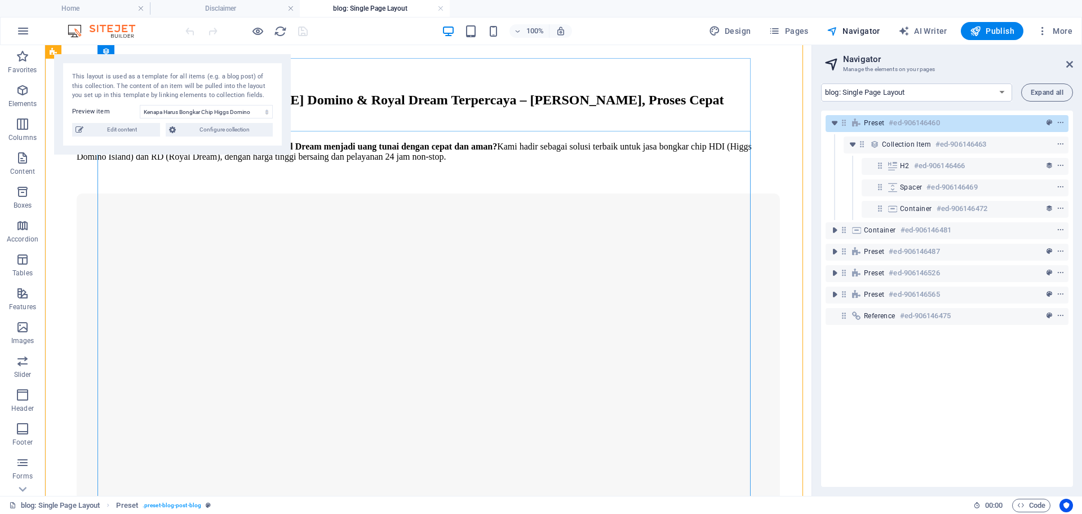
scroll to position [0, 0]
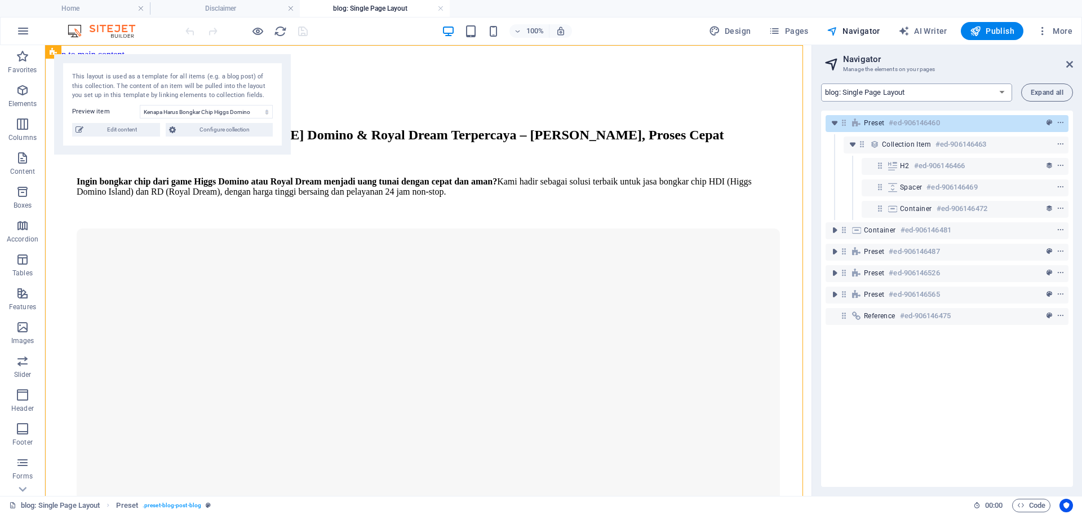
click at [907, 96] on select "Home Disclaimer Privacy blog: Single Page Layout bongkarchip" at bounding box center [916, 92] width 191 height 18
click at [821, 83] on select "Home Disclaimer Privacy blog: Single Page Layout bongkarchip" at bounding box center [916, 92] width 191 height 18
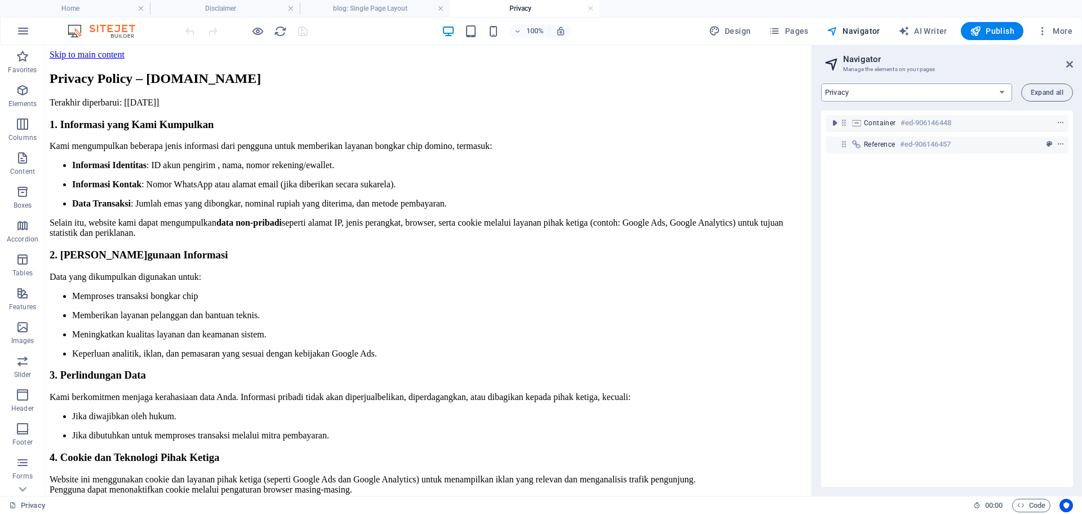
click at [885, 94] on select "Home Disclaimer Privacy blog: Single Page Layout bongkarchip" at bounding box center [916, 92] width 191 height 18
select select "16995609-id"
click at [821, 83] on select "Home Disclaimer Privacy blog: Single Page Layout bongkarchip" at bounding box center [916, 92] width 191 height 18
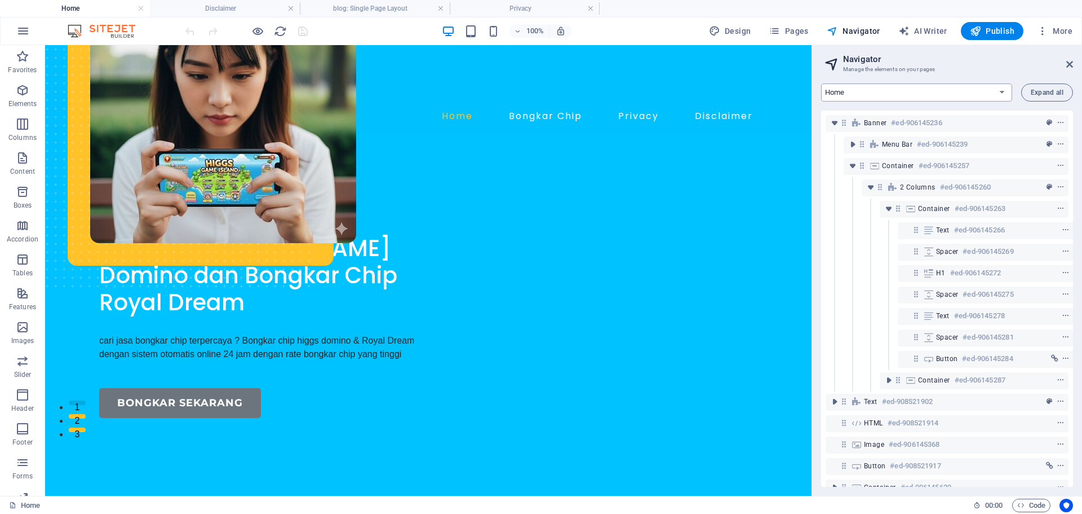
scroll to position [72, 0]
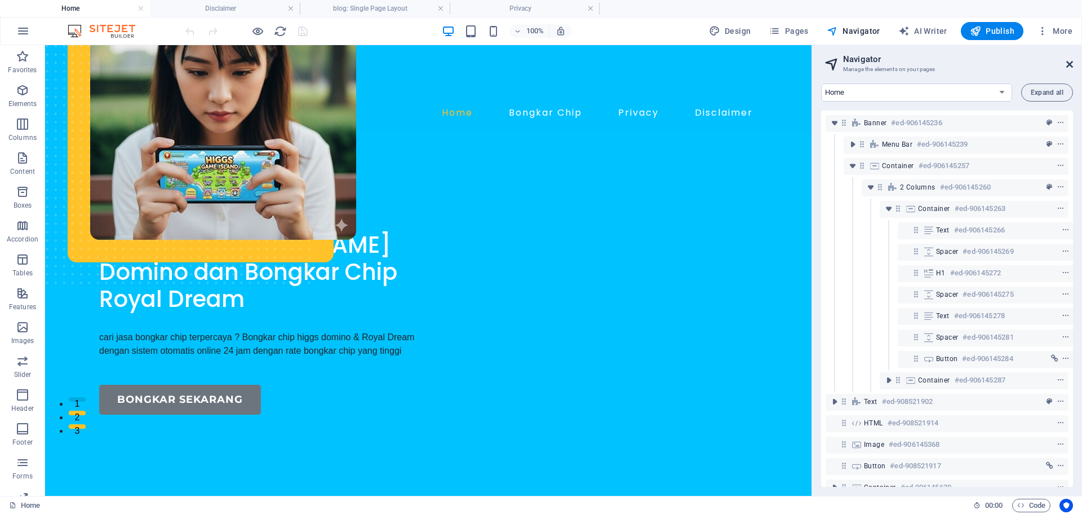
click at [1071, 63] on icon at bounding box center [1070, 64] width 7 height 9
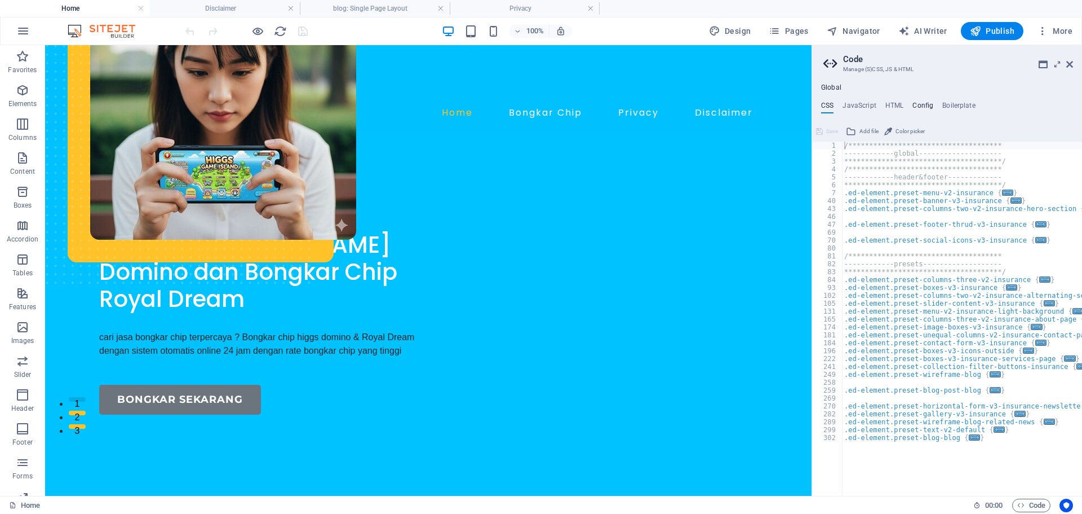
click at [927, 106] on h4 "Config" at bounding box center [923, 107] width 21 height 12
type textarea "$color-background: #ffffff;"
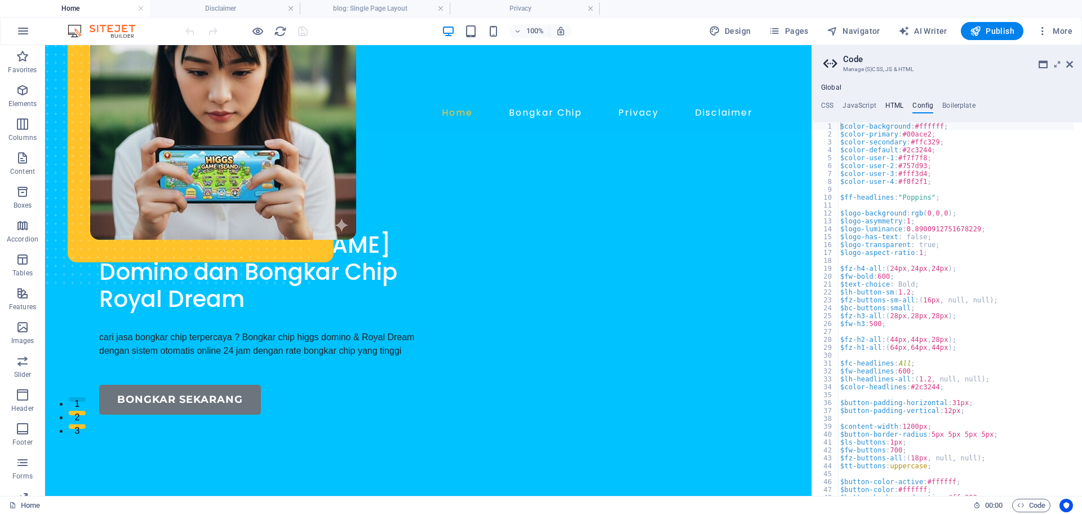
click at [898, 105] on h4 "HTML" at bounding box center [895, 107] width 19 height 12
type textarea "<a href="#main-content" class="wv-link-content button">Skip to main content</a>"
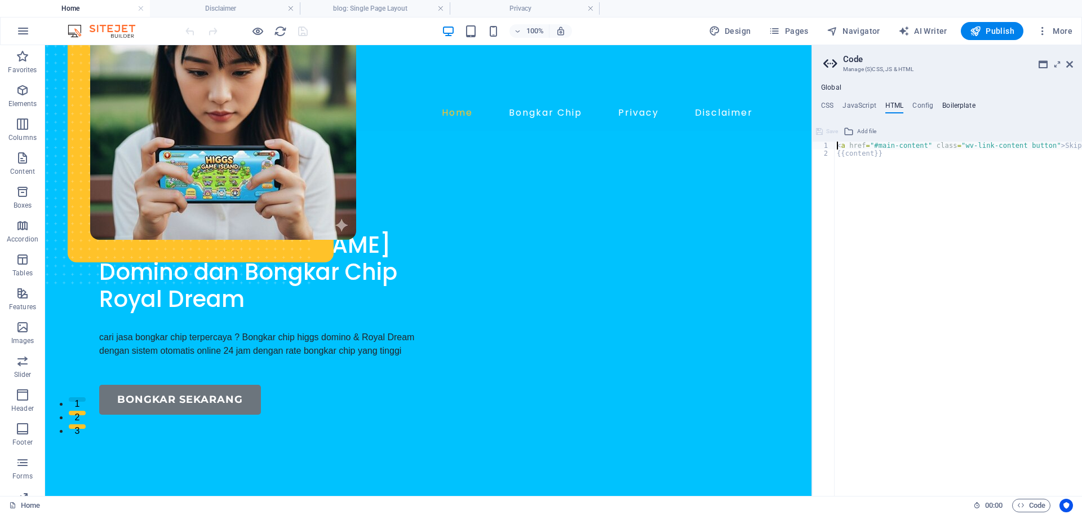
click at [961, 103] on h4 "Boilerplate" at bounding box center [959, 107] width 33 height 12
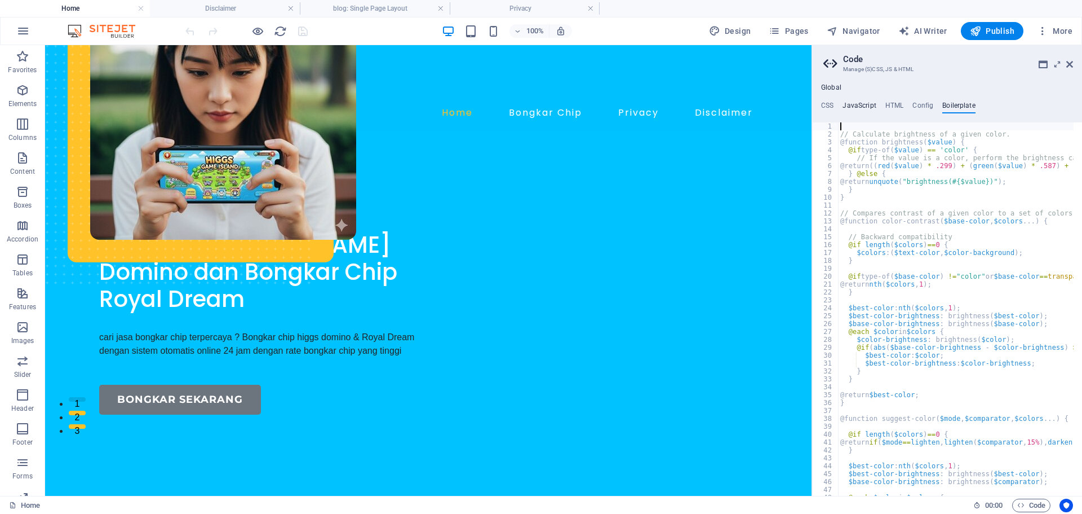
click at [859, 104] on h4 "JavaScript" at bounding box center [859, 107] width 33 height 12
type textarea "/* JS for preset "Menu V2" */"
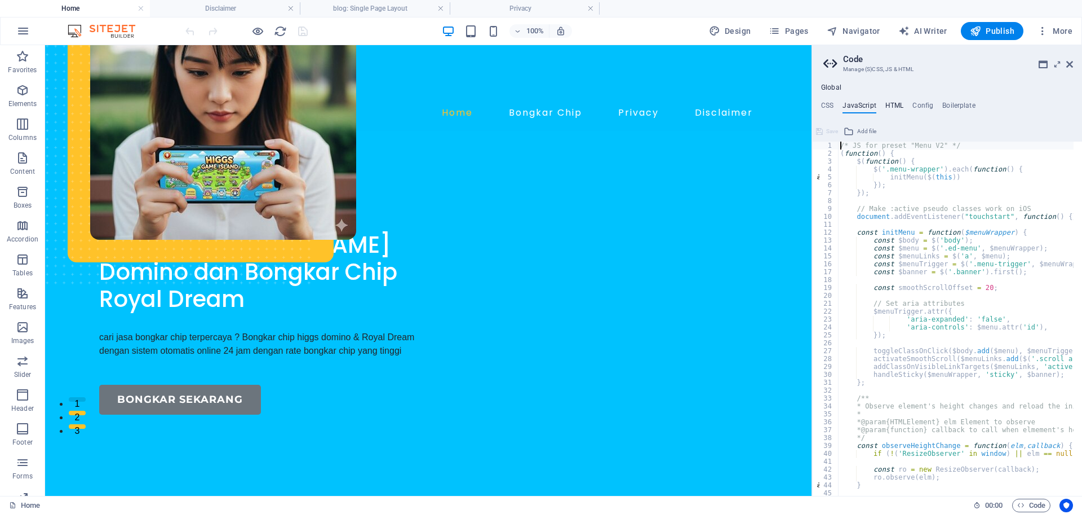
click at [886, 101] on h4 "HTML" at bounding box center [895, 107] width 19 height 12
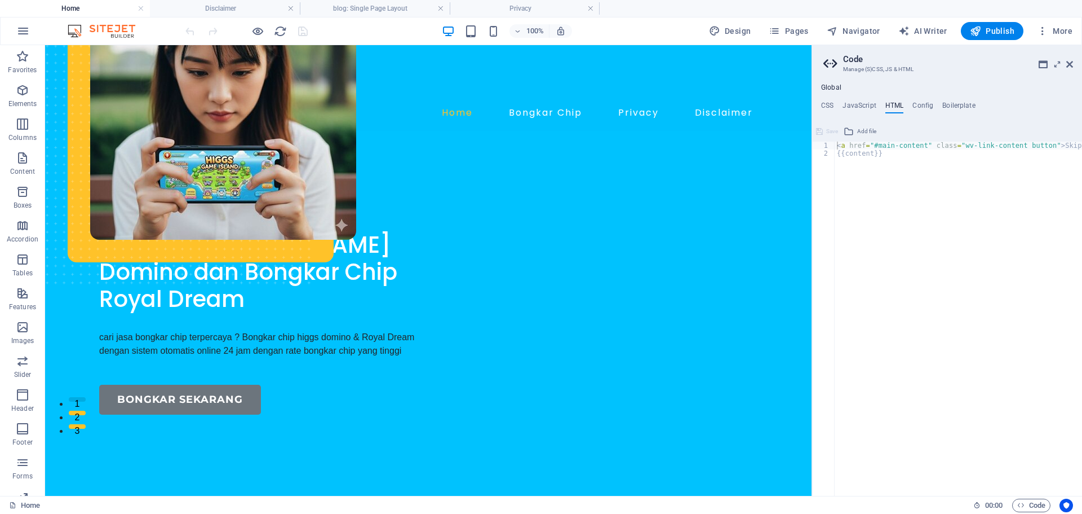
click at [837, 105] on ul "CSS JavaScript HTML Config Boilerplate" at bounding box center [947, 107] width 270 height 12
click at [832, 105] on h4 "CSS" at bounding box center [827, 107] width 12 height 12
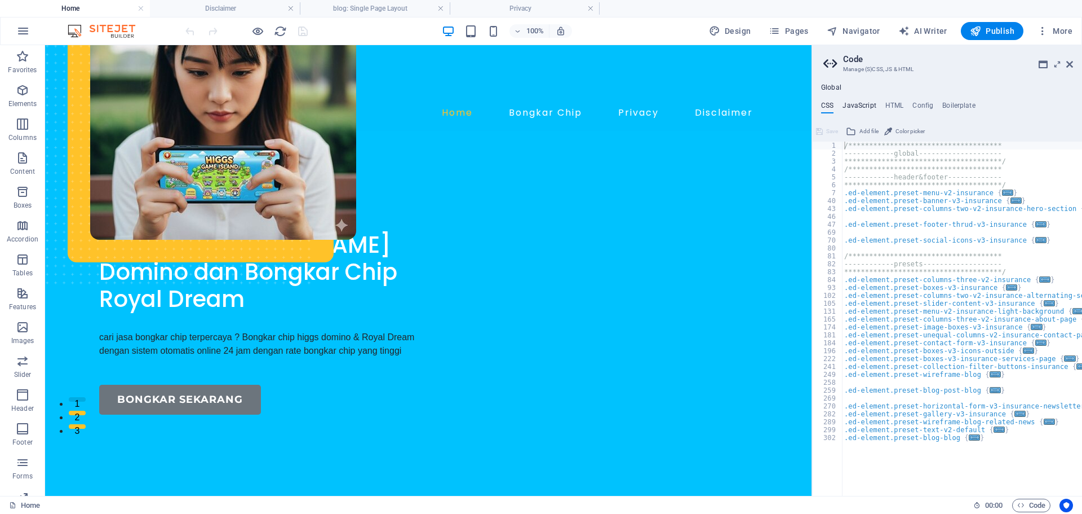
click at [871, 107] on h4 "JavaScript" at bounding box center [859, 107] width 33 height 12
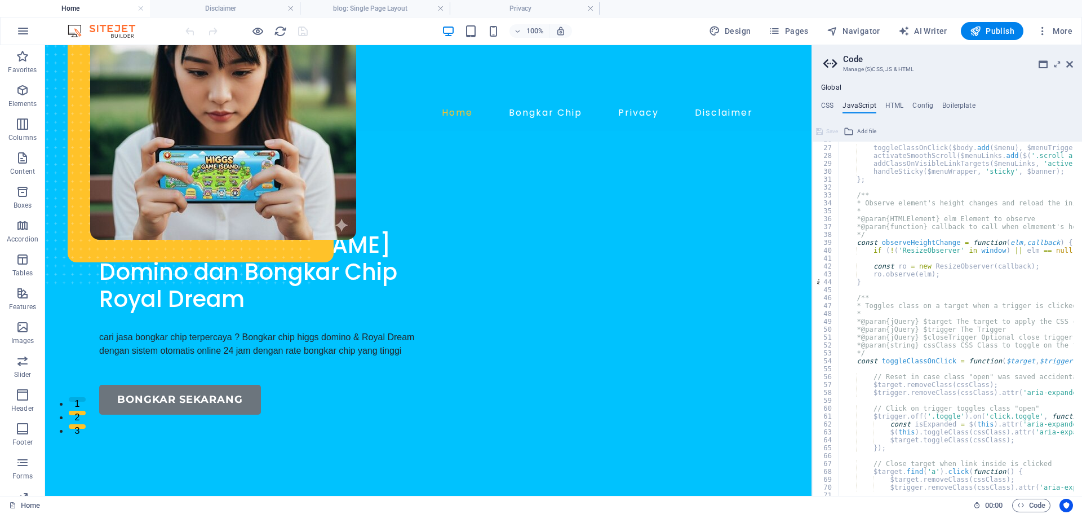
scroll to position [203, 0]
click at [893, 108] on h4 "HTML" at bounding box center [895, 107] width 19 height 12
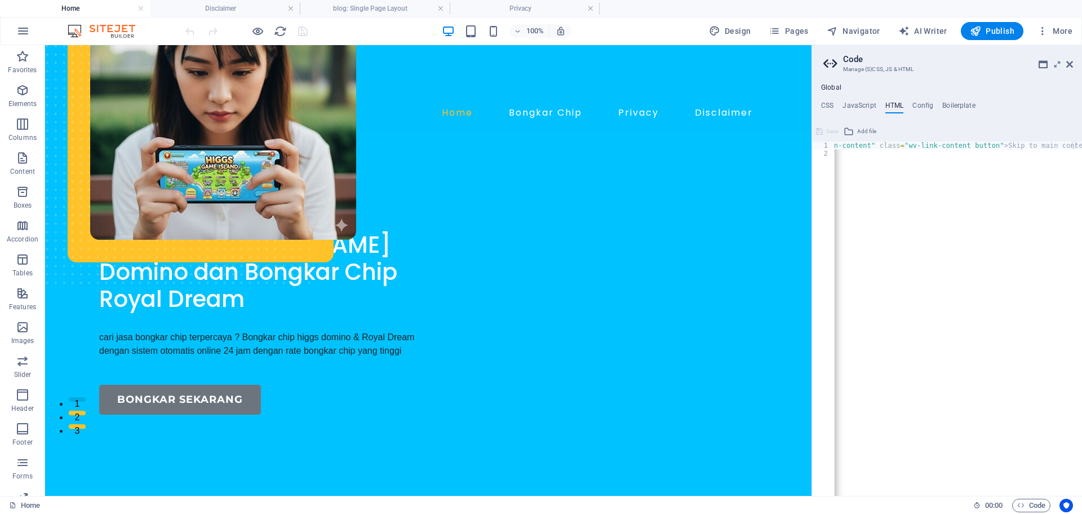
scroll to position [0, 0]
click at [917, 109] on h4 "Config" at bounding box center [923, 107] width 21 height 12
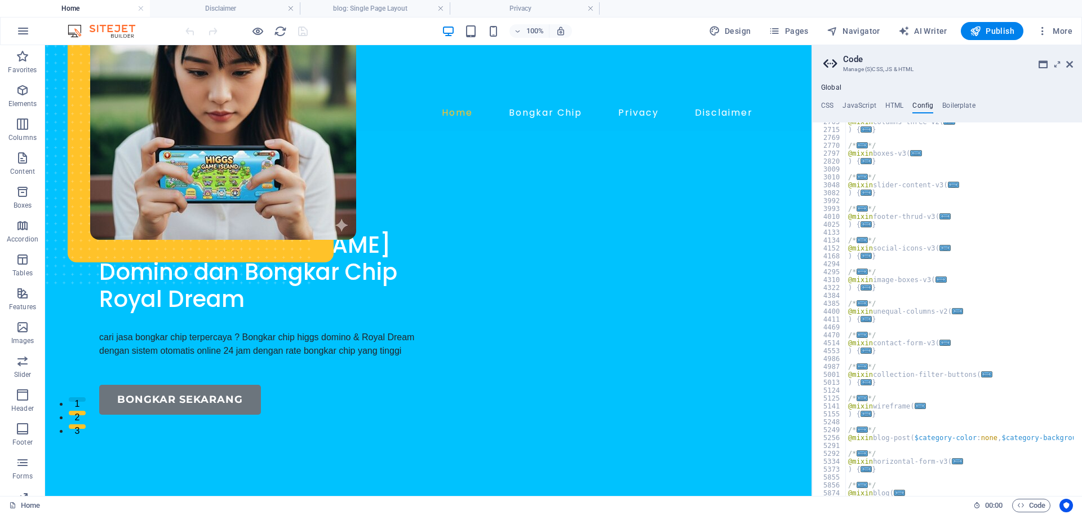
scroll to position [653, 0]
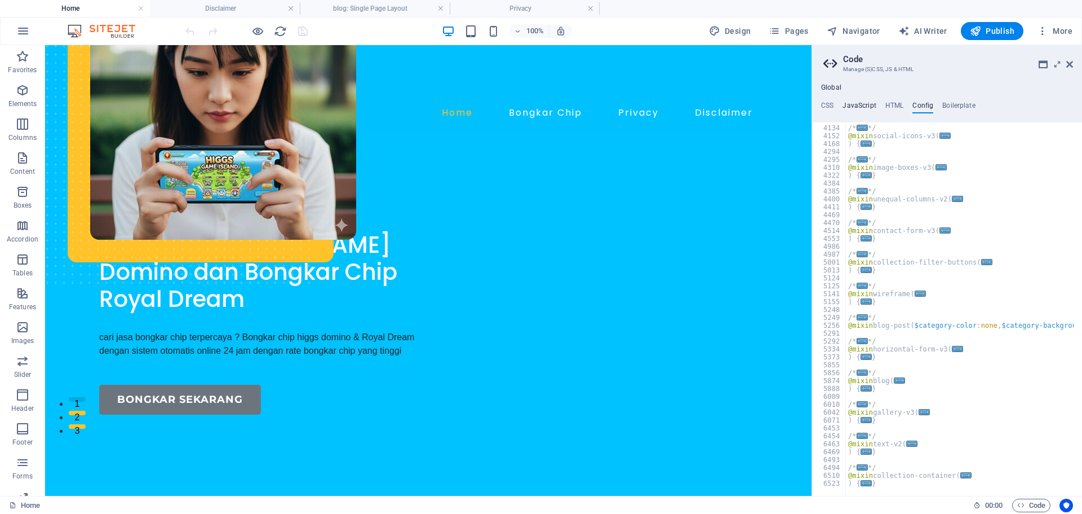
click at [864, 104] on h4 "JavaScript" at bounding box center [859, 107] width 33 height 12
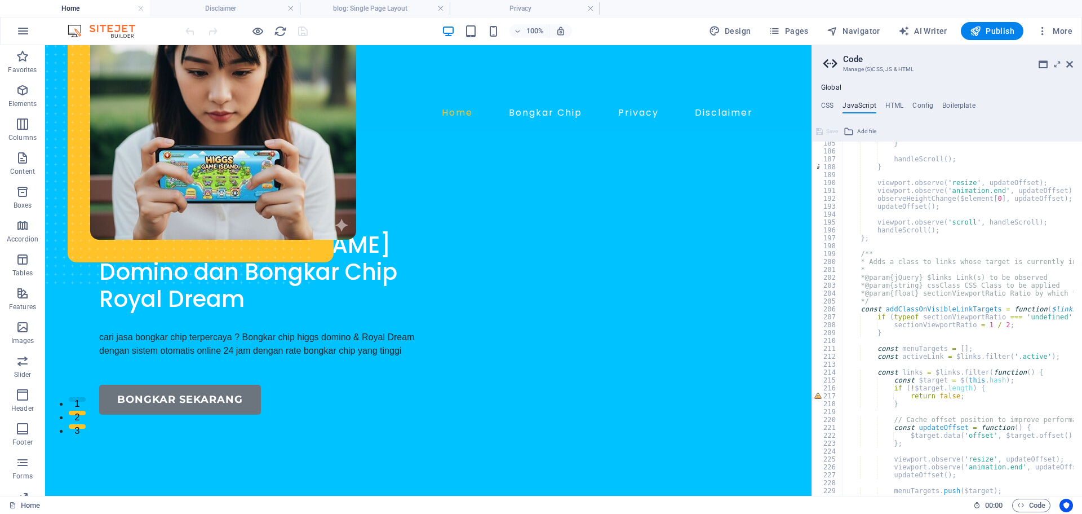
scroll to position [1522, 0]
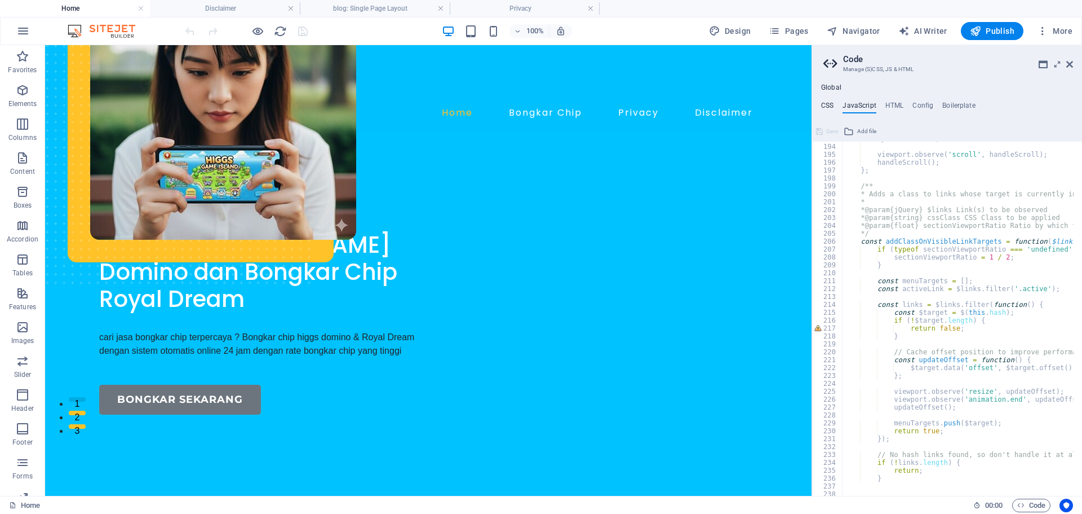
click at [829, 108] on h4 "CSS" at bounding box center [827, 107] width 12 height 12
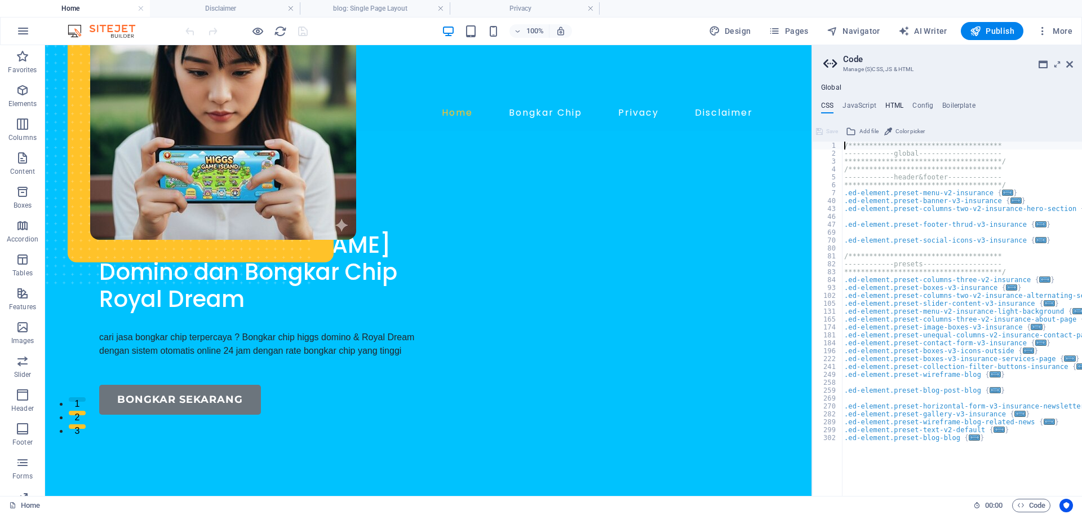
click at [888, 101] on h4 "HTML" at bounding box center [895, 107] width 19 height 12
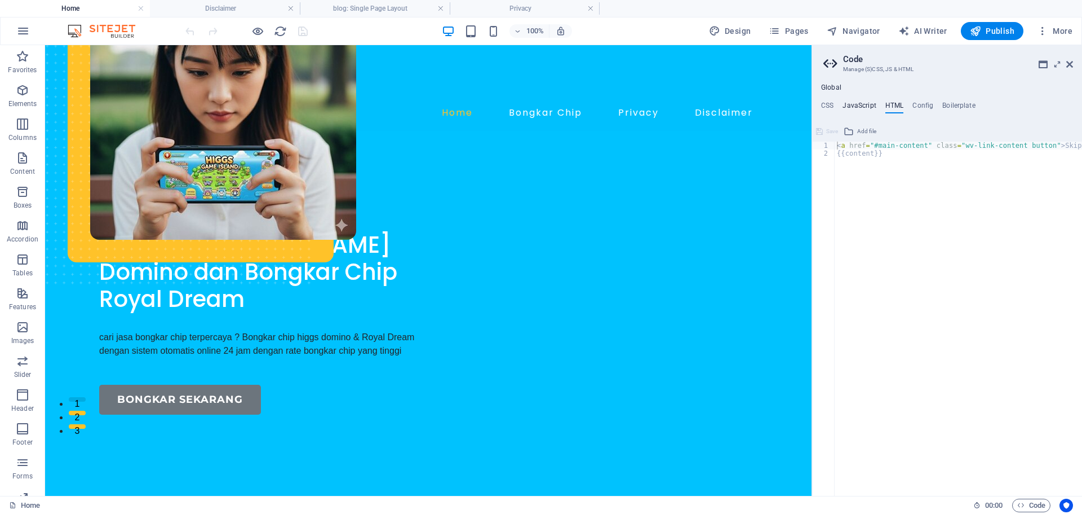
click at [874, 105] on h4 "JavaScript" at bounding box center [859, 107] width 33 height 12
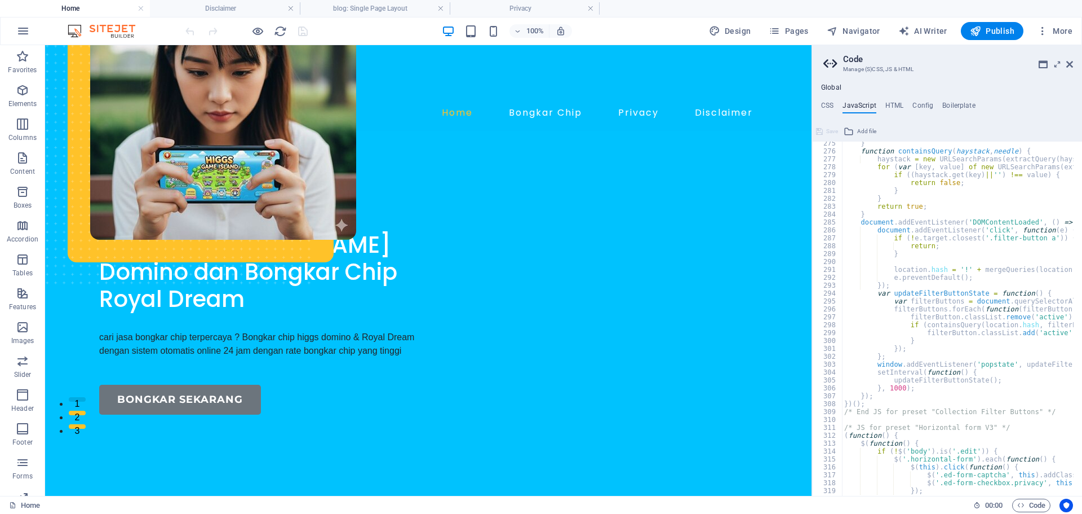
scroll to position [2220, 0]
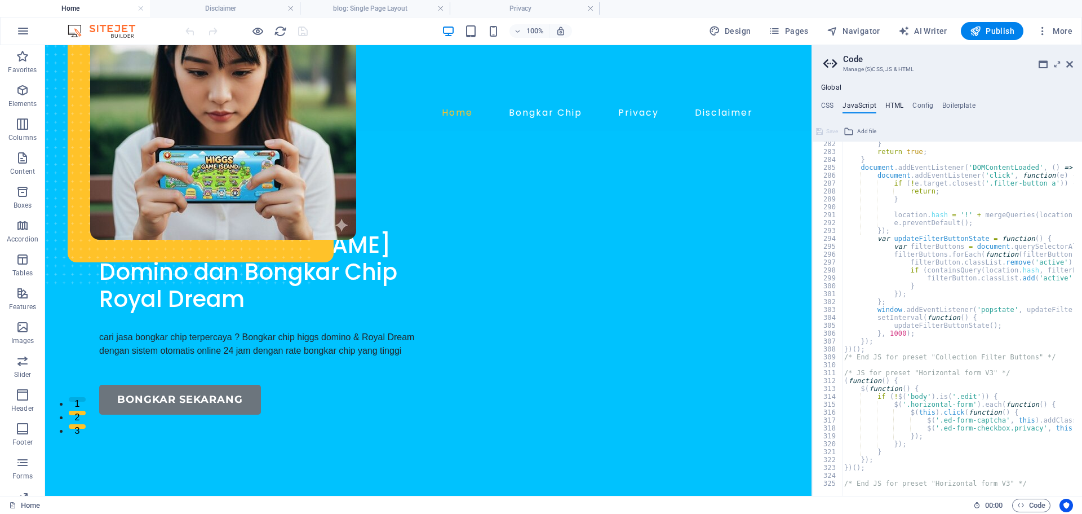
click at [888, 101] on h4 "HTML" at bounding box center [895, 107] width 19 height 12
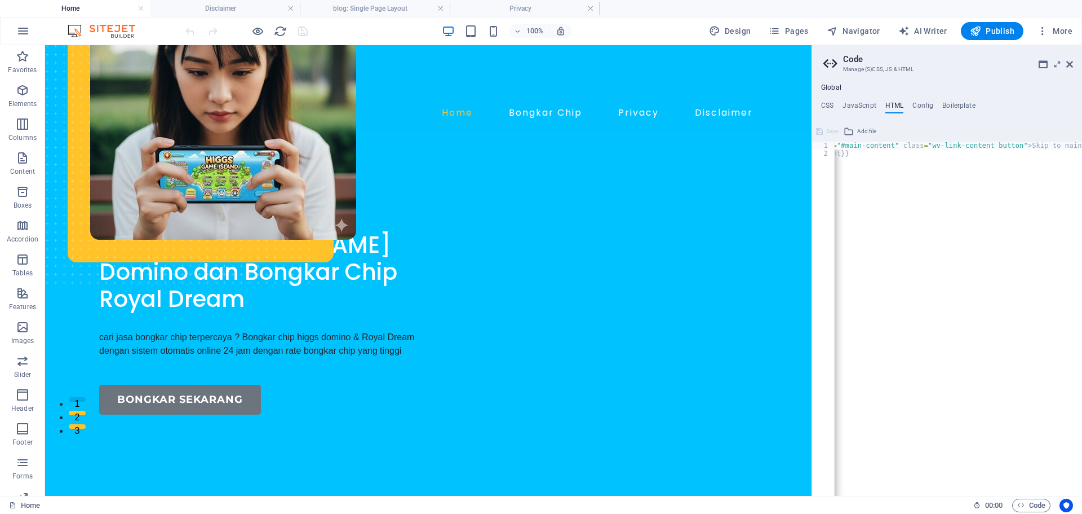
scroll to position [0, 36]
click at [1076, 67] on aside "**********" at bounding box center [947, 270] width 271 height 450
click at [1067, 60] on icon at bounding box center [1070, 64] width 7 height 9
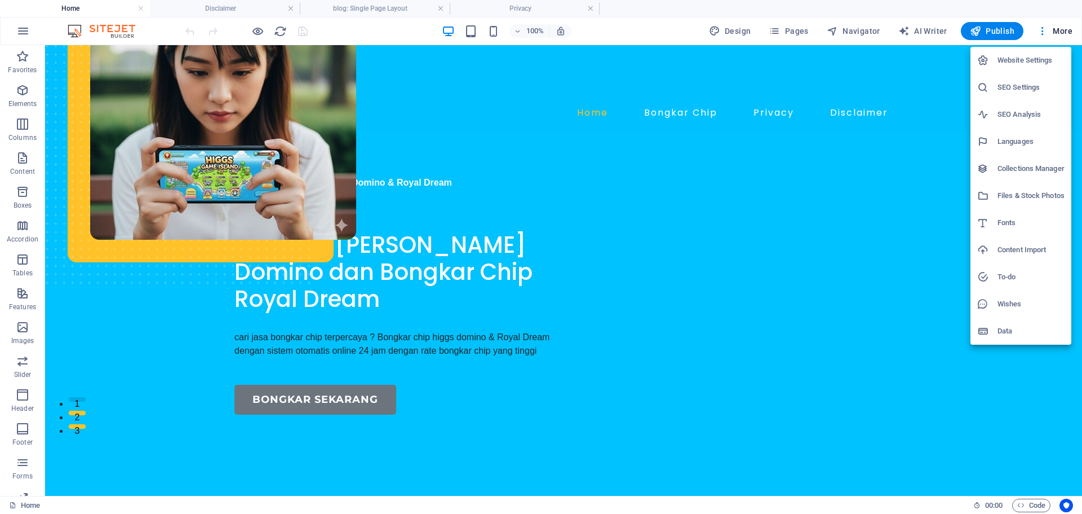
click at [789, 33] on div at bounding box center [541, 257] width 1082 height 514
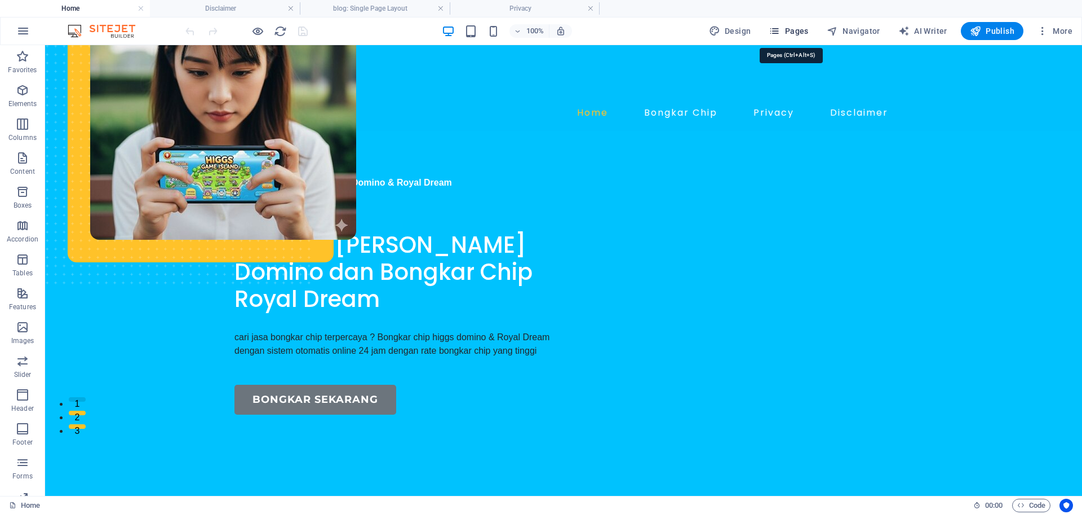
click at [788, 33] on span "Pages" at bounding box center [788, 30] width 39 height 11
